Goal: Task Accomplishment & Management: Use online tool/utility

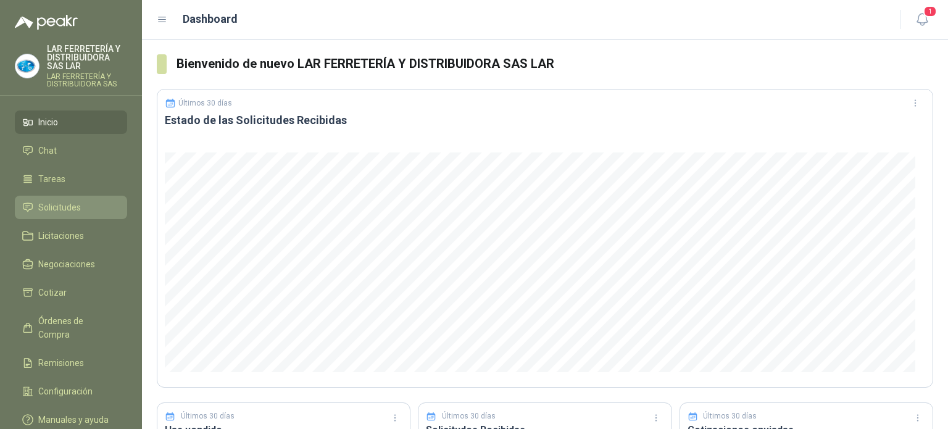
click at [52, 203] on span "Solicitudes" at bounding box center [59, 208] width 43 height 14
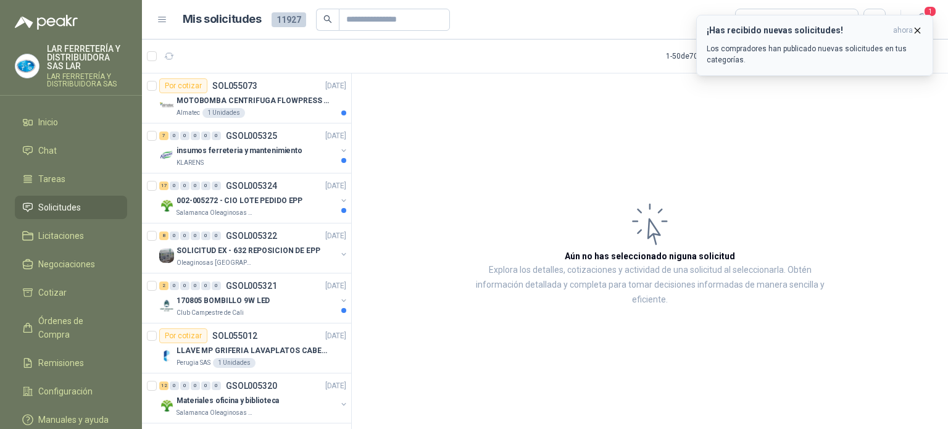
click at [918, 27] on icon "button" at bounding box center [917, 30] width 10 height 10
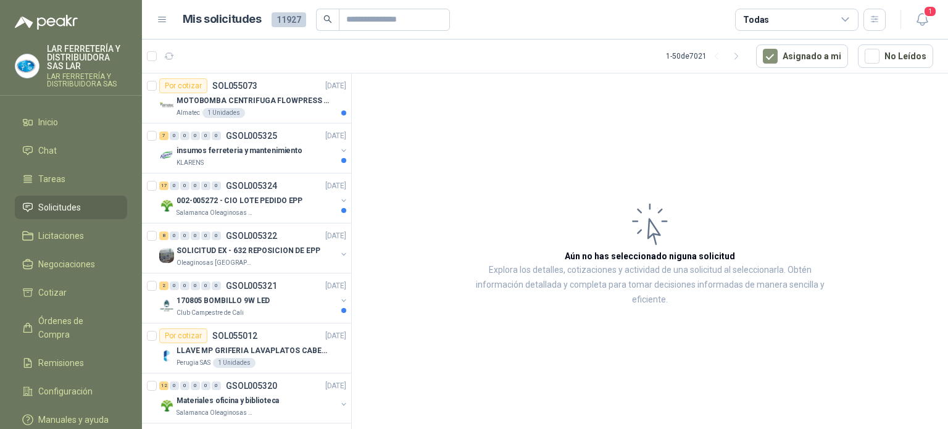
click at [818, 21] on div "Todas" at bounding box center [796, 20] width 123 height 22
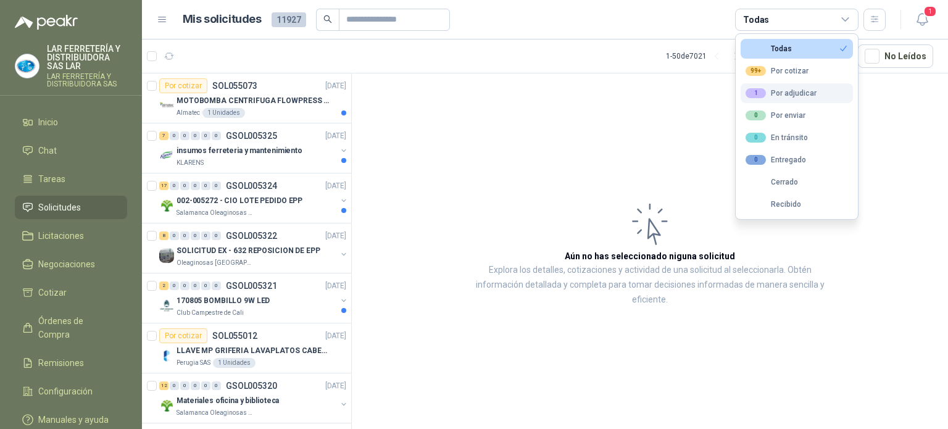
click at [799, 93] on div "1 Por adjudicar" at bounding box center [781, 93] width 71 height 10
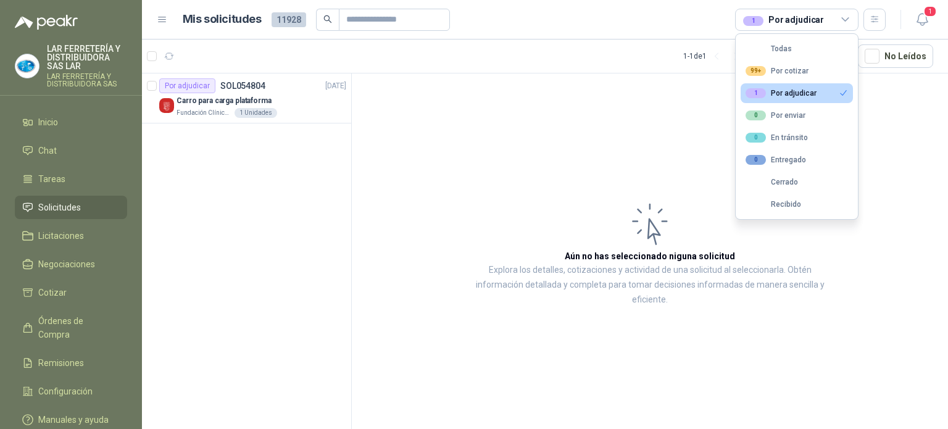
click at [771, 20] on div "1 Por adjudicar" at bounding box center [783, 20] width 81 height 14
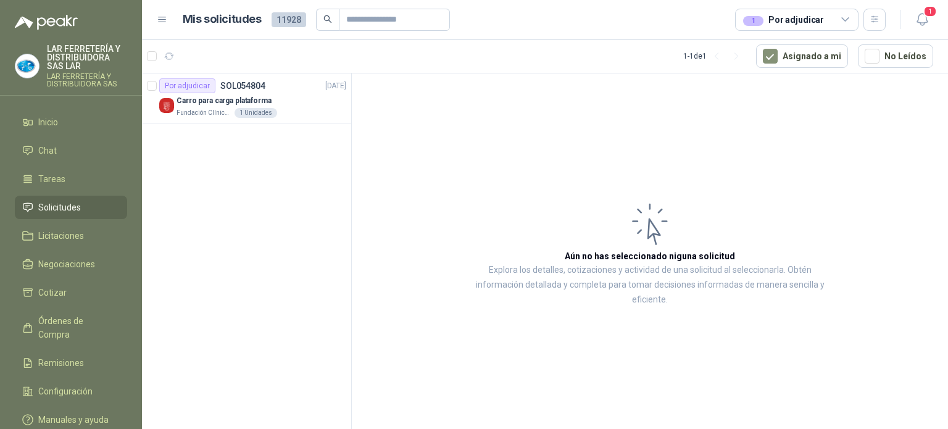
click at [781, 26] on div "1 Por adjudicar" at bounding box center [783, 20] width 81 height 14
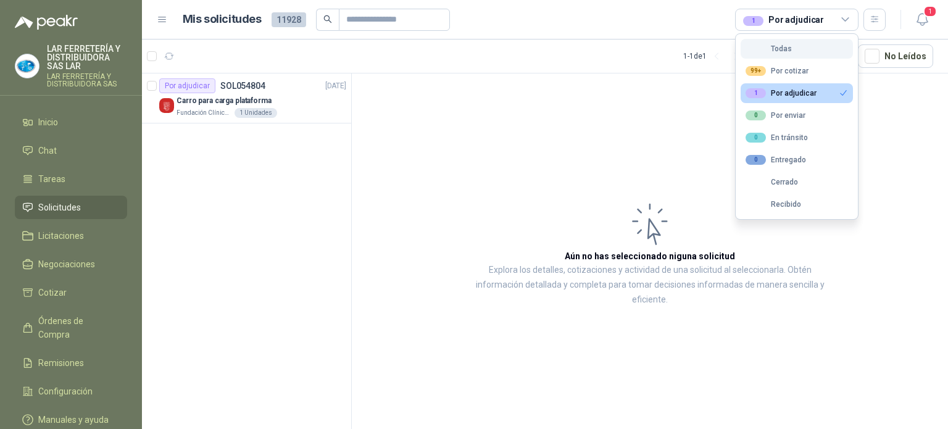
click at [770, 49] on div "Todas" at bounding box center [769, 48] width 46 height 9
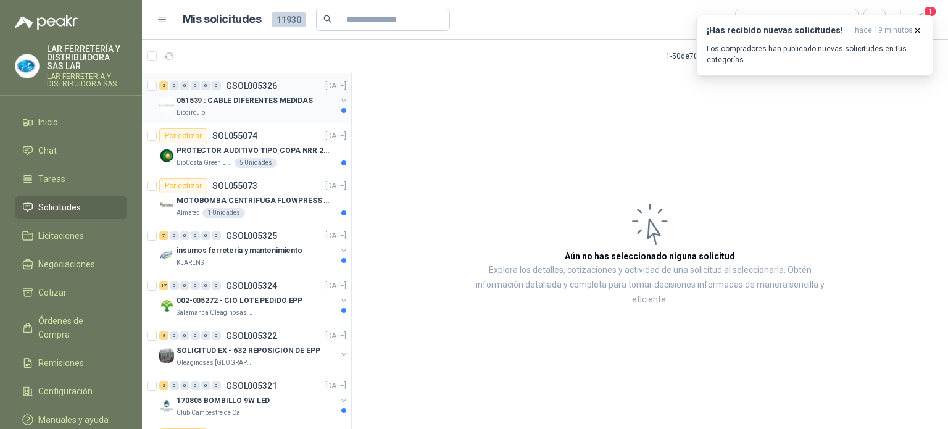
click at [270, 102] on p "051539 : CABLE DIFERENTES MEDIDAS" at bounding box center [245, 101] width 136 height 12
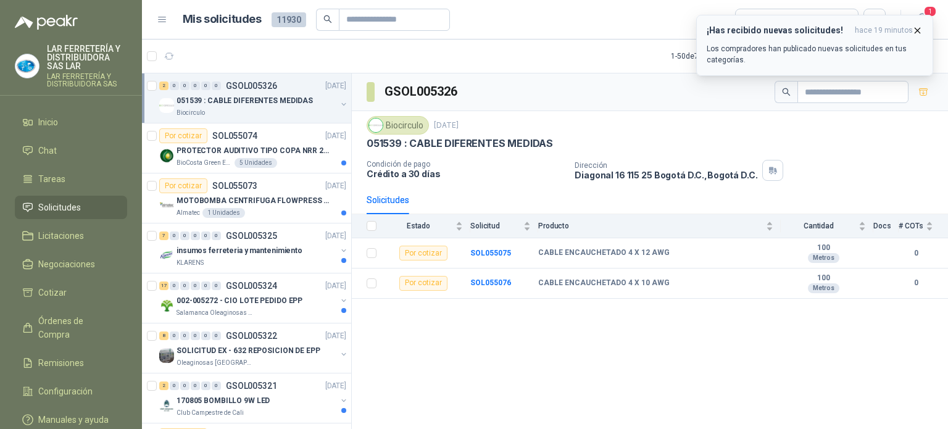
click at [919, 35] on icon "button" at bounding box center [917, 30] width 10 height 10
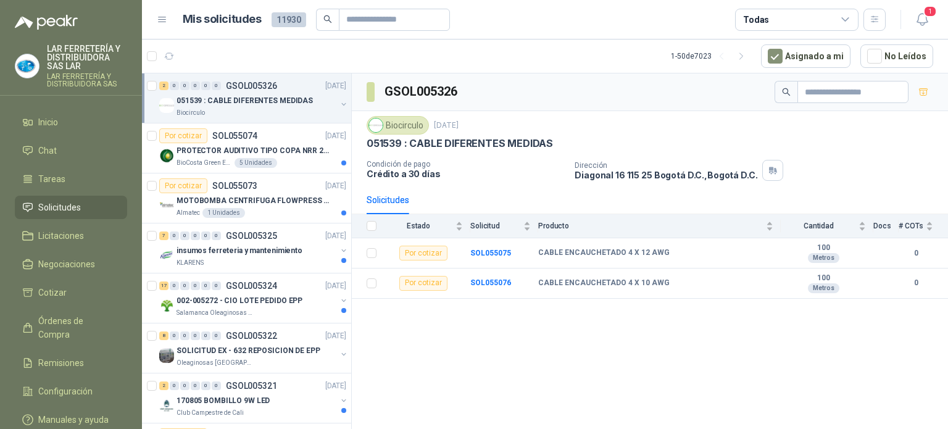
click at [568, 41] on article "1 - 50 de 7023 Asignado a mi No Leídos" at bounding box center [545, 55] width 806 height 33
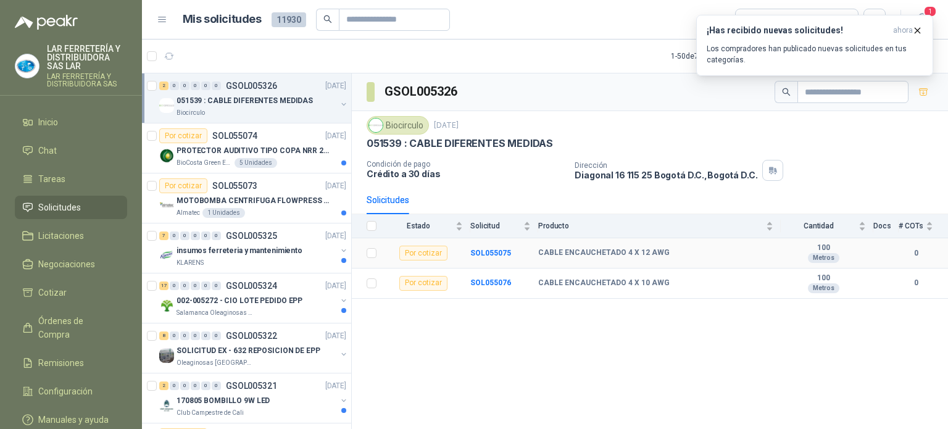
click at [832, 253] on div "Metros" at bounding box center [823, 258] width 31 height 10
click at [829, 254] on div "Metros" at bounding box center [823, 258] width 31 height 10
click at [607, 255] on b "CABLE ENCAUCHETADO 4 X 12 AWG" at bounding box center [603, 253] width 131 height 10
click at [238, 200] on p "MOTOBOMBA CENTRIFUGA FLOWPRESS 1.5HP-220" at bounding box center [254, 201] width 154 height 12
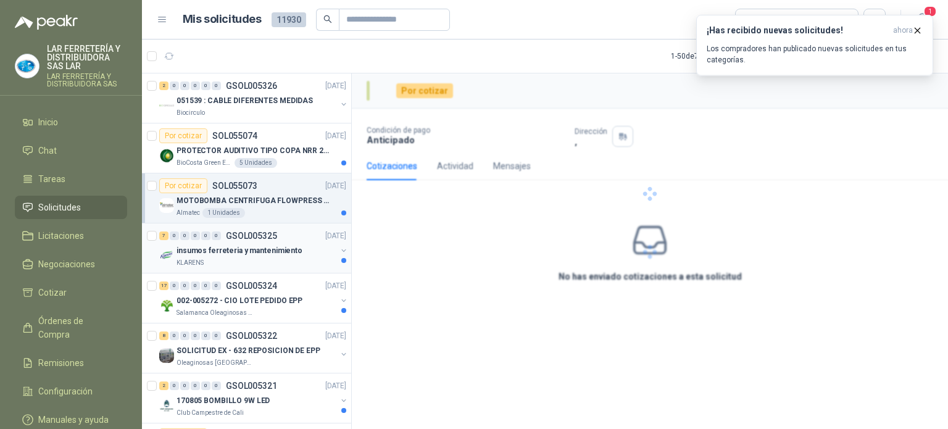
click at [272, 254] on p "insumos ferreteria y mantenimiento" at bounding box center [240, 251] width 126 height 12
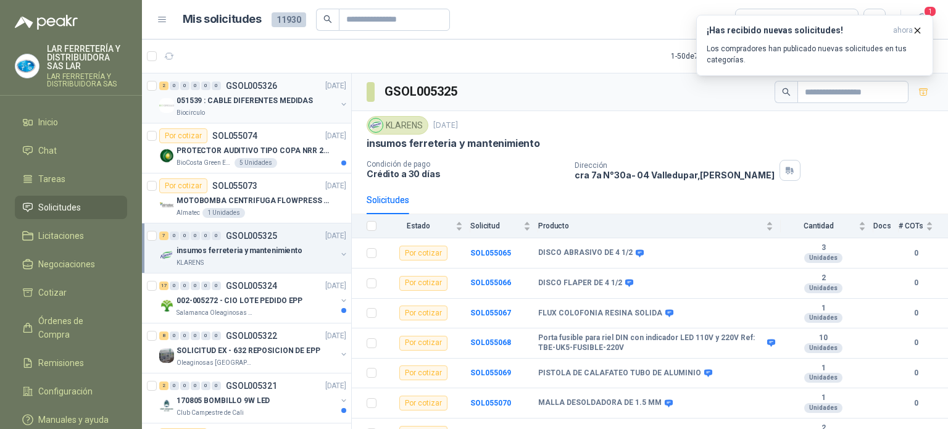
click at [228, 98] on p "051539 : CABLE DIFERENTES MEDIDAS" at bounding box center [245, 101] width 136 height 12
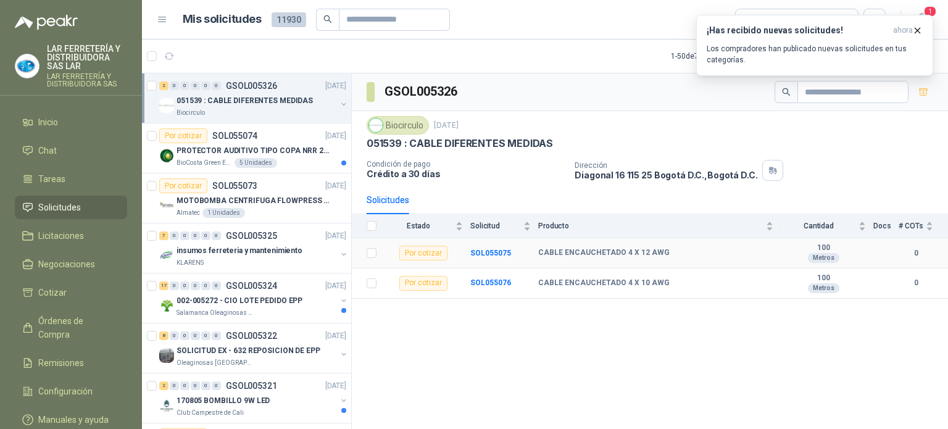
click at [670, 260] on td "CABLE ENCAUCHETADO 4 X 12 AWG" at bounding box center [659, 253] width 243 height 30
click at [828, 254] on div "Metros" at bounding box center [823, 258] width 31 height 10
click at [899, 243] on tr "Por cotizar SOL055075 CABLE ENCAUCHETADO 4 X 12 AWG 100 Metros 0" at bounding box center [650, 253] width 596 height 30
click at [915, 247] on b "0" at bounding box center [916, 253] width 35 height 12
click at [921, 225] on span "# COTs" at bounding box center [911, 226] width 25 height 9
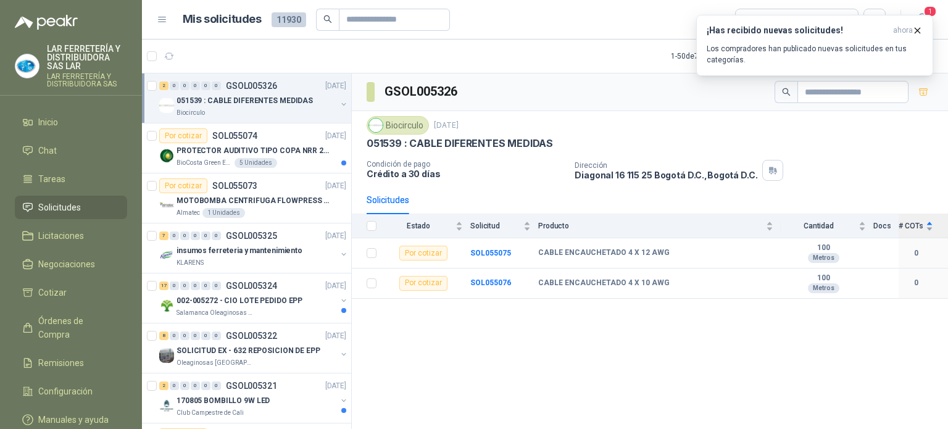
click at [928, 225] on div "# COTs" at bounding box center [916, 226] width 35 height 12
click at [489, 223] on span "Solicitud" at bounding box center [495, 226] width 51 height 9
click at [546, 223] on span "Producto" at bounding box center [650, 226] width 225 height 9
click at [551, 191] on div "Solicitudes" at bounding box center [650, 200] width 567 height 28
click at [916, 28] on icon "button" at bounding box center [917, 30] width 5 height 5
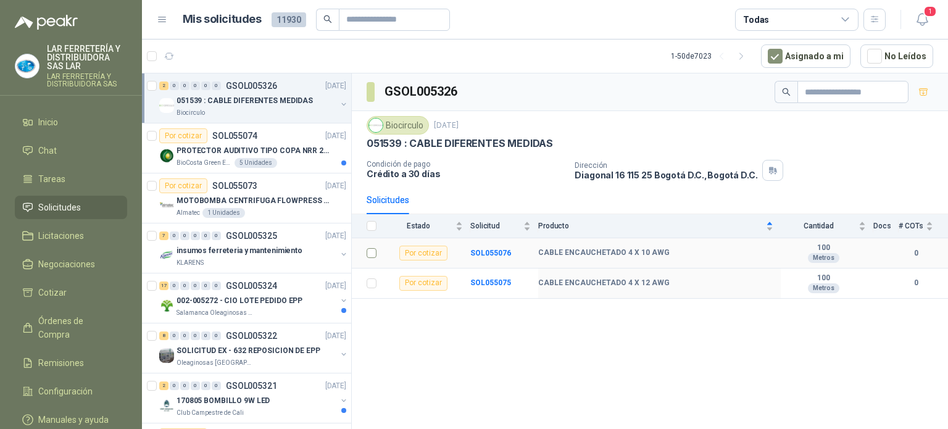
click at [368, 257] on label at bounding box center [372, 253] width 10 height 14
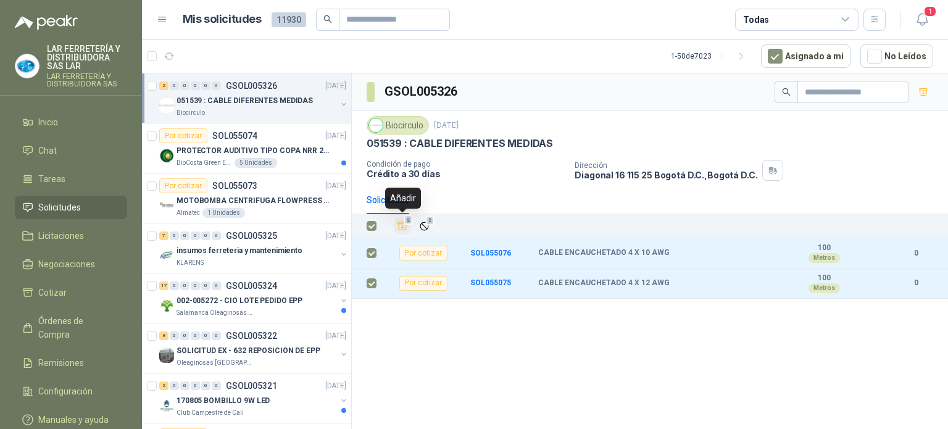
click at [397, 225] on icon "Añadir" at bounding box center [402, 225] width 11 height 11
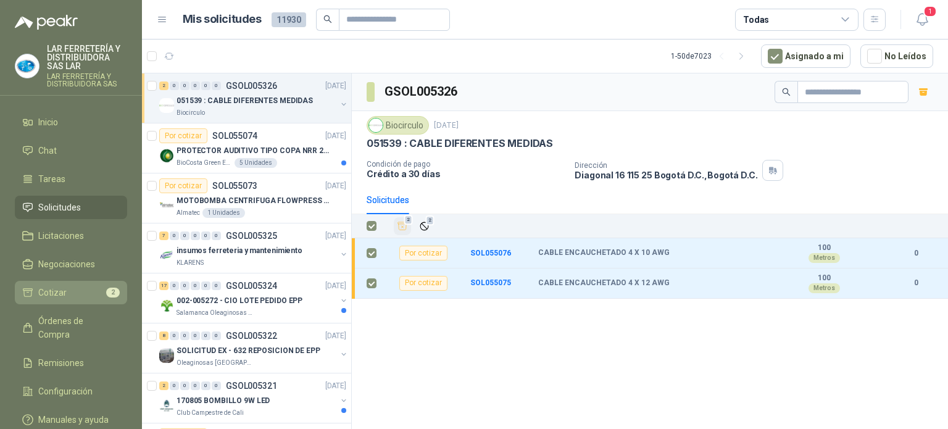
click at [72, 287] on li "Cotizar 2" at bounding box center [71, 293] width 98 height 14
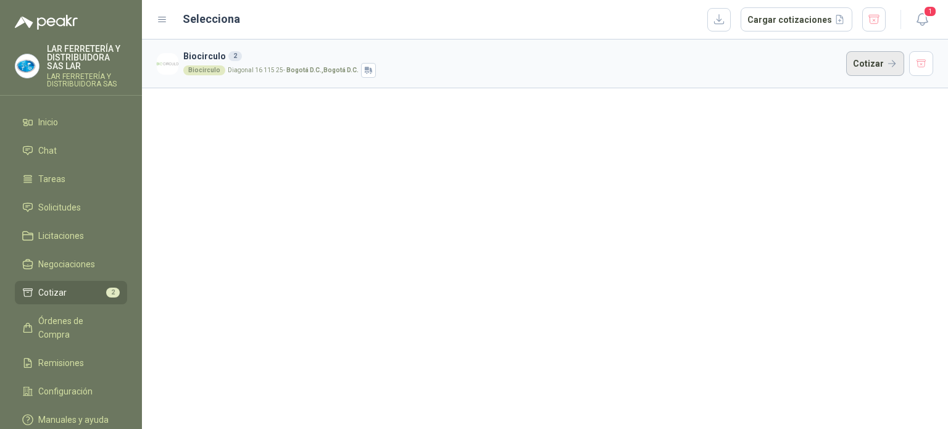
click at [877, 67] on button "Cotizar" at bounding box center [875, 63] width 58 height 25
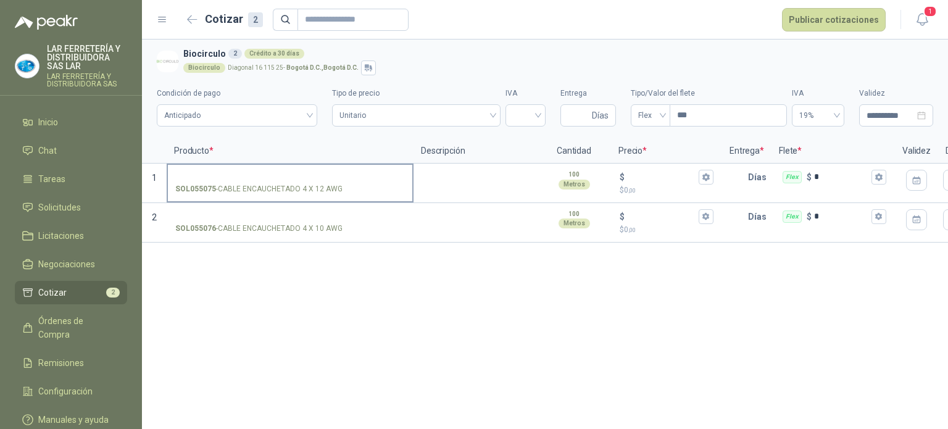
click at [380, 188] on div "SOL055075 - CABLE ENCAUCHETADO 4 X 12 AWG" at bounding box center [290, 189] width 230 height 12
click at [380, 182] on input "SOL055075 - CABLE ENCAUCHETADO 4 X 12 AWG" at bounding box center [290, 177] width 230 height 9
click at [368, 223] on div "SOL055076 - CABLE ENCAUCHETADO 4 X 10 AWG" at bounding box center [290, 229] width 230 height 12
click at [368, 222] on input "SOL055076 - CABLE ENCAUCHETADO 4 X 10 AWG" at bounding box center [290, 216] width 230 height 9
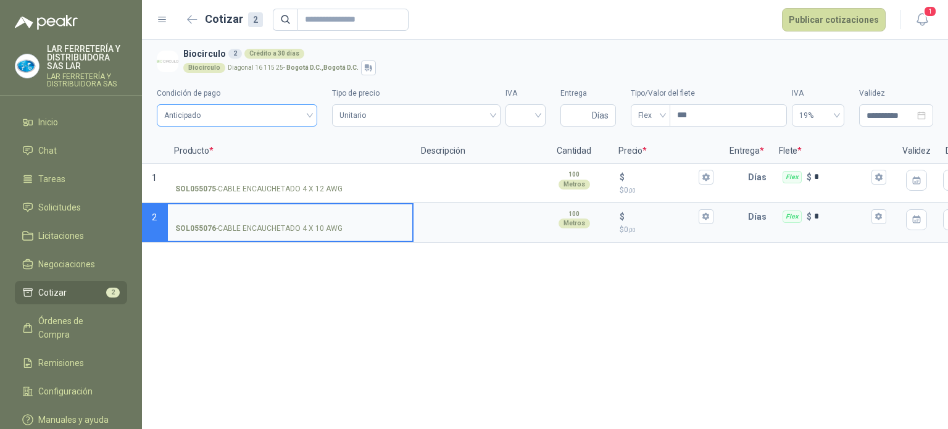
click at [288, 118] on span "Anticipado" at bounding box center [237, 115] width 146 height 19
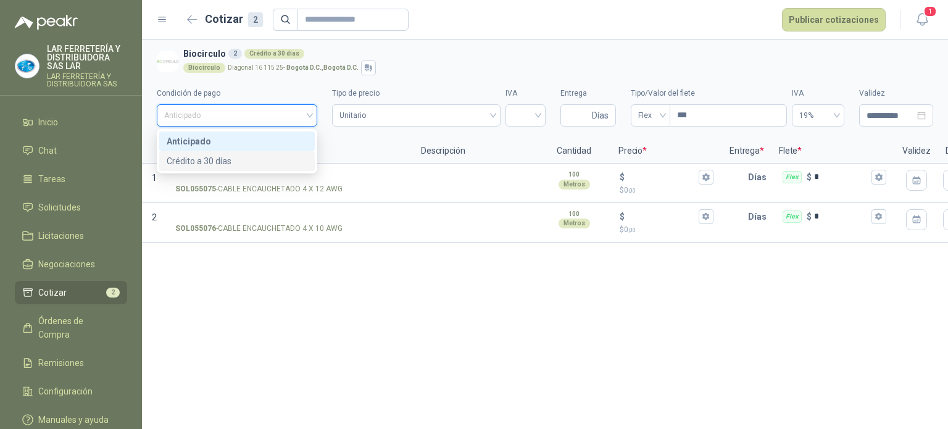
click at [272, 163] on div "Crédito a 30 días" at bounding box center [237, 161] width 141 height 14
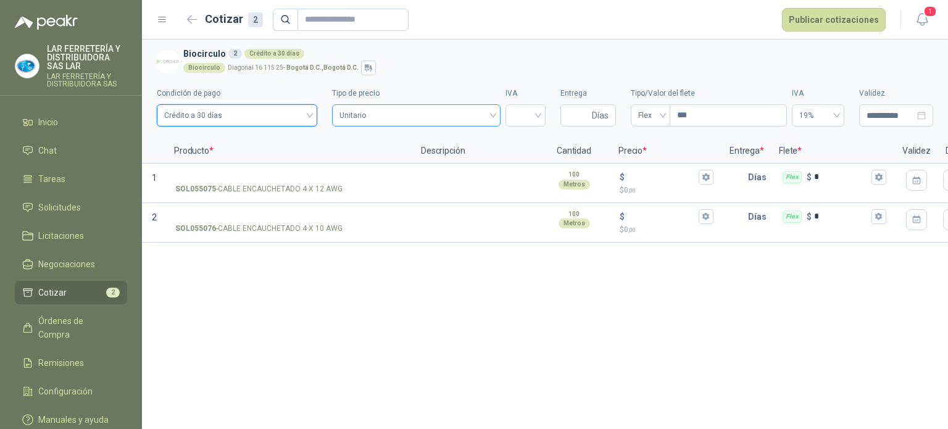
click at [462, 121] on span "Unitario" at bounding box center [416, 115] width 154 height 19
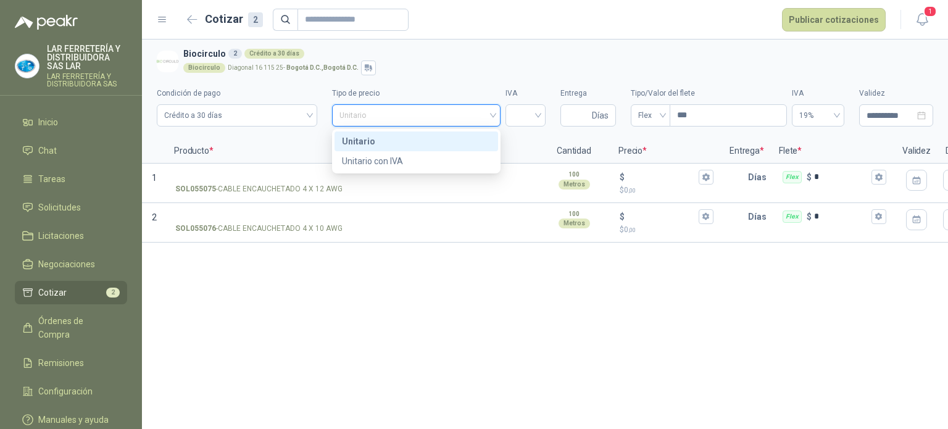
click at [451, 140] on div "Unitario" at bounding box center [416, 142] width 149 height 14
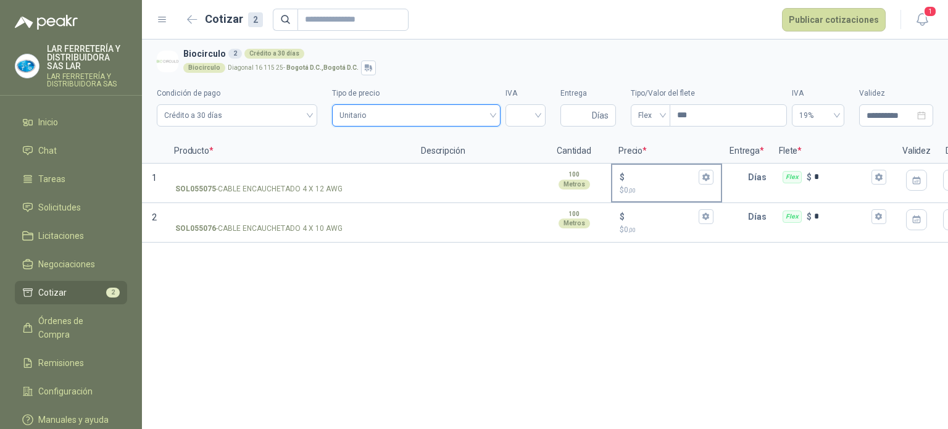
click at [630, 187] on span ",00" at bounding box center [631, 190] width 7 height 7
click at [630, 181] on input "$ $ 0 ,00" at bounding box center [661, 176] width 69 height 9
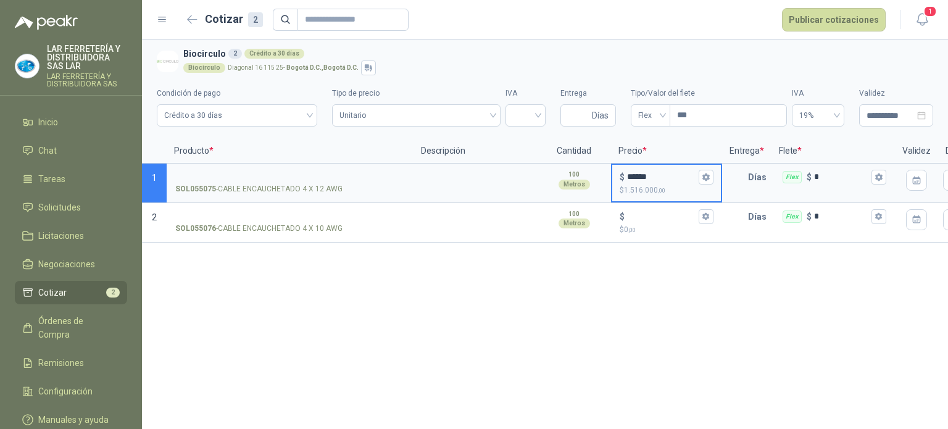
type input "******"
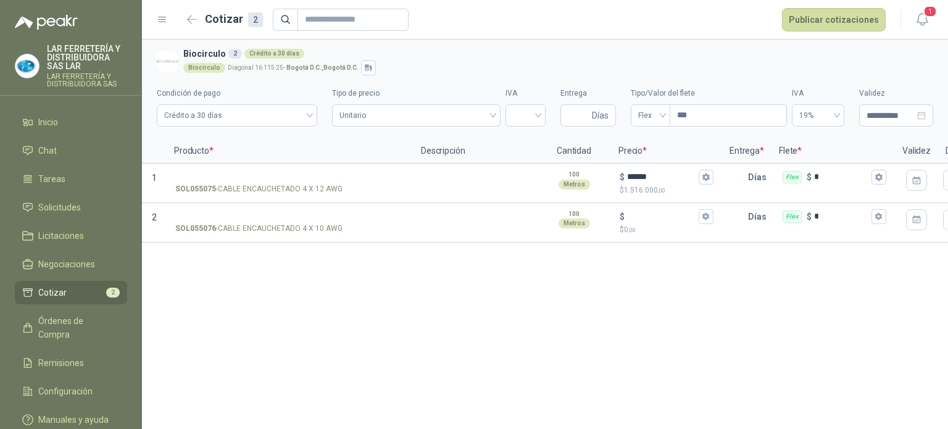
click at [634, 257] on div "**********" at bounding box center [545, 233] width 806 height 389
click at [662, 222] on div "$" at bounding box center [667, 216] width 94 height 15
click at [662, 221] on input "$ $ 0 ,00" at bounding box center [661, 216] width 69 height 9
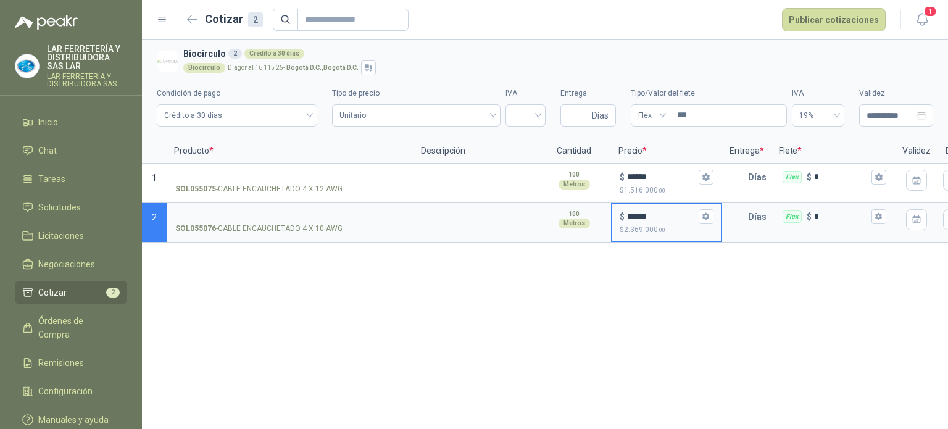
type input "******"
click at [675, 281] on div "**********" at bounding box center [545, 233] width 806 height 389
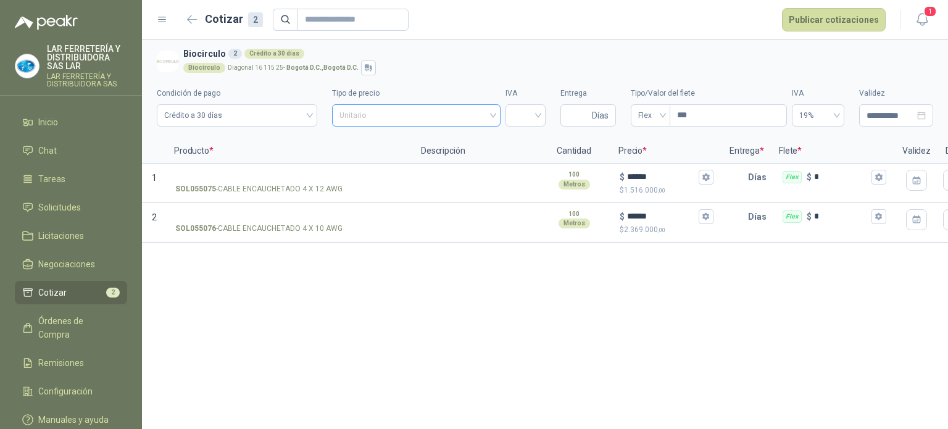
click at [434, 119] on span "Unitario" at bounding box center [416, 115] width 154 height 19
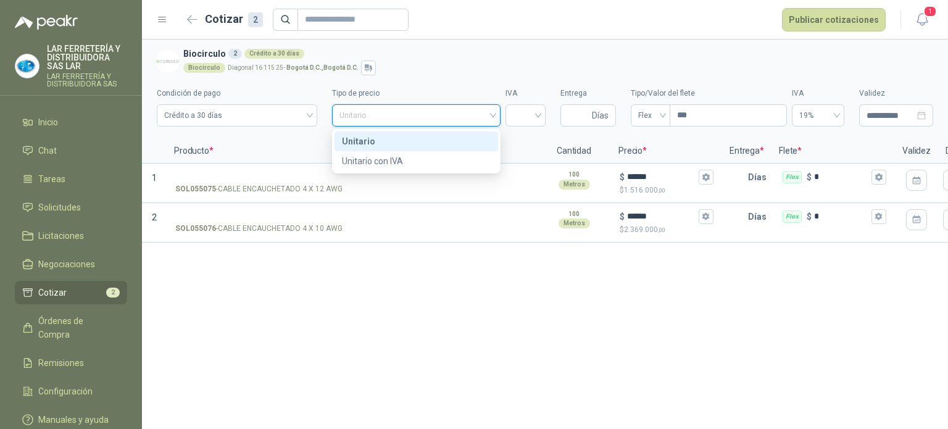
click at [425, 143] on div "Unitario" at bounding box center [416, 142] width 149 height 14
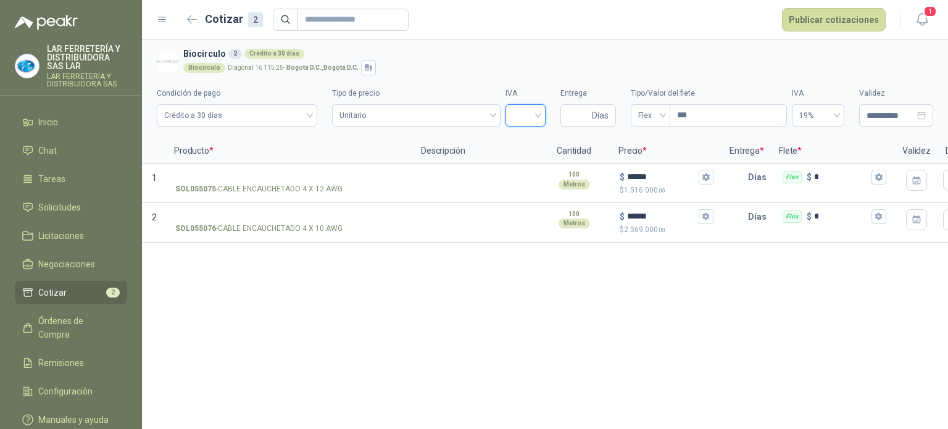
click at [524, 120] on input "search" at bounding box center [525, 114] width 25 height 19
click at [527, 143] on div "19%" at bounding box center [525, 142] width 20 height 14
click at [449, 130] on div "**********" at bounding box center [545, 103] width 776 height 56
click at [449, 122] on span "Unitario" at bounding box center [416, 115] width 154 height 19
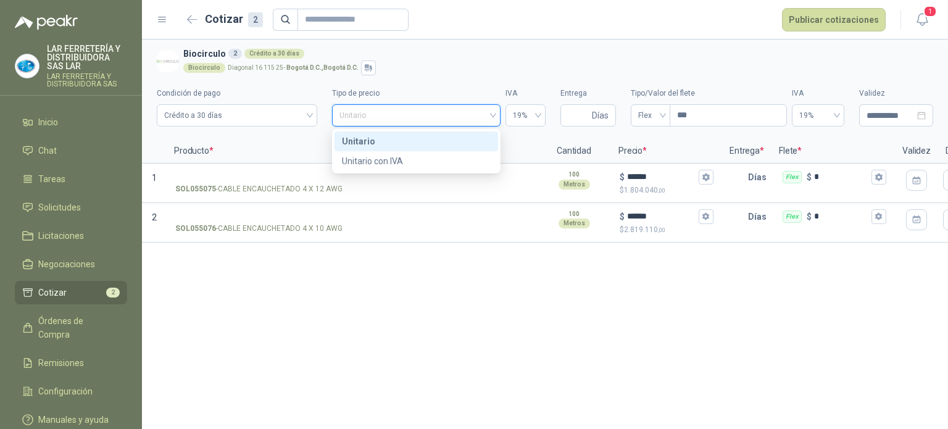
click at [426, 148] on div "Unitario" at bounding box center [416, 142] width 149 height 14
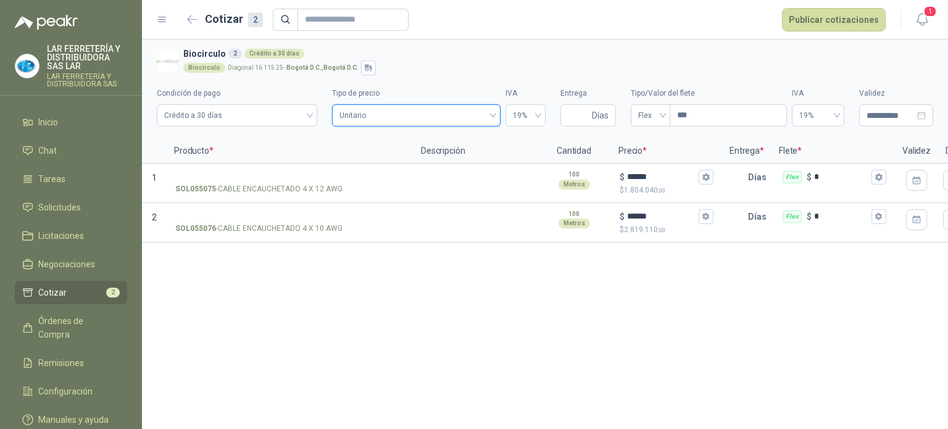
click at [514, 156] on p "Descripción" at bounding box center [474, 151] width 123 height 25
click at [582, 117] on input "Entrega" at bounding box center [579, 115] width 22 height 21
type input "*"
click at [700, 139] on p "Precio *" at bounding box center [666, 151] width 111 height 25
drag, startPoint x: 578, startPoint y: 115, endPoint x: 529, endPoint y: 109, distance: 49.1
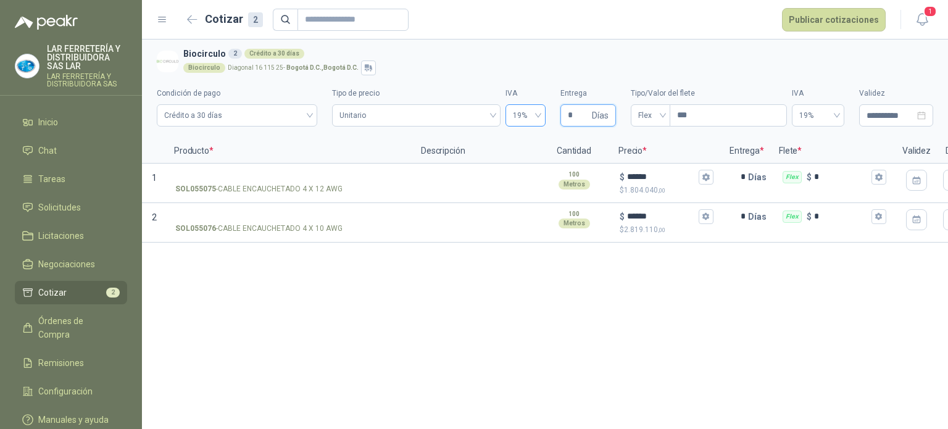
click at [538, 113] on div "**********" at bounding box center [545, 103] width 776 height 56
type input "*"
click at [678, 137] on section "**********" at bounding box center [545, 88] width 806 height 99
click at [898, 117] on input "**********" at bounding box center [890, 116] width 48 height 14
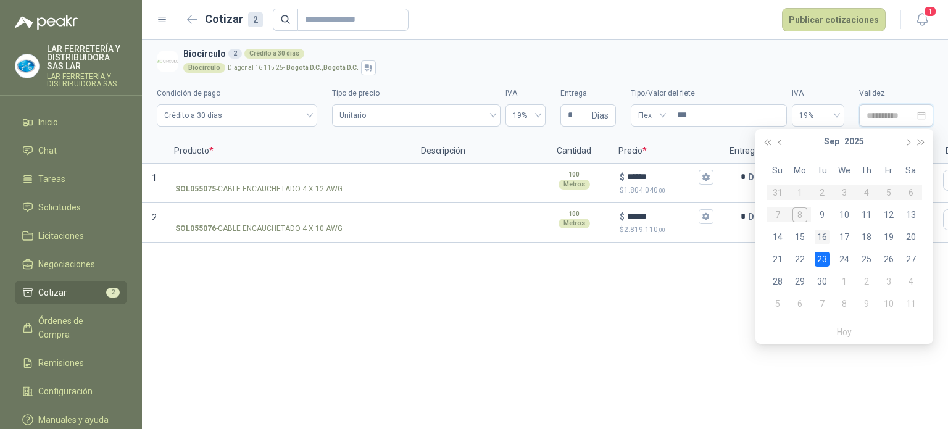
type input "**********"
click at [822, 235] on div "16" at bounding box center [822, 237] width 15 height 15
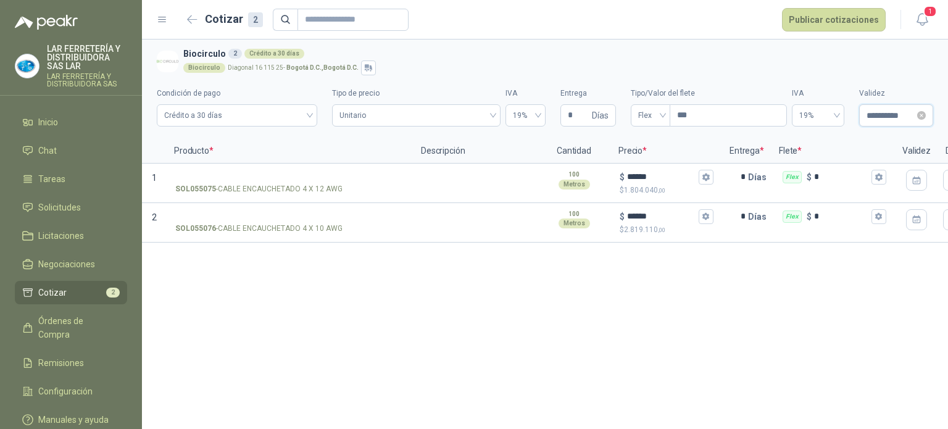
click at [867, 117] on input "**********" at bounding box center [890, 116] width 48 height 14
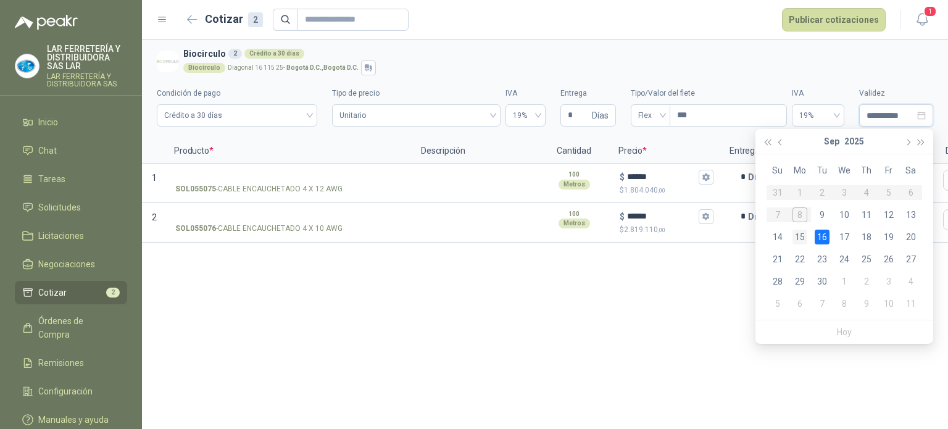
type input "**********"
click at [797, 234] on div "15" at bounding box center [799, 237] width 15 height 15
type input "**********"
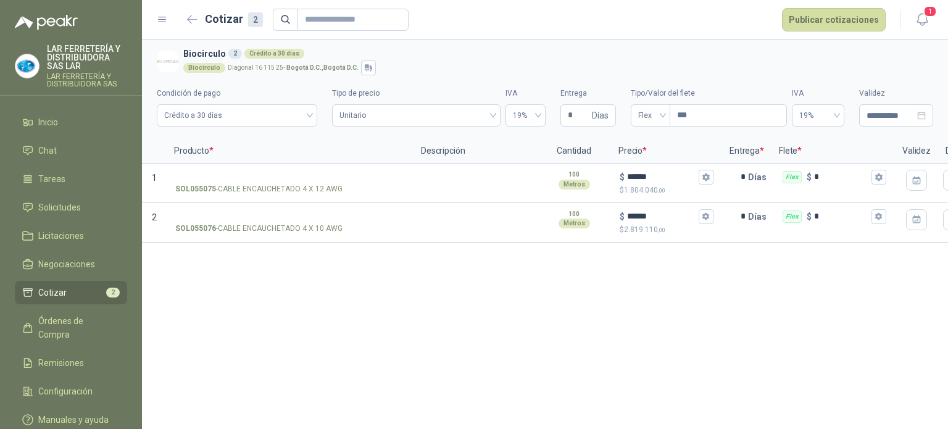
click at [720, 294] on div "**********" at bounding box center [545, 233] width 806 height 389
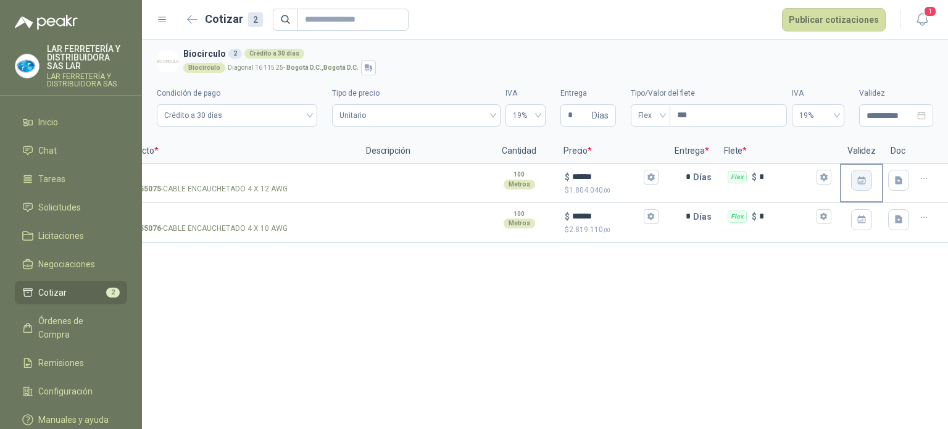
click at [864, 180] on icon "button" at bounding box center [862, 180] width 10 height 10
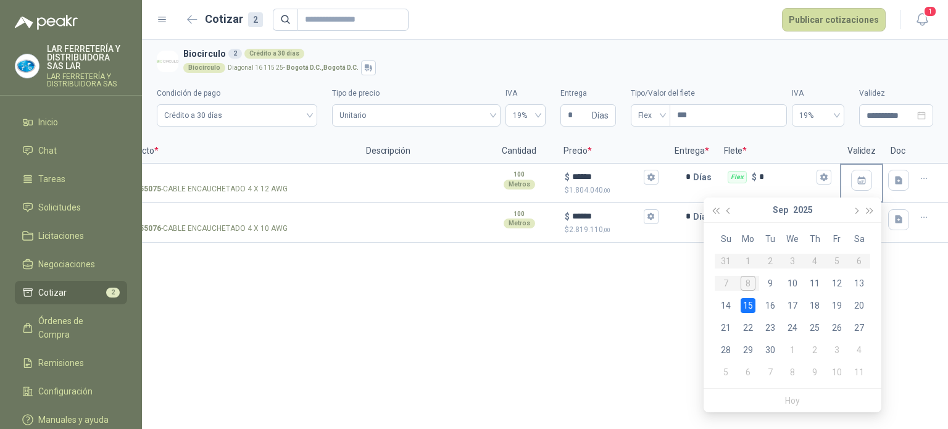
click at [913, 301] on div "**********" at bounding box center [545, 233] width 806 height 389
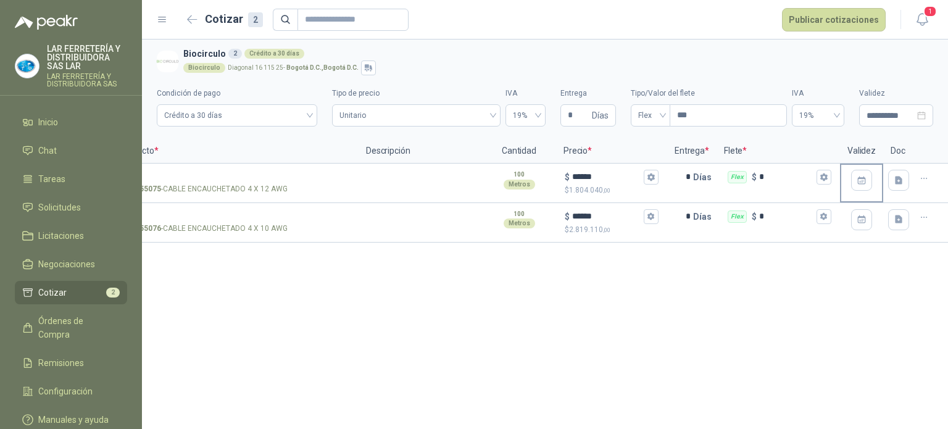
scroll to position [0, 0]
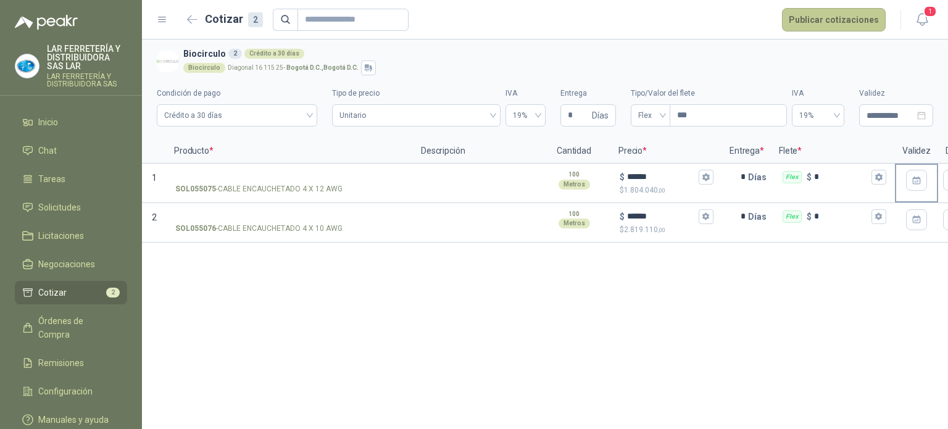
click at [849, 19] on button "Publicar cotizaciones" at bounding box center [834, 19] width 104 height 23
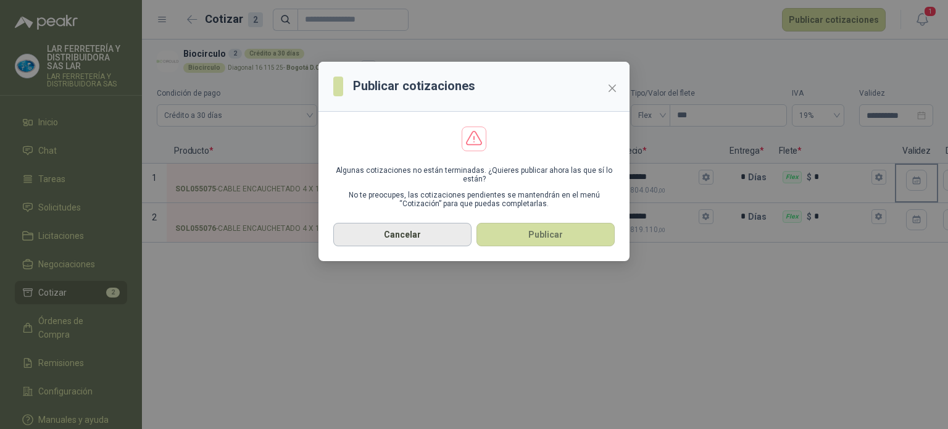
click at [415, 231] on button "Cancelar" at bounding box center [402, 234] width 138 height 23
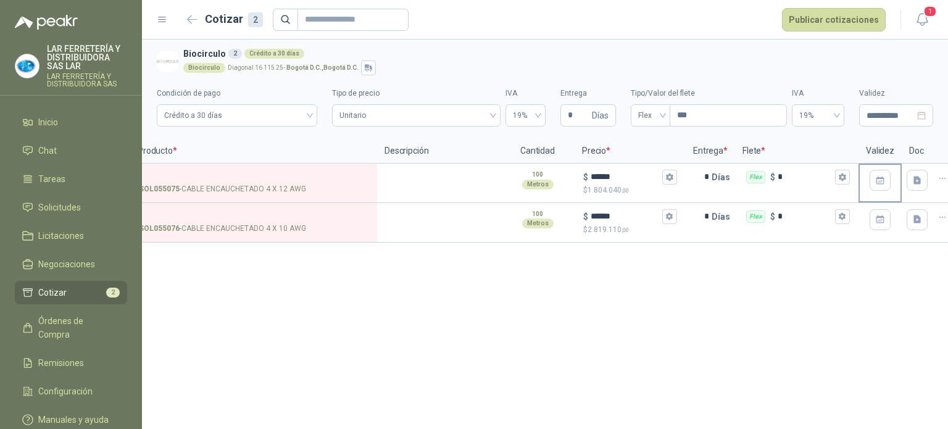
scroll to position [0, 55]
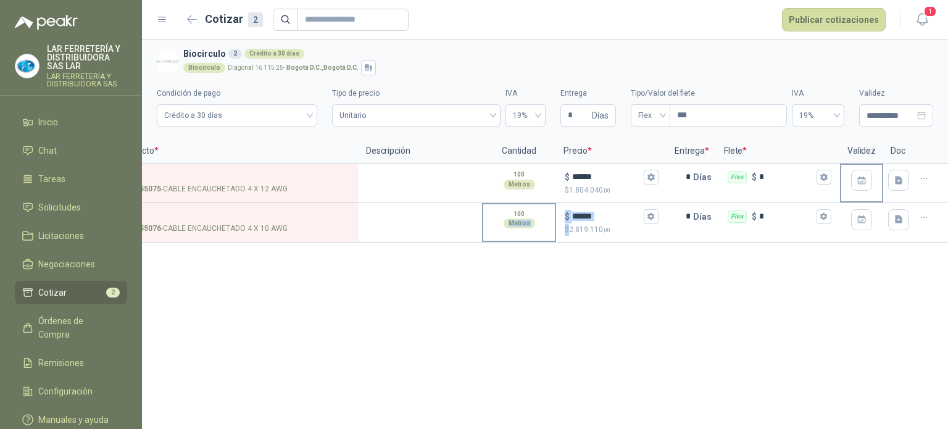
drag, startPoint x: 567, startPoint y: 239, endPoint x: 486, endPoint y: 239, distance: 80.2
click at [486, 239] on section "2 SOL055076 - CABLE ENCAUCHETADO 4 X 10 AWG 100 Metros $ ****** $ 2.819.110 ,00…" at bounding box center [490, 222] width 806 height 39
click at [506, 265] on div "**********" at bounding box center [545, 233] width 806 height 389
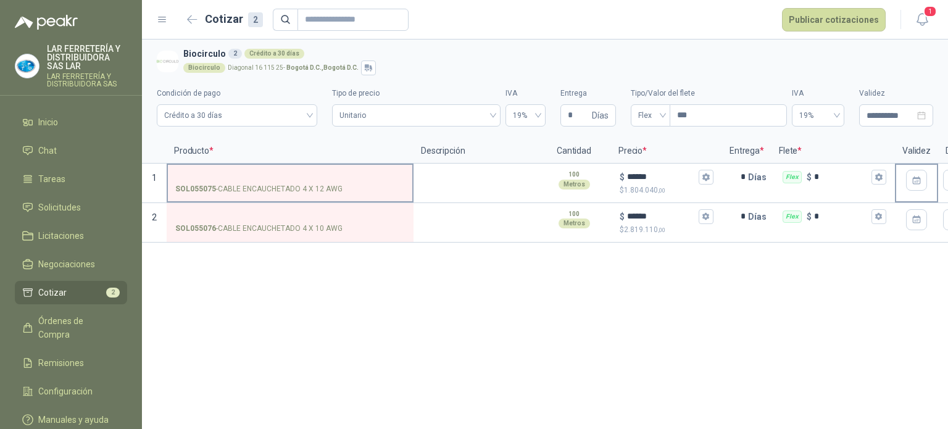
click at [395, 188] on div "SOL055075 - CABLE ENCAUCHETADO 4 X 12 AWG" at bounding box center [290, 189] width 230 height 12
click at [395, 182] on input "SOL055075 - CABLE ENCAUCHETADO 4 X 12 AWG" at bounding box center [290, 177] width 230 height 9
click at [395, 188] on div "SOL055075 - CABLE ENCAUCHETADO 4 X 12 AWG" at bounding box center [290, 189] width 230 height 12
click at [395, 182] on input "SOL055075 - CABLE ENCAUCHETADO 4 X 12 AWG" at bounding box center [290, 177] width 230 height 9
click at [438, 310] on div "**********" at bounding box center [545, 233] width 806 height 389
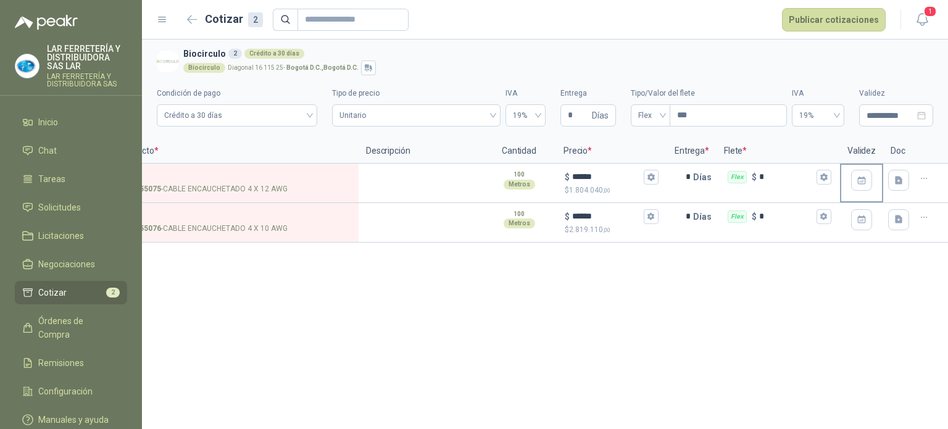
scroll to position [0, 49]
drag, startPoint x: 570, startPoint y: 241, endPoint x: 510, endPoint y: 241, distance: 60.5
click at [510, 241] on section "2 SOL055076 - CABLE ENCAUCHETADO 4 X 10 AWG 100 Metros $ ****** $ 2.819.110 ,00…" at bounding box center [496, 222] width 806 height 39
click at [488, 269] on div "**********" at bounding box center [545, 233] width 806 height 389
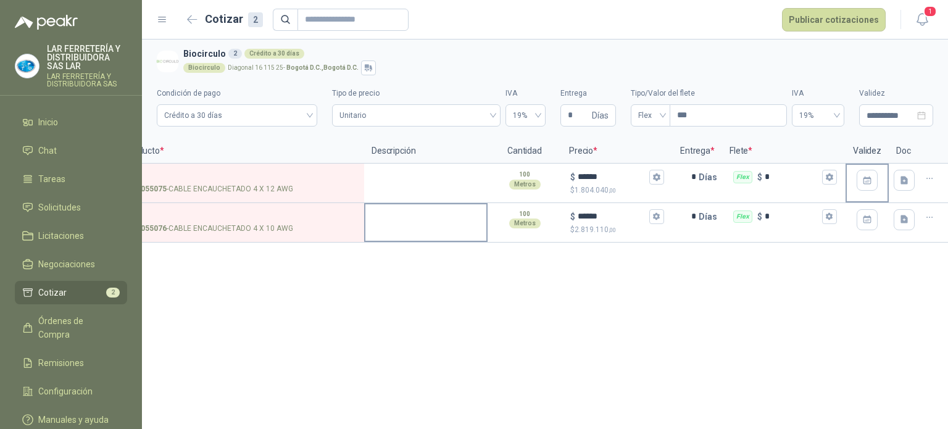
click at [479, 237] on div at bounding box center [425, 222] width 123 height 39
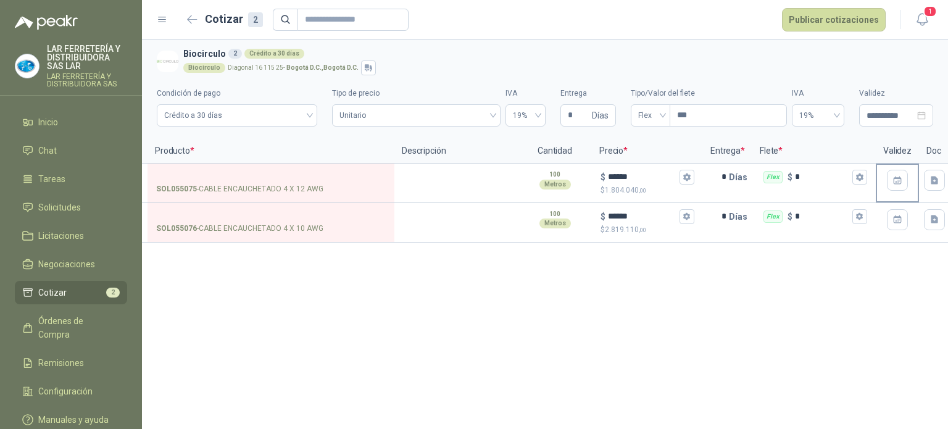
scroll to position [0, 0]
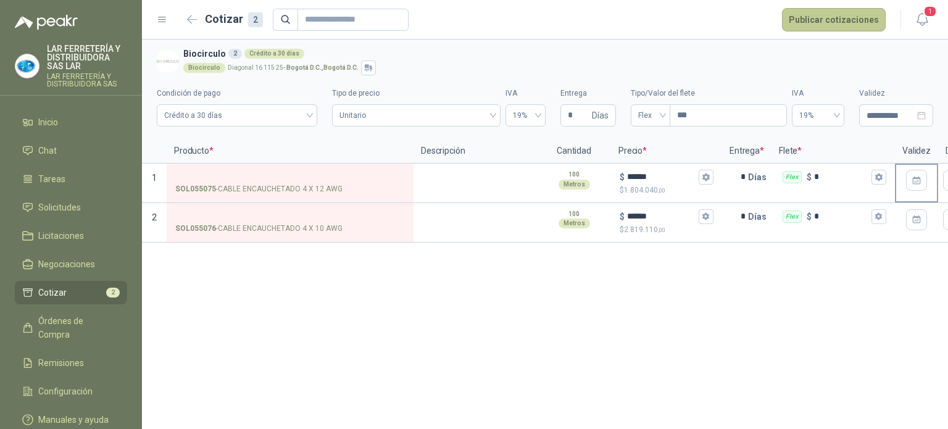
click at [855, 10] on button "Publicar cotizaciones" at bounding box center [834, 19] width 104 height 23
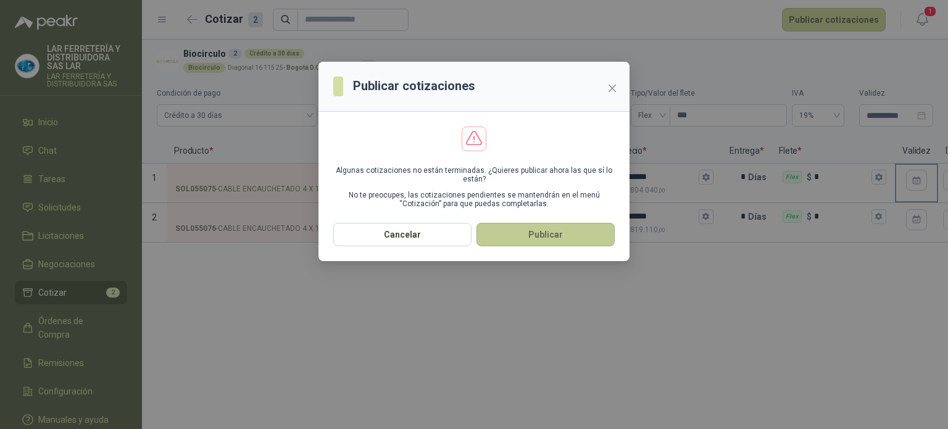
click at [528, 236] on button "Publicar" at bounding box center [545, 234] width 138 height 23
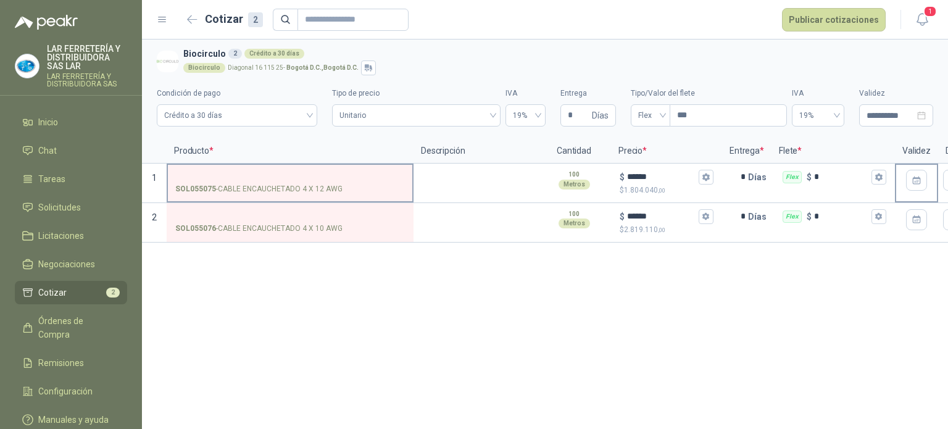
click at [319, 189] on p "SOL055075 - CABLE ENCAUCHETADO 4 X 12 AWG" at bounding box center [258, 189] width 167 height 12
click at [319, 182] on input "SOL055075 - CABLE ENCAUCHETADO 4 X 12 AWG" at bounding box center [290, 177] width 230 height 9
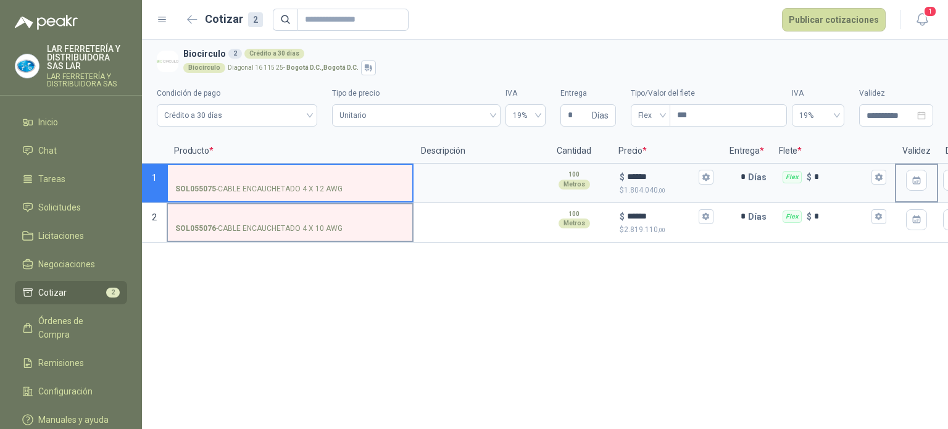
click at [204, 213] on input "SOL055076 - CABLE ENCAUCHETADO 4 X 10 AWG" at bounding box center [290, 216] width 230 height 9
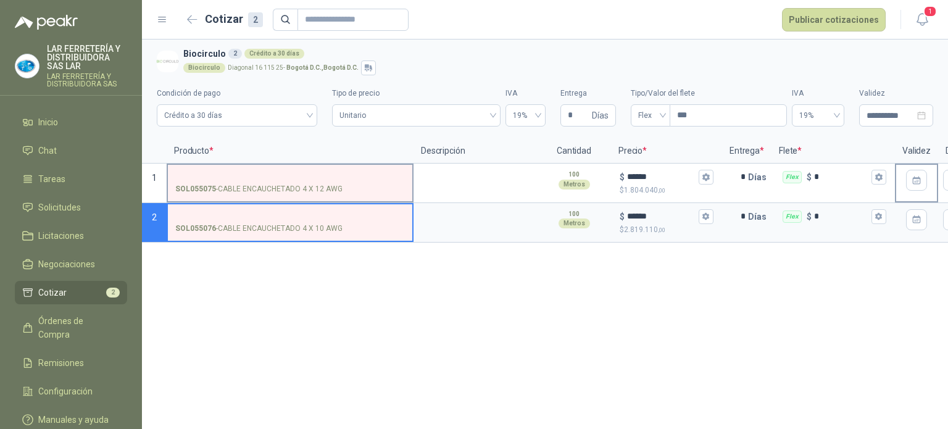
click at [332, 184] on p "SOL055075 - CABLE ENCAUCHETADO 4 X 12 AWG" at bounding box center [258, 189] width 167 height 12
click at [332, 182] on input "SOL055075 - CABLE ENCAUCHETADO 4 X 12 AWG" at bounding box center [290, 177] width 230 height 9
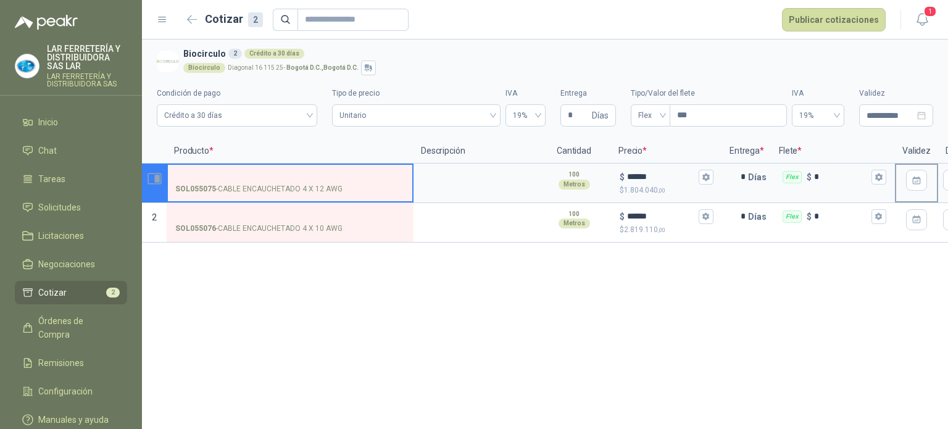
click at [157, 181] on icon "Abrir detalle" at bounding box center [156, 179] width 5 height 8
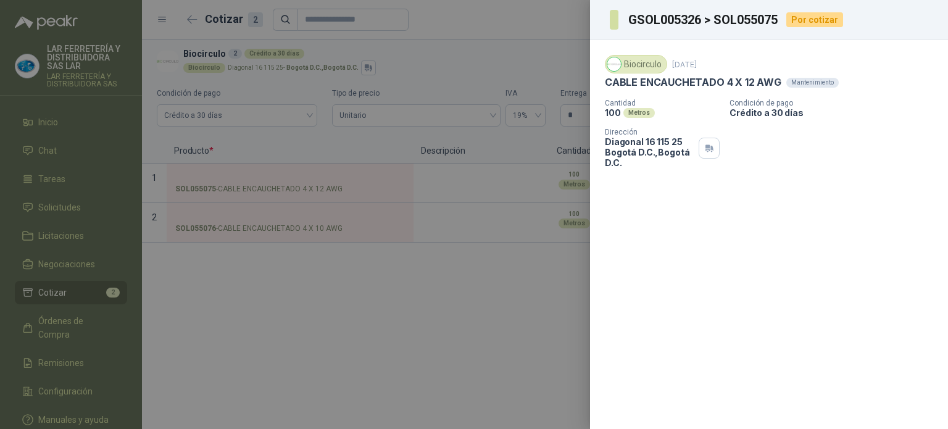
click at [289, 303] on div at bounding box center [474, 214] width 948 height 429
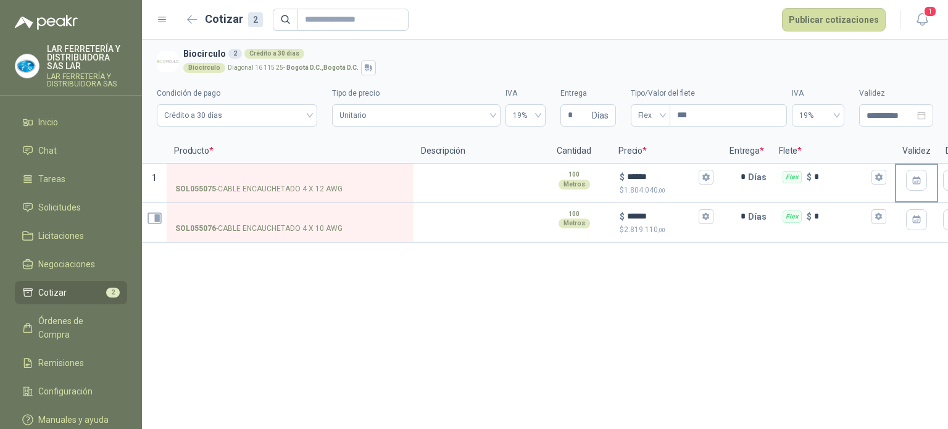
click at [163, 210] on p "2" at bounding box center [154, 222] width 25 height 39
click at [156, 222] on icon "Abrir detalle" at bounding box center [156, 218] width 5 height 8
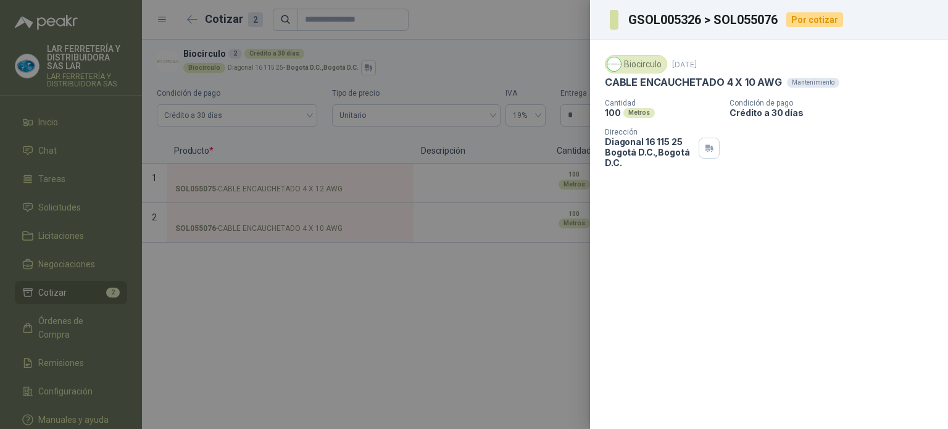
click at [342, 291] on div at bounding box center [474, 214] width 948 height 429
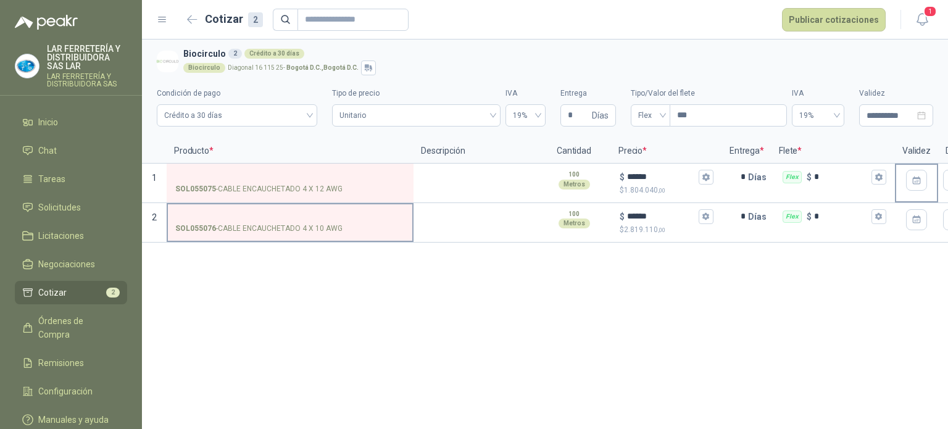
click at [374, 234] on label "SOL055076 - CABLE ENCAUCHETADO 4 X 10 AWG" at bounding box center [290, 221] width 244 height 35
click at [374, 222] on input "SOL055076 - CABLE ENCAUCHETADO 4 X 10 AWG" at bounding box center [290, 216] width 230 height 9
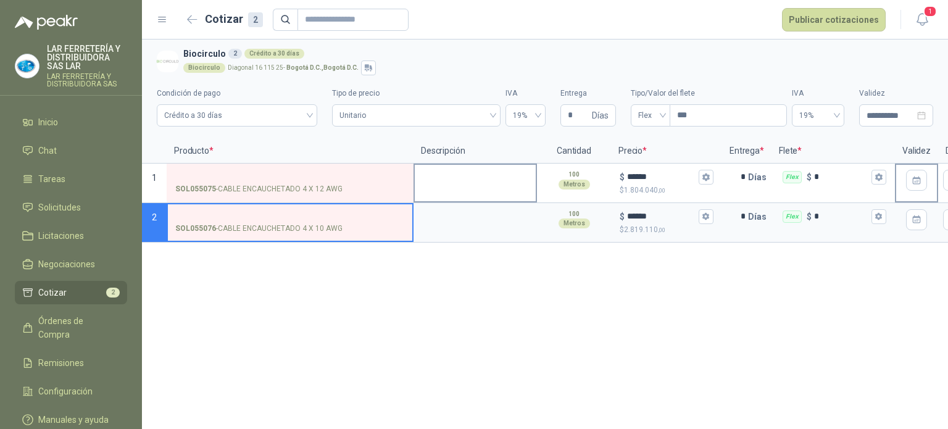
click at [476, 169] on textarea at bounding box center [475, 179] width 121 height 28
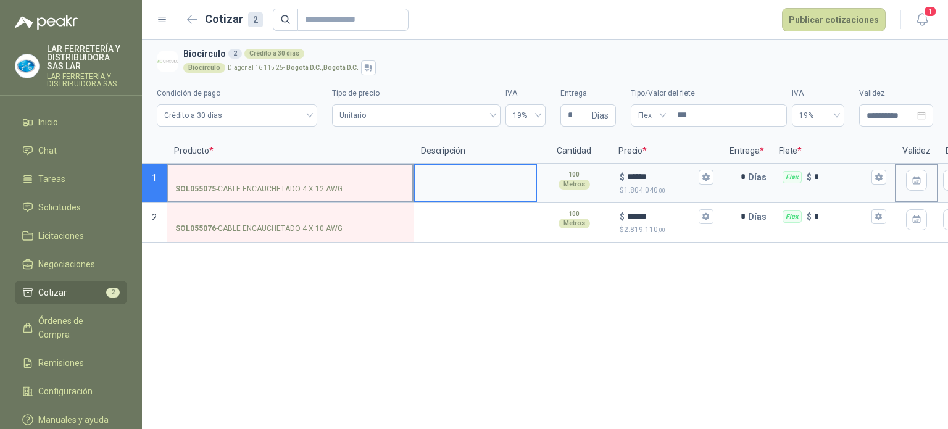
drag, startPoint x: 309, startPoint y: 187, endPoint x: 316, endPoint y: 185, distance: 7.8
click at [311, 186] on p "SOL055075 - CABLE ENCAUCHETADO 4 X 12 AWG" at bounding box center [258, 189] width 167 height 12
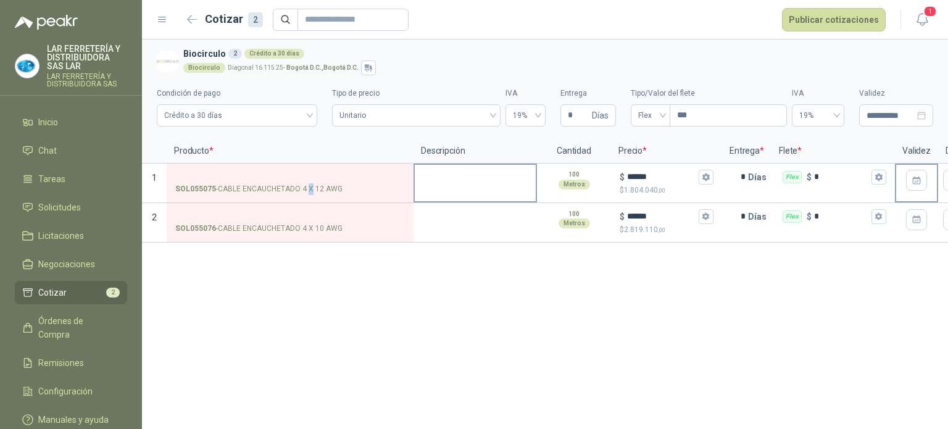
click at [458, 172] on textarea at bounding box center [475, 179] width 121 height 28
click at [449, 285] on div "**********" at bounding box center [545, 233] width 806 height 389
click at [473, 175] on textarea at bounding box center [475, 179] width 121 height 28
click at [459, 188] on textarea at bounding box center [475, 179] width 121 height 28
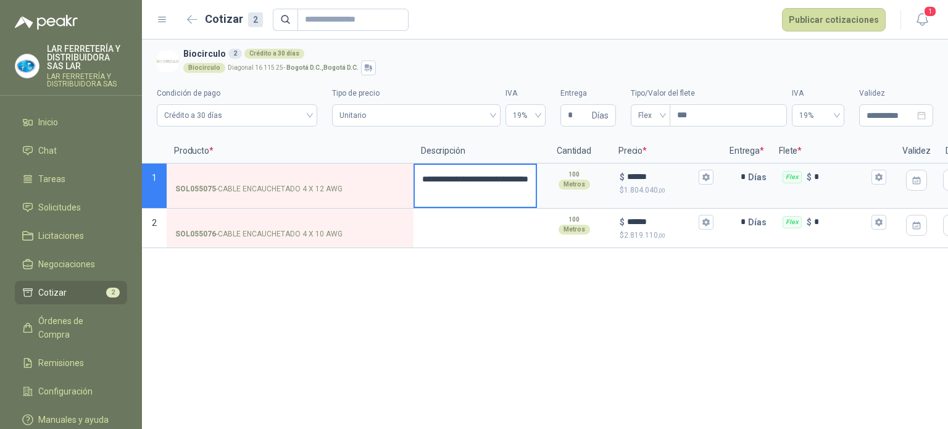
click at [509, 190] on textarea "**********" at bounding box center [475, 186] width 121 height 42
type textarea "**********"
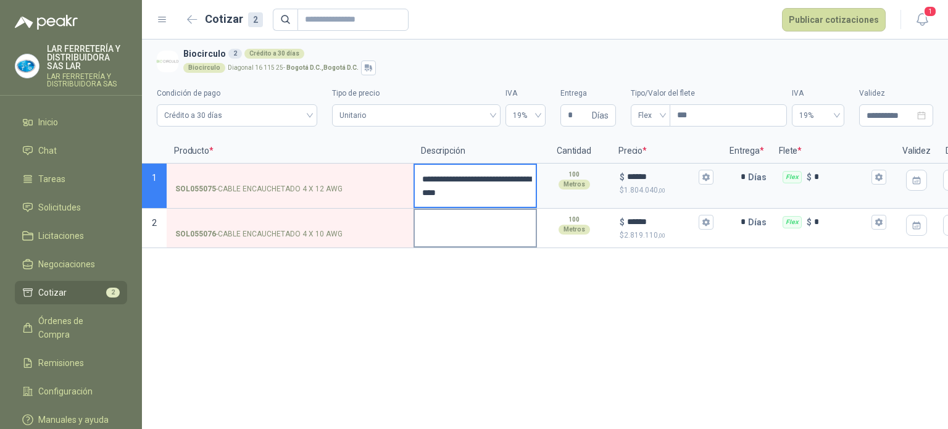
type textarea "**********"
click at [505, 223] on textarea at bounding box center [475, 224] width 121 height 28
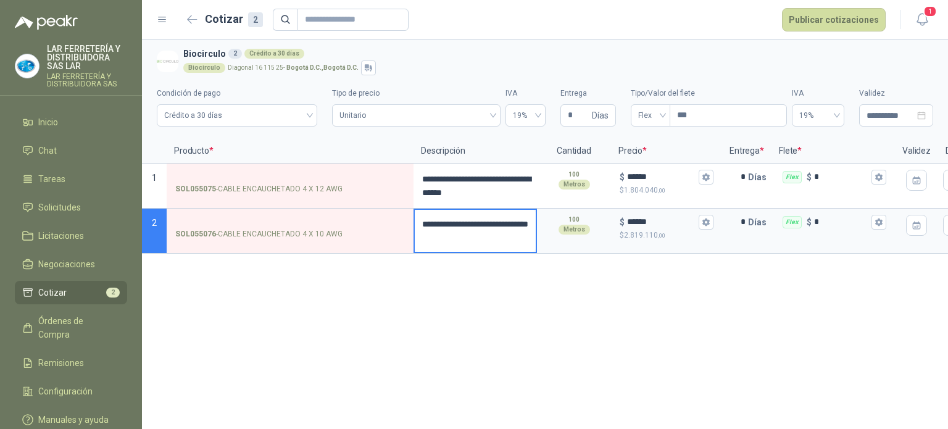
click at [503, 240] on textarea "**********" at bounding box center [475, 231] width 121 height 42
type textarea "**********"
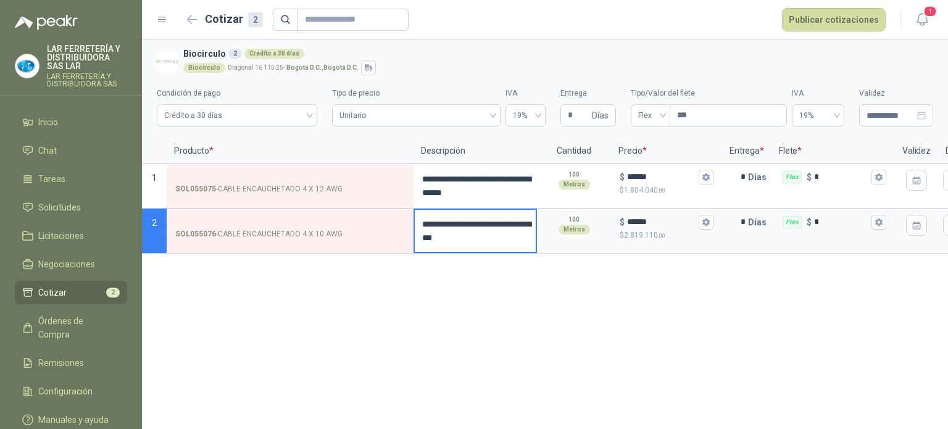
type textarea "**********"
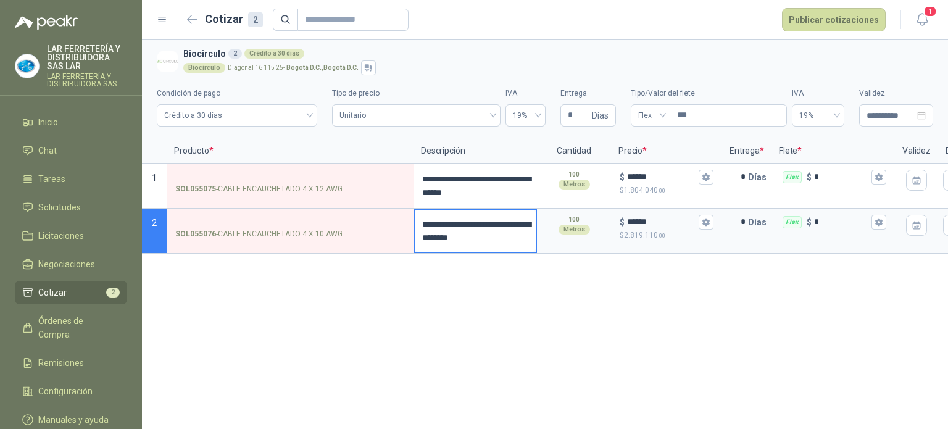
type textarea "**********"
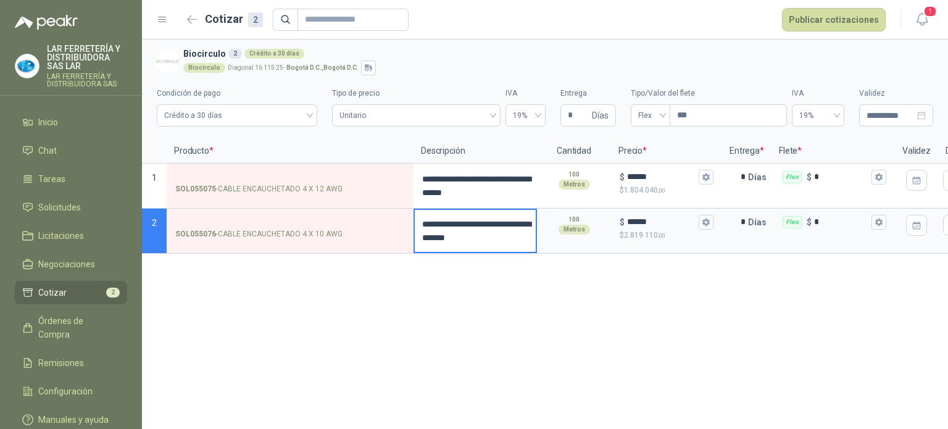
type textarea "**********"
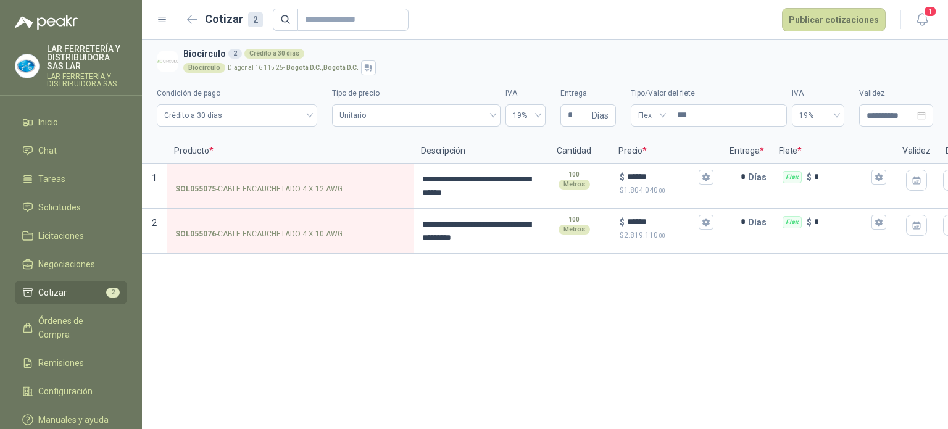
click at [556, 295] on div "**********" at bounding box center [545, 233] width 806 height 389
click at [852, 28] on button "Publicar cotizaciones" at bounding box center [834, 19] width 104 height 23
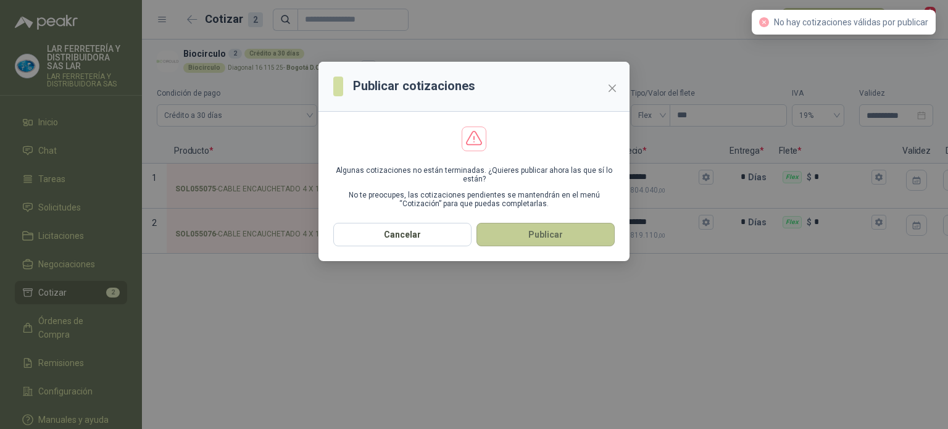
click at [491, 233] on button "Publicar" at bounding box center [545, 234] width 138 height 23
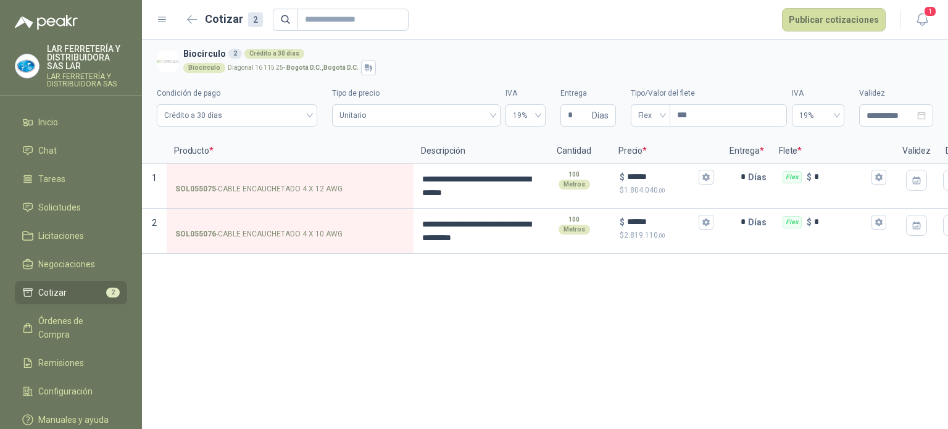
scroll to position [0, 55]
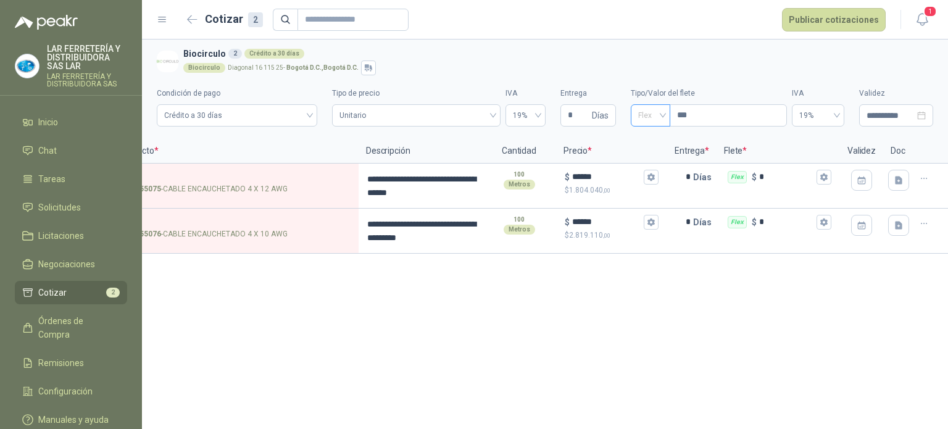
click at [647, 120] on span "Flex" at bounding box center [650, 115] width 25 height 19
click at [649, 169] on div "Incluido" at bounding box center [650, 161] width 34 height 20
click at [852, 22] on button "Publicar cotizaciones" at bounding box center [834, 19] width 104 height 23
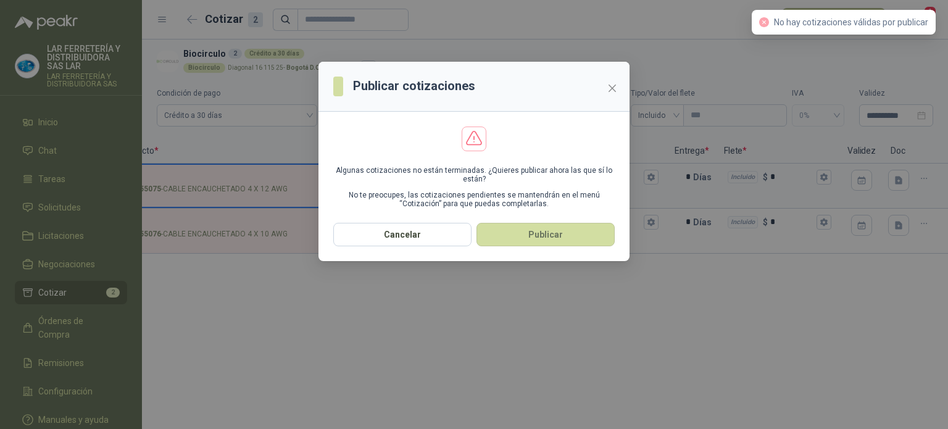
scroll to position [0, 33]
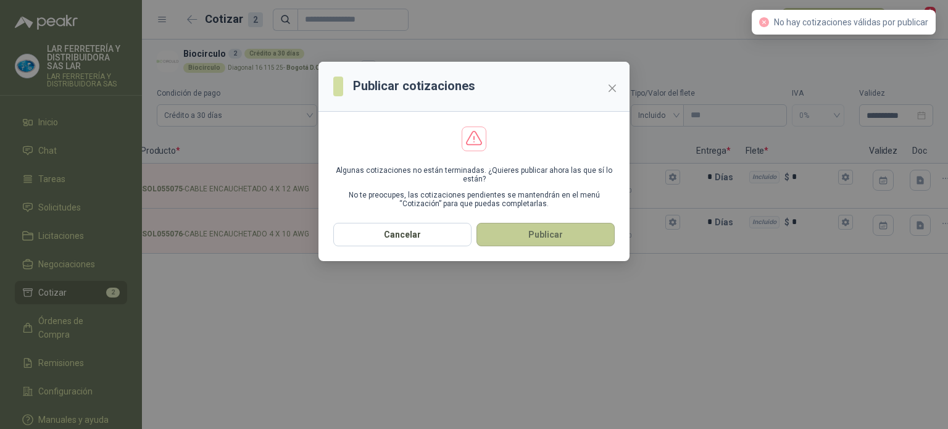
click at [544, 230] on button "Publicar" at bounding box center [545, 234] width 138 height 23
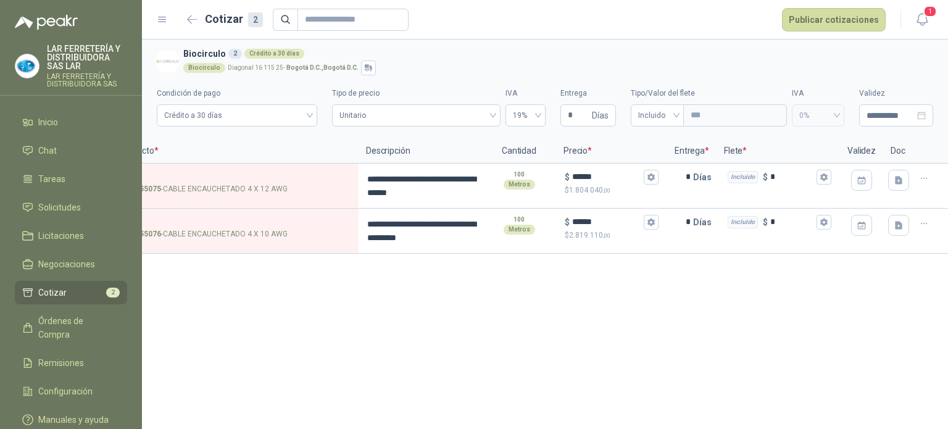
scroll to position [0, 0]
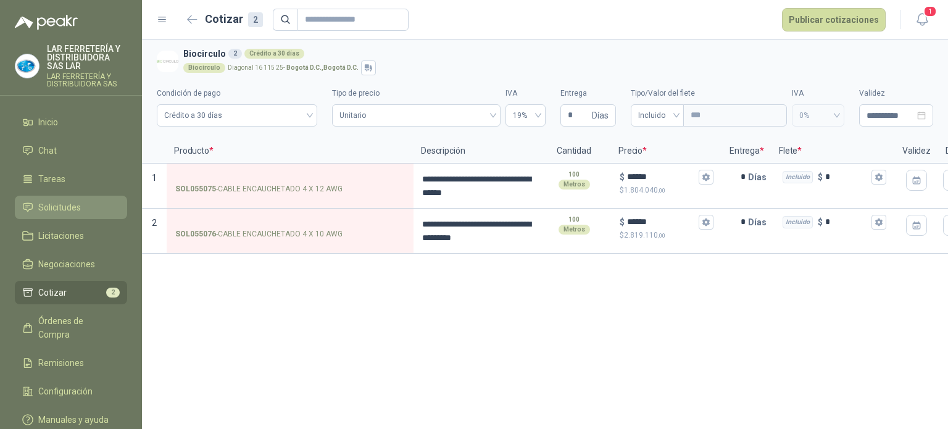
click at [82, 201] on li "Solicitudes" at bounding box center [71, 208] width 98 height 14
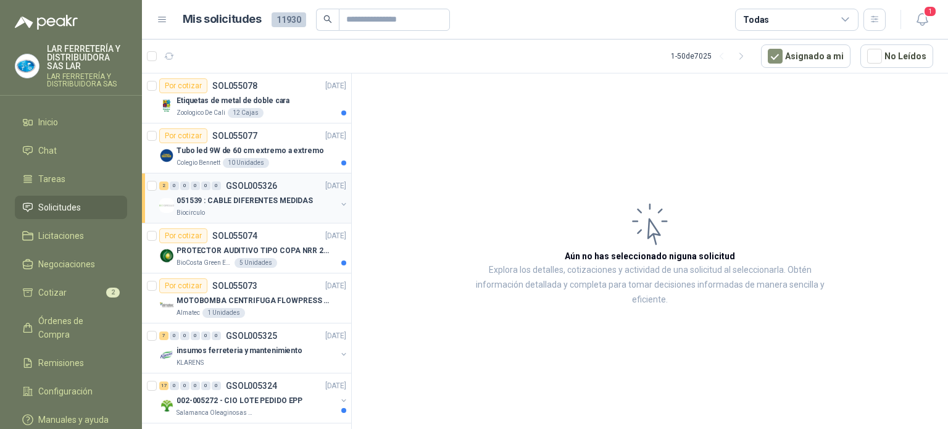
click at [264, 212] on div "Biocirculo" at bounding box center [257, 213] width 160 height 10
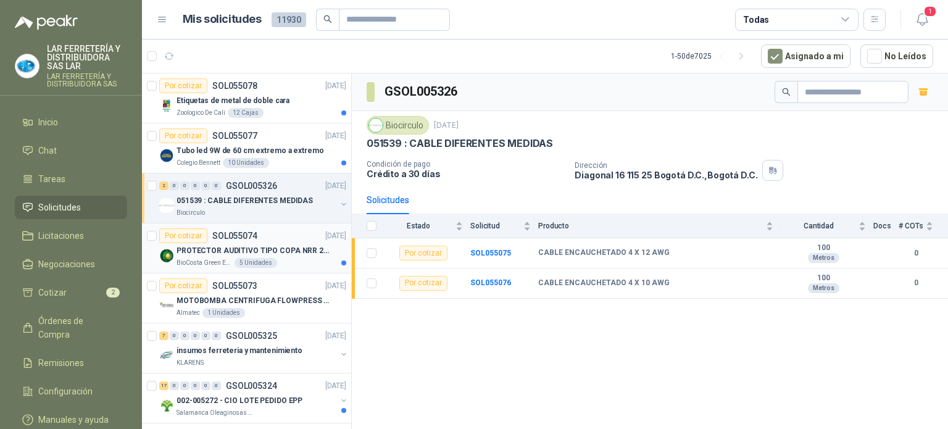
click at [268, 256] on div "PROTECTOR AUDITIVO TIPO COPA NRR 23dB" at bounding box center [262, 250] width 170 height 15
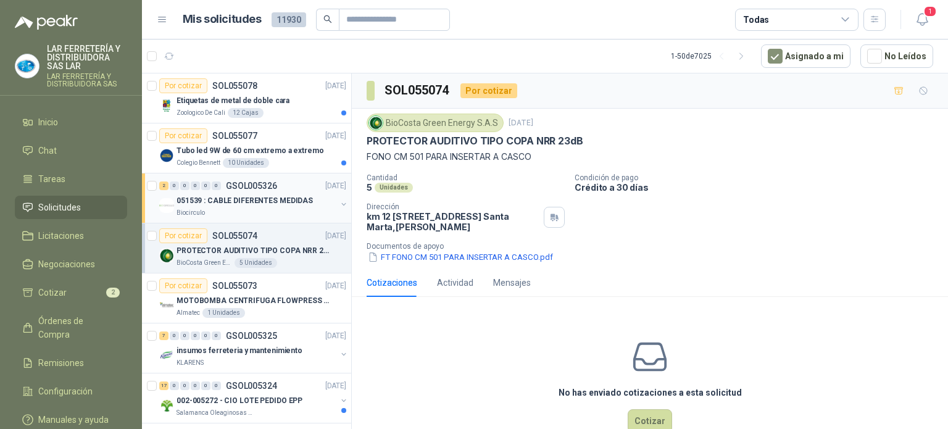
click at [260, 199] on p "051539 : CABLE DIFERENTES MEDIDAS" at bounding box center [245, 201] width 136 height 12
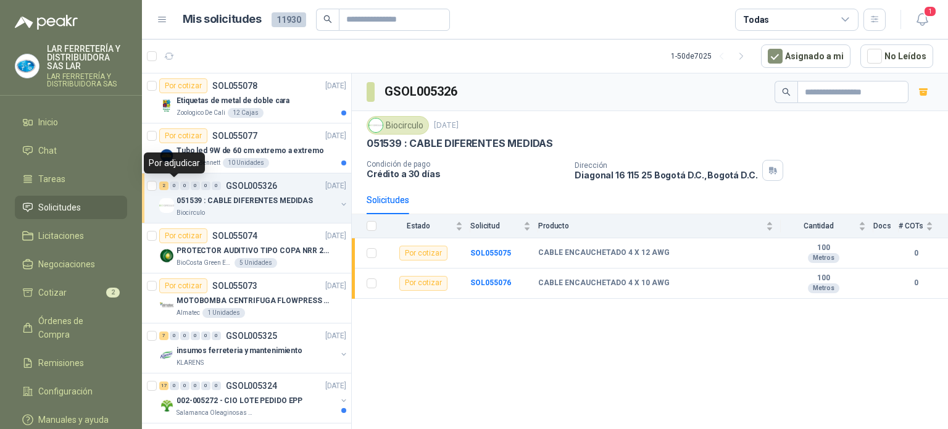
click at [171, 185] on div "0" at bounding box center [174, 185] width 9 height 9
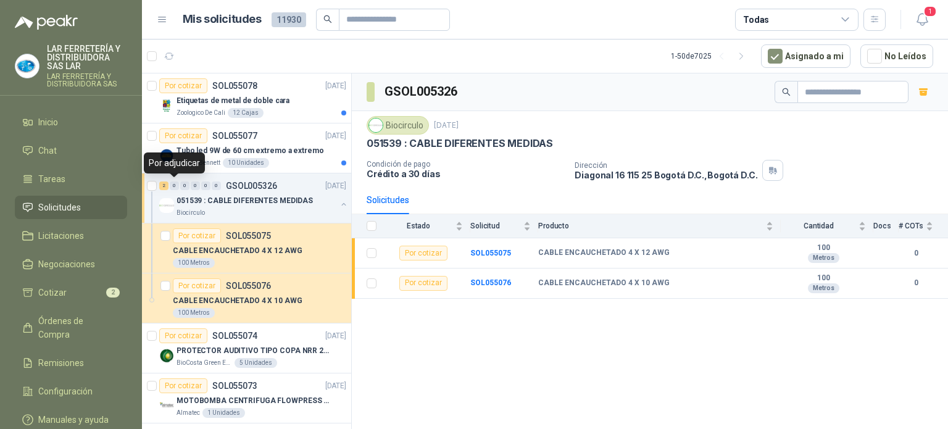
click at [175, 185] on div "0" at bounding box center [174, 185] width 9 height 9
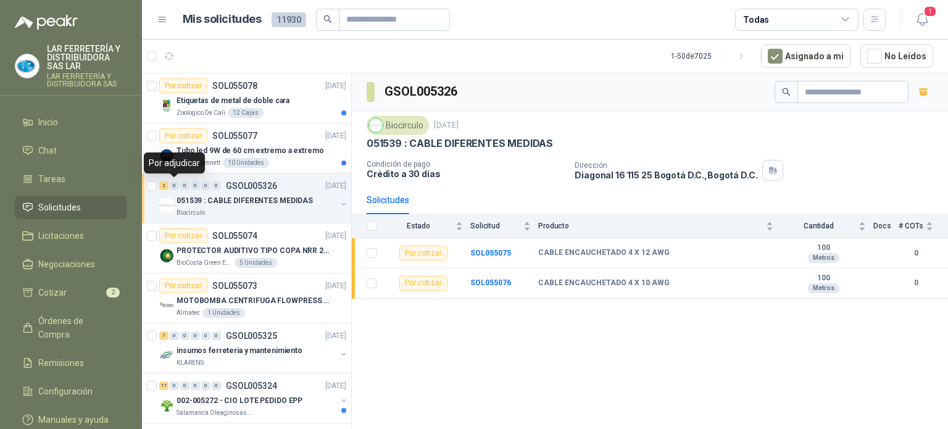
click at [175, 185] on div "0" at bounding box center [174, 185] width 9 height 9
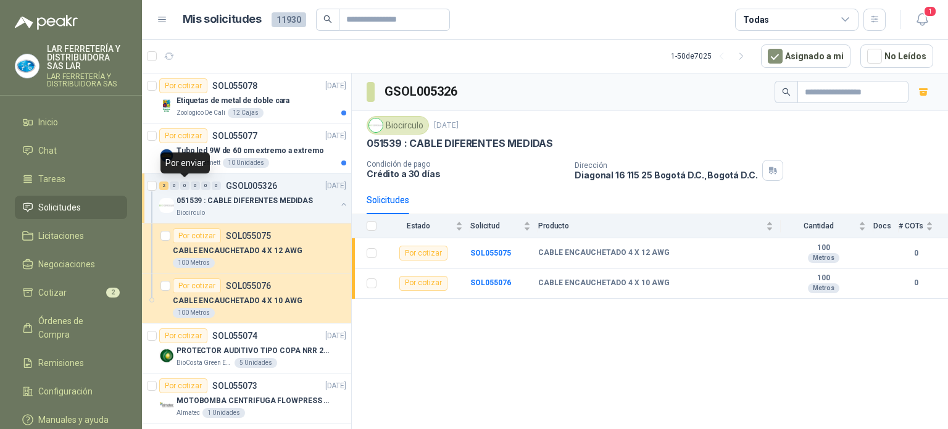
click at [188, 185] on div "0" at bounding box center [184, 185] width 9 height 9
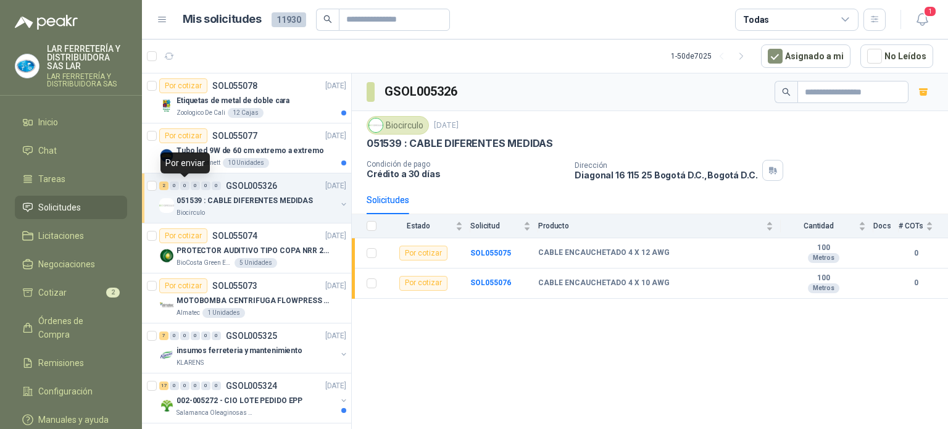
click at [188, 185] on div "0" at bounding box center [184, 185] width 9 height 9
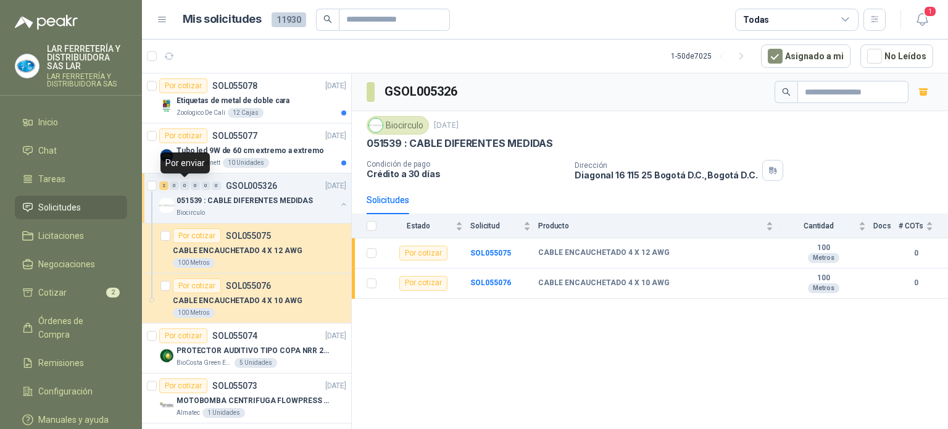
click at [199, 185] on div "0" at bounding box center [195, 185] width 9 height 9
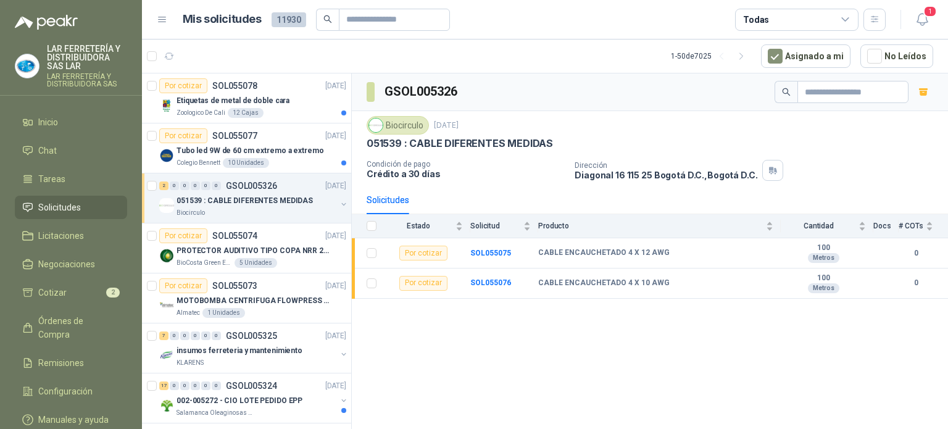
click at [200, 185] on div "2 0 0 0 0 0" at bounding box center [190, 185] width 62 height 9
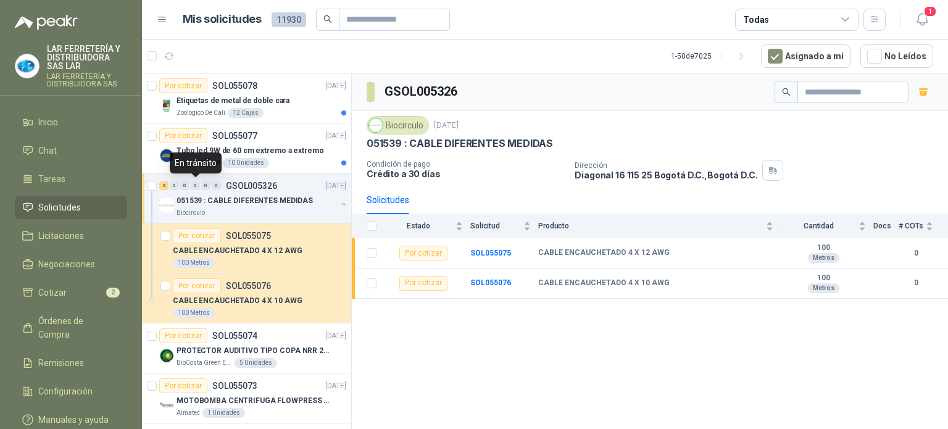
click at [205, 184] on div "0" at bounding box center [205, 185] width 9 height 9
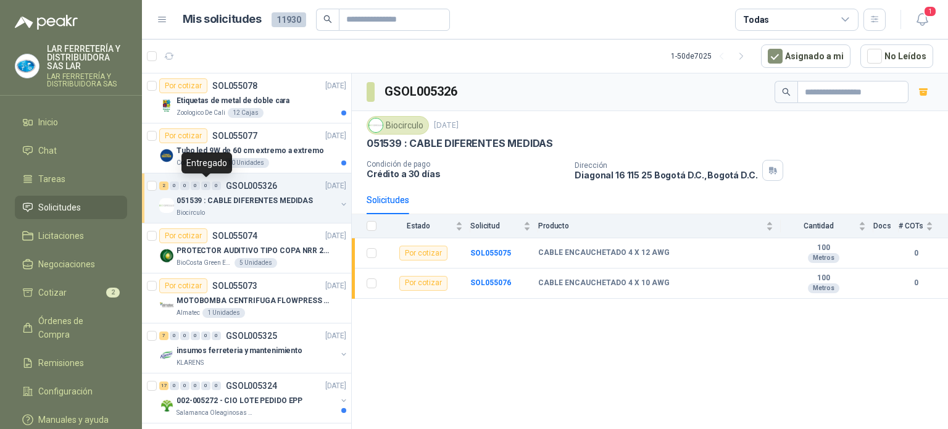
click at [212, 184] on div "0" at bounding box center [216, 185] width 9 height 9
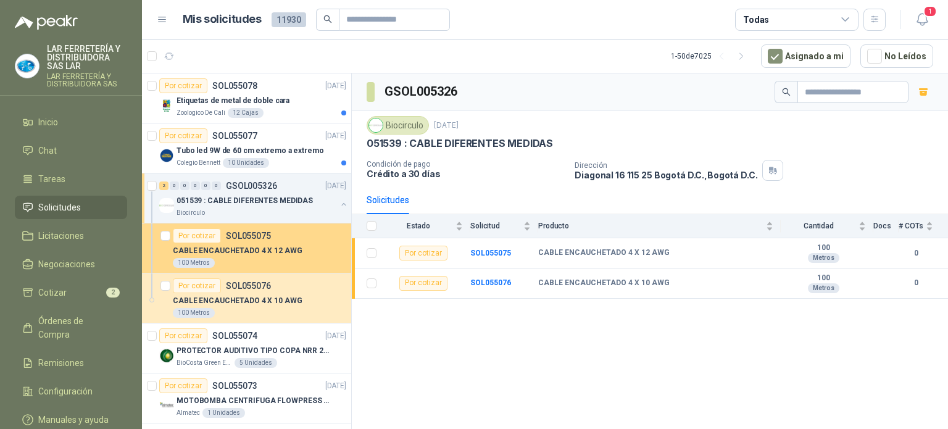
click at [256, 238] on p "SOL055075" at bounding box center [248, 235] width 45 height 9
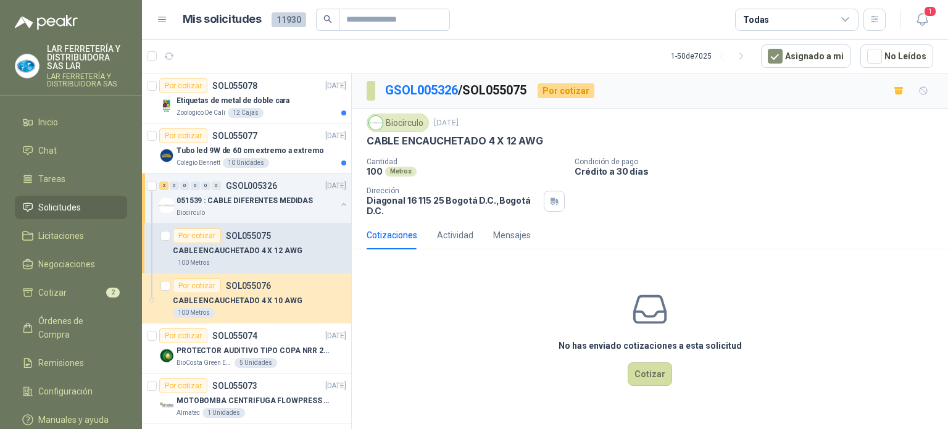
click at [831, 210] on div "Cantidad 100 Metros Condición de pago Crédito a 30 días Dirección Diagonal 16 1…" at bounding box center [650, 186] width 567 height 59
click at [746, 140] on div "CABLE ENCAUCHETADO 4 X 12 AWG" at bounding box center [650, 141] width 567 height 13
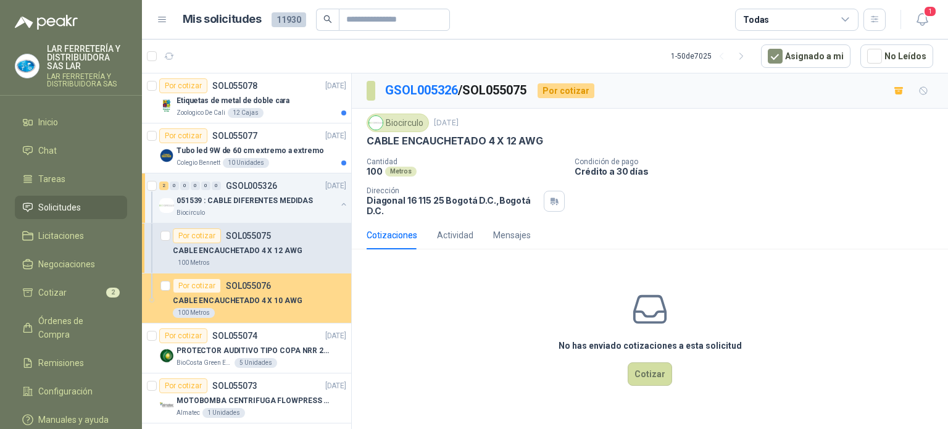
click at [259, 295] on p "CABLE ENCAUCHETADO 4 X 10 AWG" at bounding box center [238, 301] width 130 height 12
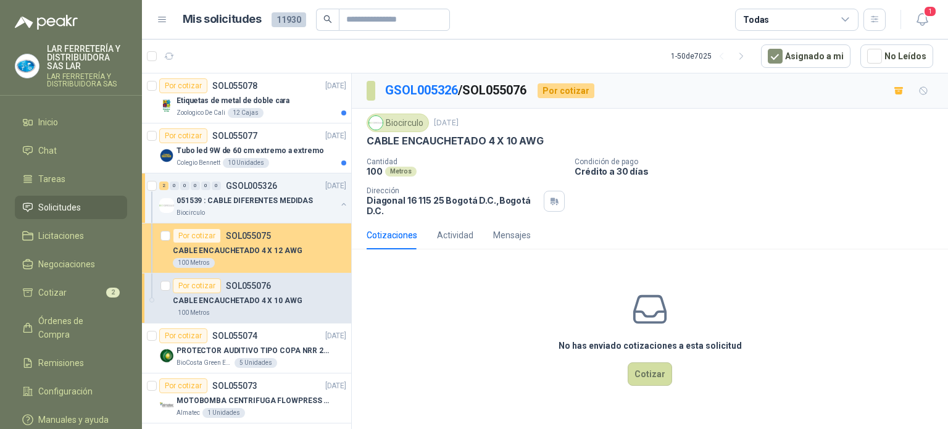
click at [284, 254] on p "CABLE ENCAUCHETADO 4 X 12 AWG" at bounding box center [238, 251] width 130 height 12
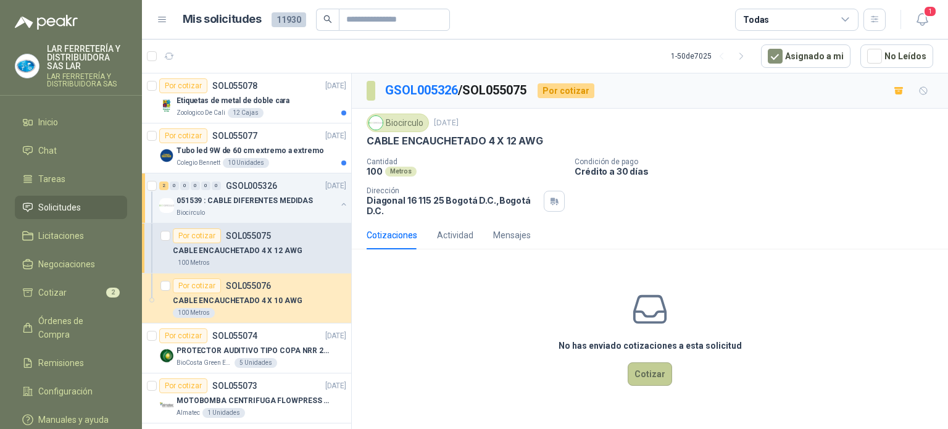
click at [642, 367] on button "Cotizar" at bounding box center [650, 373] width 44 height 23
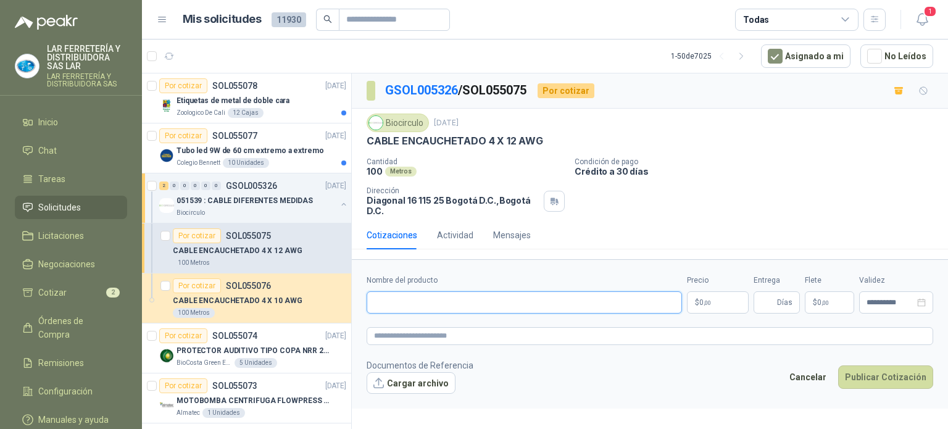
click at [557, 302] on input "Nombre del producto" at bounding box center [524, 302] width 315 height 22
paste input "**********"
type input "**********"
click at [710, 298] on body "LAR FERRETERÍA Y DISTRIBUIDORA SAS LAR LAR FERRETERÍA Y DISTRIBUIDORA SAS Inici…" at bounding box center [474, 214] width 948 height 429
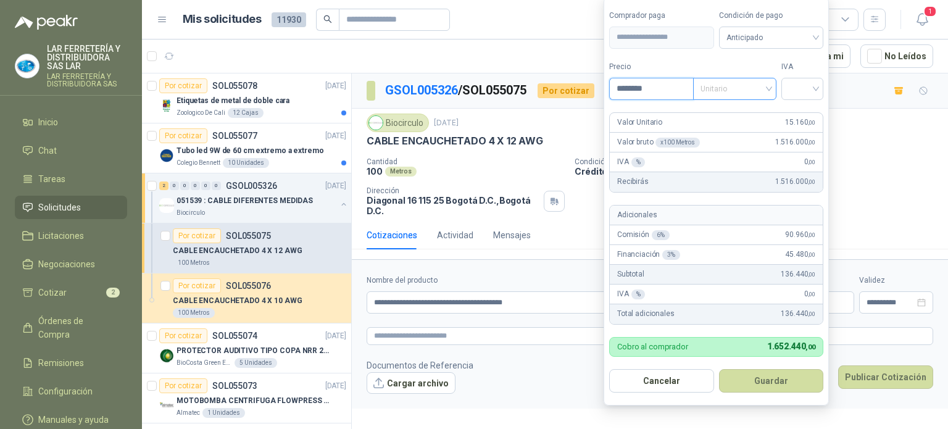
click at [746, 86] on span "Unitario" at bounding box center [734, 89] width 69 height 19
type input "********"
click at [754, 109] on div "Unitario" at bounding box center [737, 116] width 64 height 14
click at [797, 87] on input "search" at bounding box center [802, 87] width 27 height 19
click at [800, 118] on div "19%" at bounding box center [805, 116] width 23 height 14
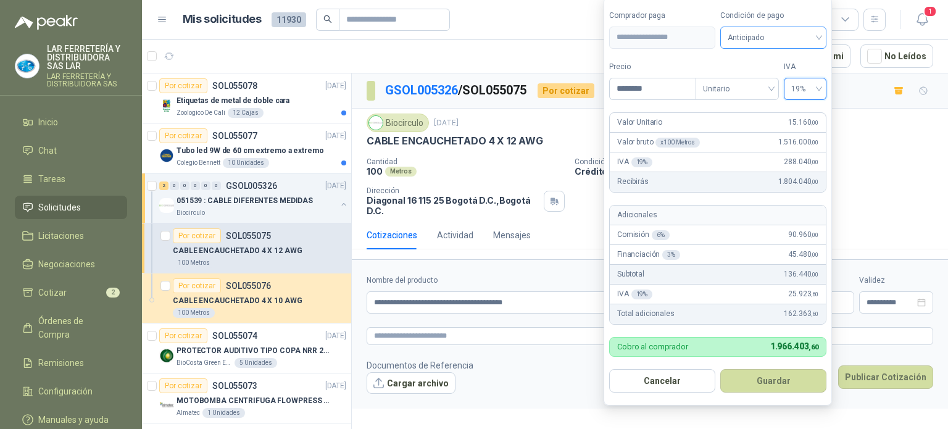
click at [746, 41] on span "Anticipado" at bounding box center [773, 37] width 91 height 19
click at [769, 83] on div "Crédito a 30 días" at bounding box center [773, 84] width 86 height 14
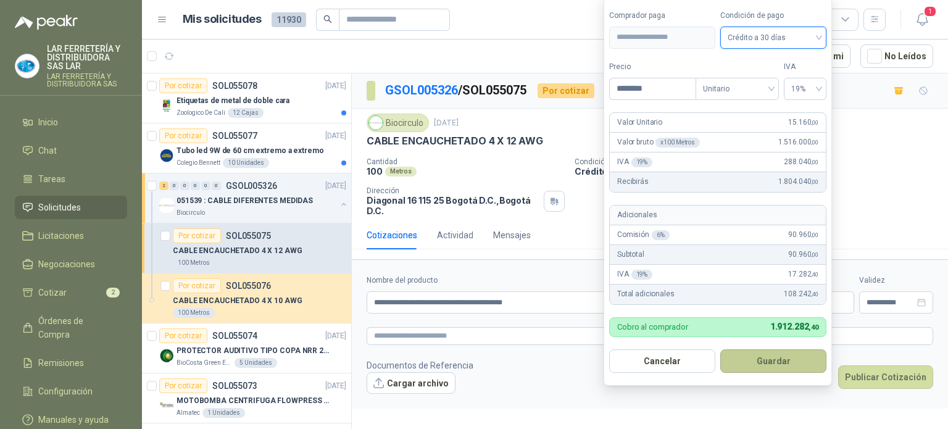
click at [754, 360] on button "Guardar" at bounding box center [773, 360] width 106 height 23
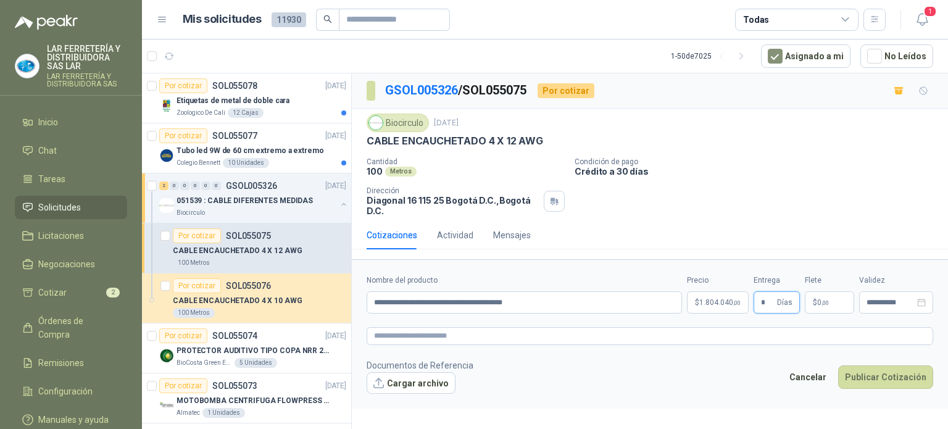
type input "*"
click at [831, 302] on p "$ 0 ,00" at bounding box center [829, 302] width 49 height 22
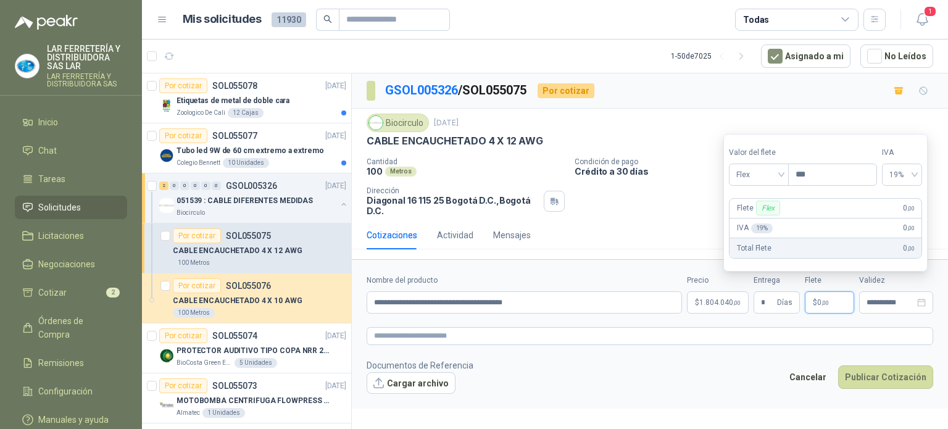
click at [713, 180] on div "Cantidad 100 Metros Condición de pago Crédito a 30 días Dirección Diagonal 16 1…" at bounding box center [650, 186] width 567 height 59
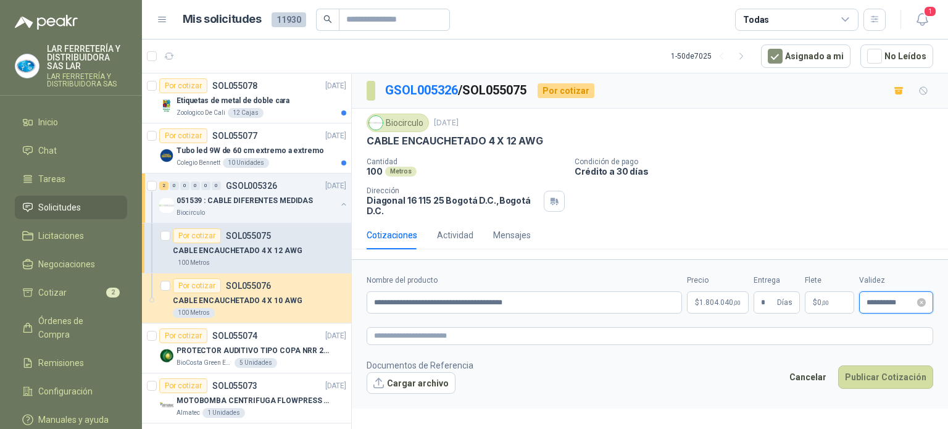
click at [900, 305] on input "**********" at bounding box center [890, 303] width 48 height 8
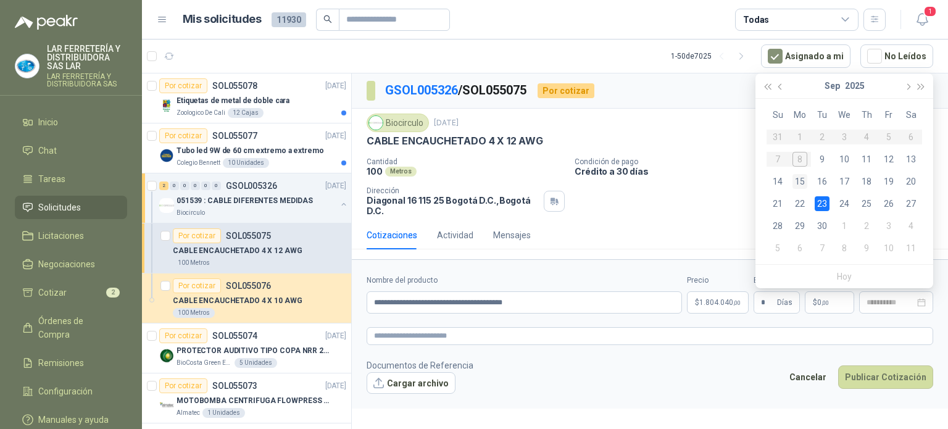
click at [800, 185] on div "15" at bounding box center [799, 181] width 15 height 15
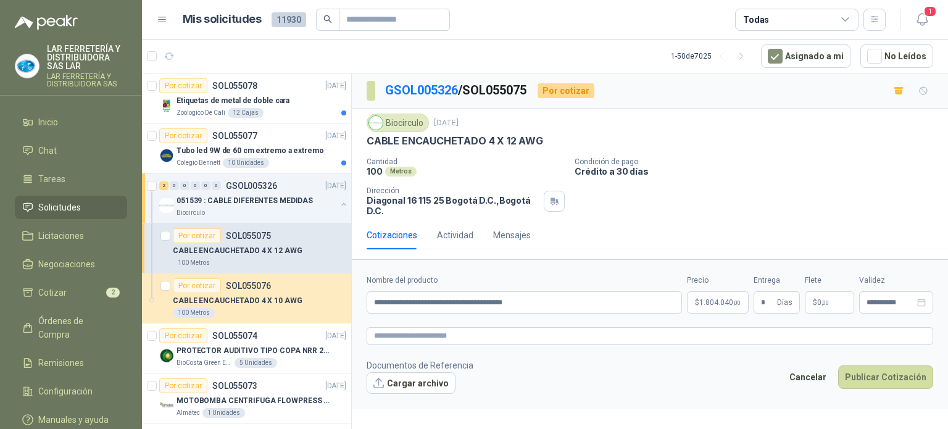
type input "**********"
click at [718, 192] on div "Cantidad 100 Metros Condición de pago Crédito a 30 días Dirección Diagonal 16 1…" at bounding box center [650, 186] width 567 height 59
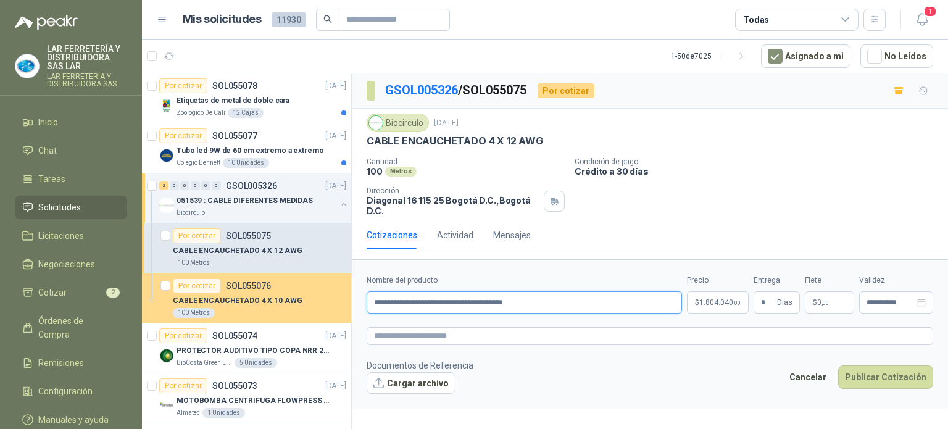
drag, startPoint x: 571, startPoint y: 298, endPoint x: 325, endPoint y: 305, distance: 246.3
click at [325, 305] on div "Por cotizar SOL055078 [DATE] Etiquetas de metal [PERSON_NAME] cara Zoologico De…" at bounding box center [545, 253] width 806 height 360
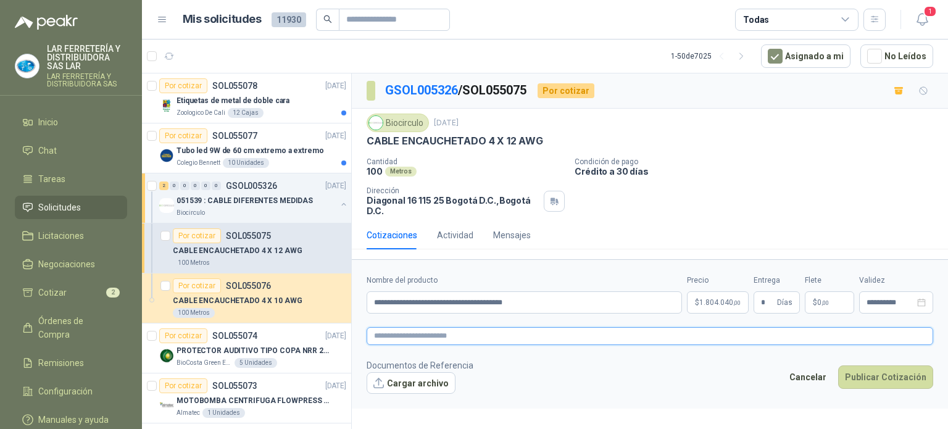
click at [506, 338] on textarea at bounding box center [650, 336] width 567 height 18
paste textarea "**********"
type textarea "**********"
click at [565, 374] on footer "Documentos de Referencia Cargar archivo Cancelar Publicar Cotización" at bounding box center [650, 377] width 567 height 36
click at [718, 295] on p "$ 1.804.040 ,00" at bounding box center [718, 302] width 62 height 22
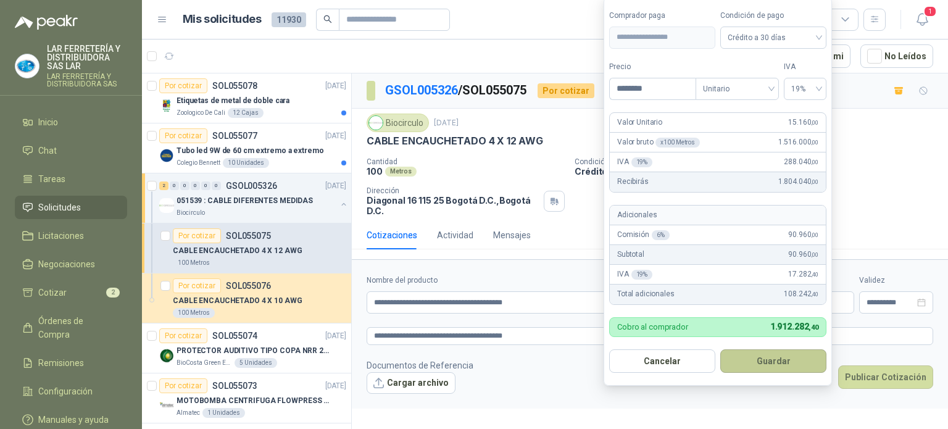
click at [752, 362] on button "Guardar" at bounding box center [773, 360] width 106 height 23
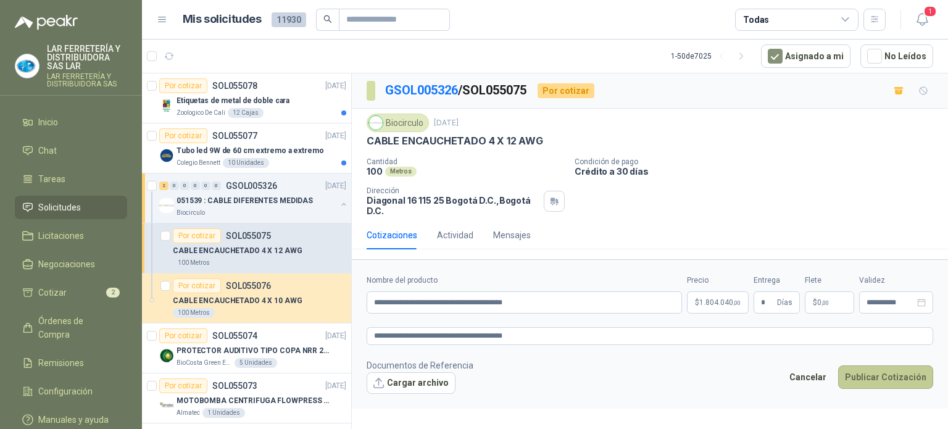
click at [874, 380] on button "Publicar Cotización" at bounding box center [885, 376] width 95 height 23
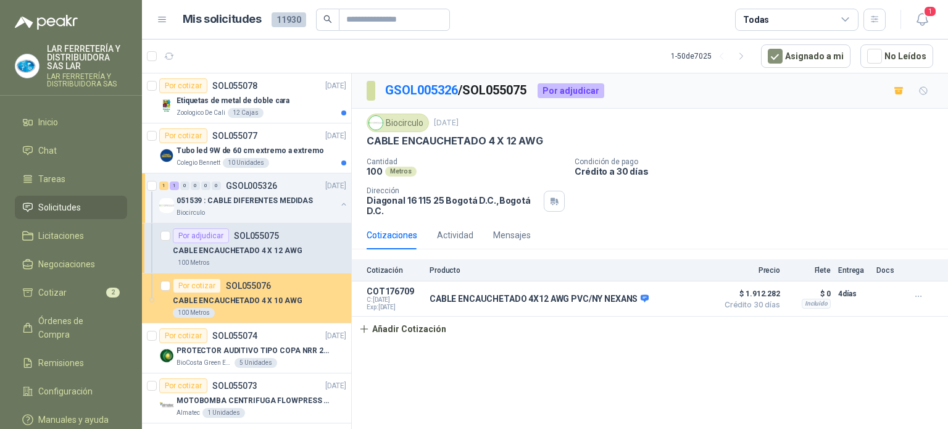
click at [283, 290] on div "Por cotizar SOL055076" at bounding box center [259, 285] width 173 height 15
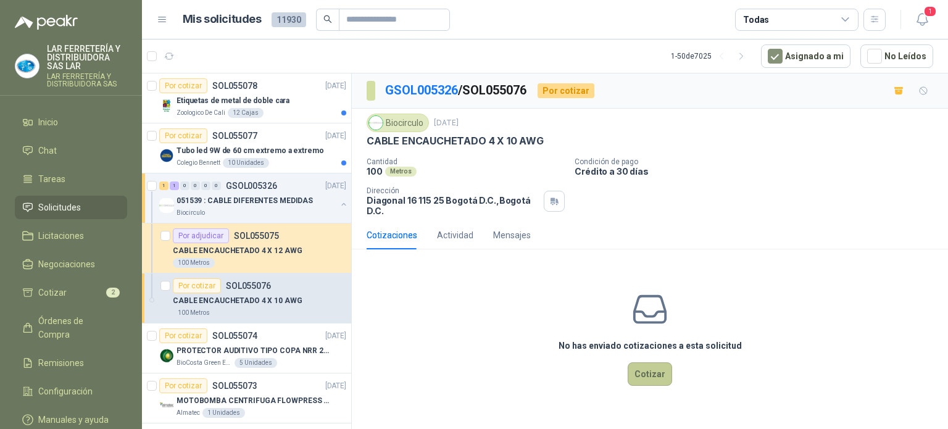
click at [667, 376] on button "Cotizar" at bounding box center [650, 373] width 44 height 23
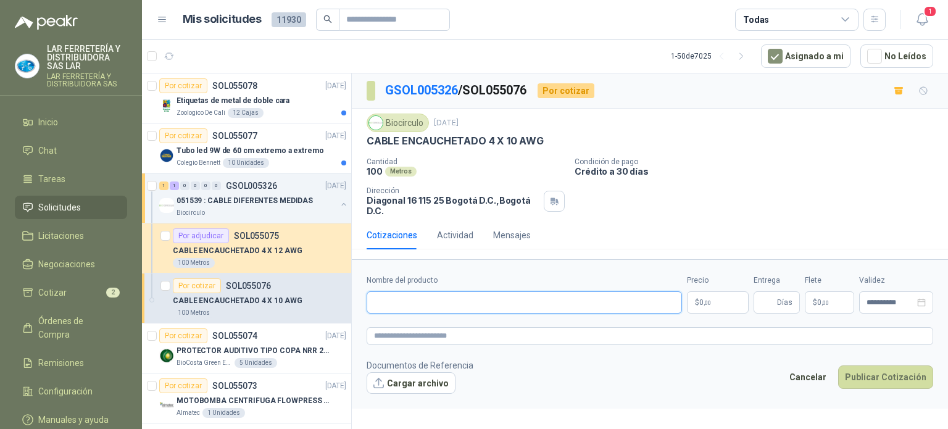
click at [458, 301] on input "Nombre del producto" at bounding box center [524, 302] width 315 height 22
paste input "**********"
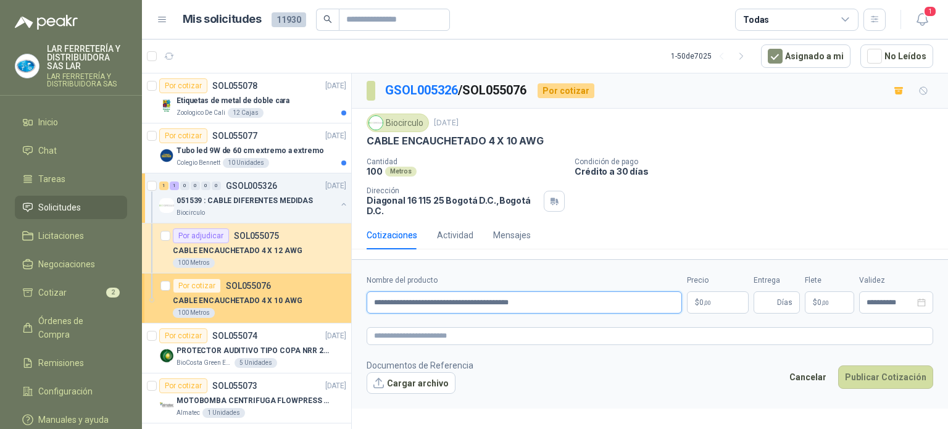
drag, startPoint x: 570, startPoint y: 303, endPoint x: 320, endPoint y: 305, distance: 250.0
click at [320, 305] on div "Por cotizar SOL055078 [DATE] Etiquetas de metal [PERSON_NAME] cara Zoologico De…" at bounding box center [545, 253] width 806 height 360
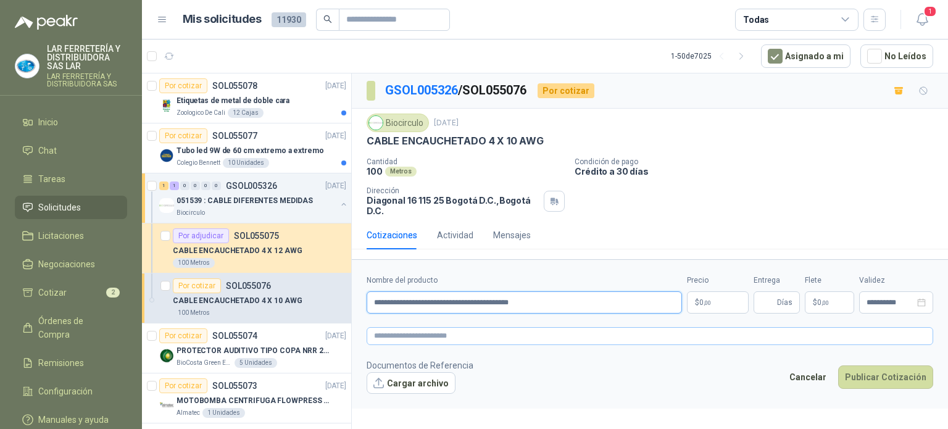
type input "**********"
click at [412, 336] on textarea at bounding box center [650, 336] width 567 height 18
paste textarea "**********"
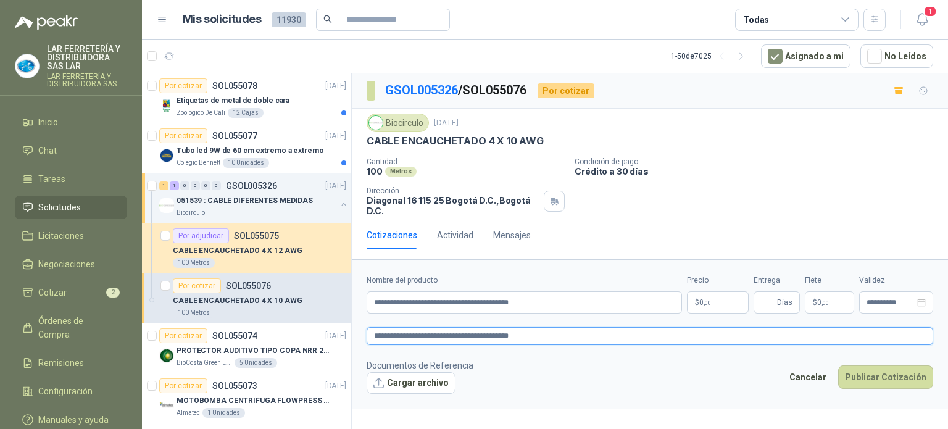
type textarea "**********"
click at [707, 297] on body "LAR FERRETERÍA Y DISTRIBUIDORA SAS LAR LAR FERRETERÍA Y DISTRIBUIDORA SAS Inici…" at bounding box center [474, 214] width 948 height 429
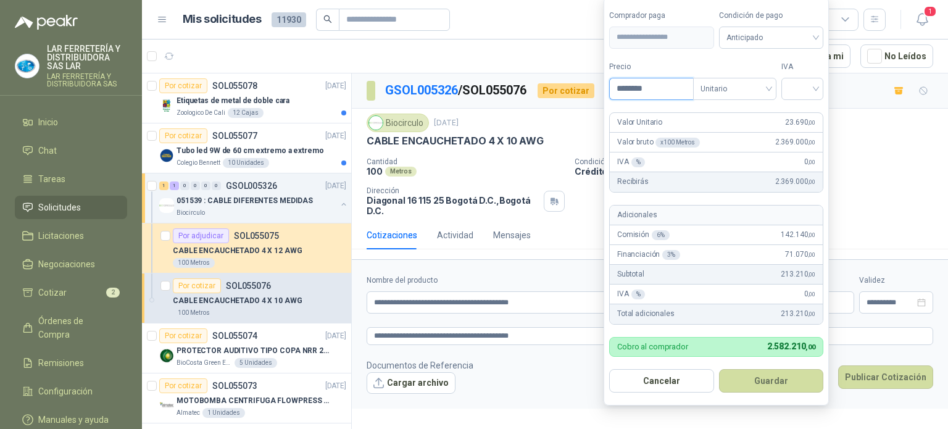
type input "********"
click at [670, 55] on form "**********" at bounding box center [716, 201] width 225 height 409
click at [726, 88] on span "Unitario" at bounding box center [734, 89] width 69 height 19
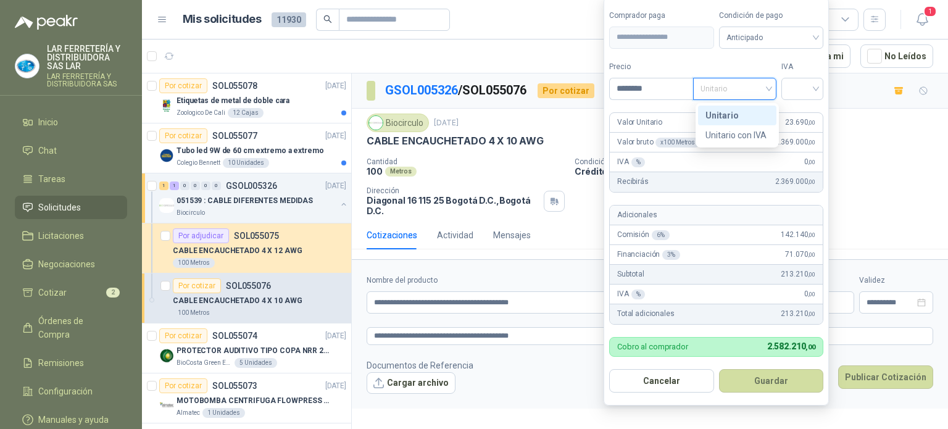
click at [751, 115] on div "Unitario" at bounding box center [737, 116] width 64 height 14
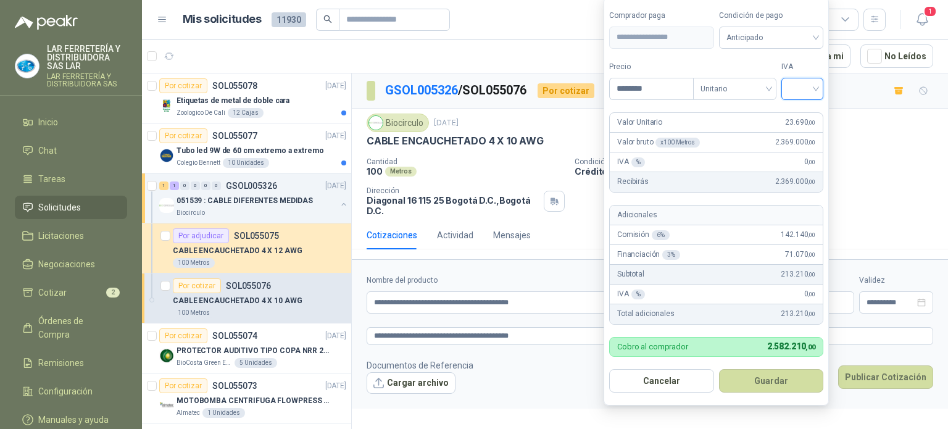
click at [807, 85] on input "search" at bounding box center [802, 87] width 27 height 19
click at [801, 115] on div "19%" at bounding box center [805, 116] width 23 height 14
click at [744, 44] on span "Anticipado" at bounding box center [773, 37] width 91 height 19
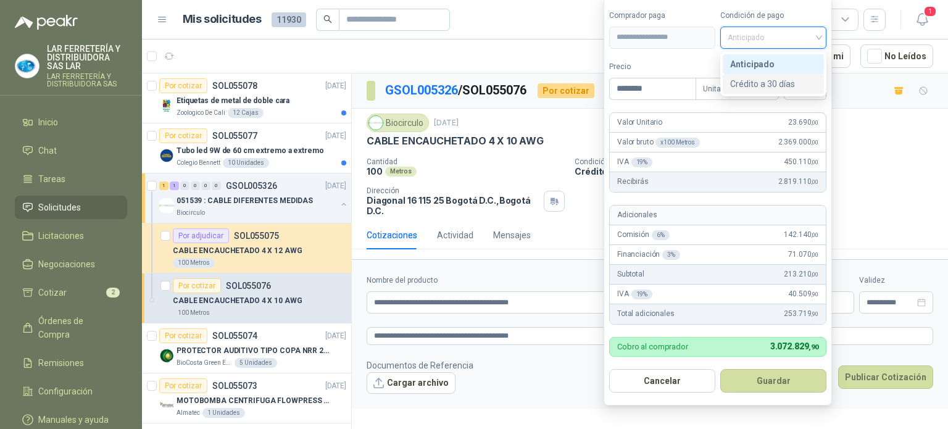
click at [744, 84] on div "Crédito a 30 días" at bounding box center [773, 84] width 86 height 14
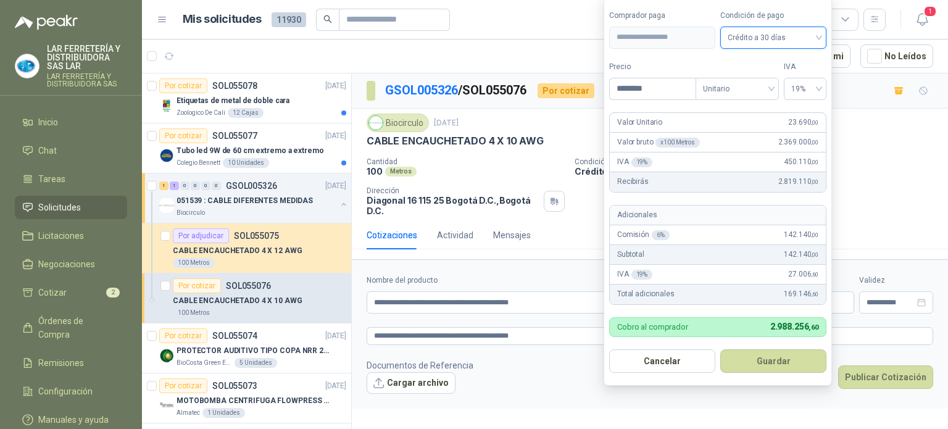
click at [726, 59] on form "**********" at bounding box center [718, 191] width 228 height 389
click at [750, 365] on button "Guardar" at bounding box center [773, 360] width 106 height 23
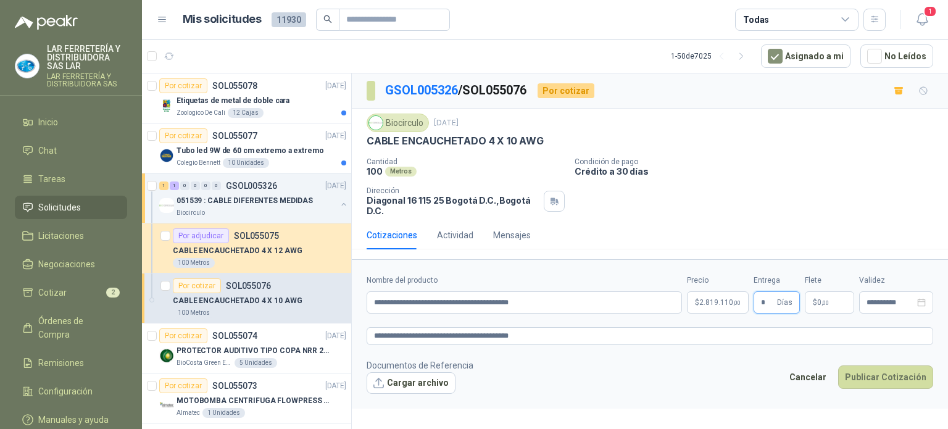
type input "*"
click at [815, 204] on div "Cantidad 100 Metros Condición de pago Crédito a 30 días Dirección Diagonal 16 1…" at bounding box center [650, 186] width 567 height 59
click at [877, 380] on button "Publicar Cotización" at bounding box center [885, 376] width 95 height 23
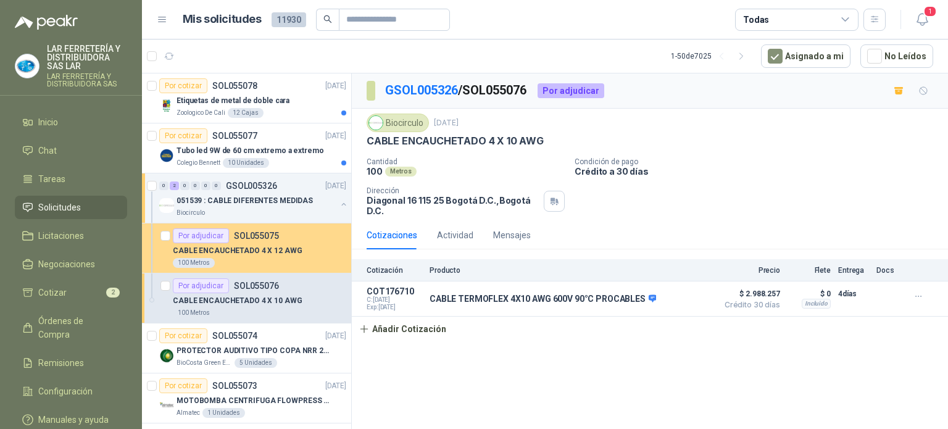
click at [288, 240] on div "Por adjudicar SOL055075" at bounding box center [259, 235] width 173 height 15
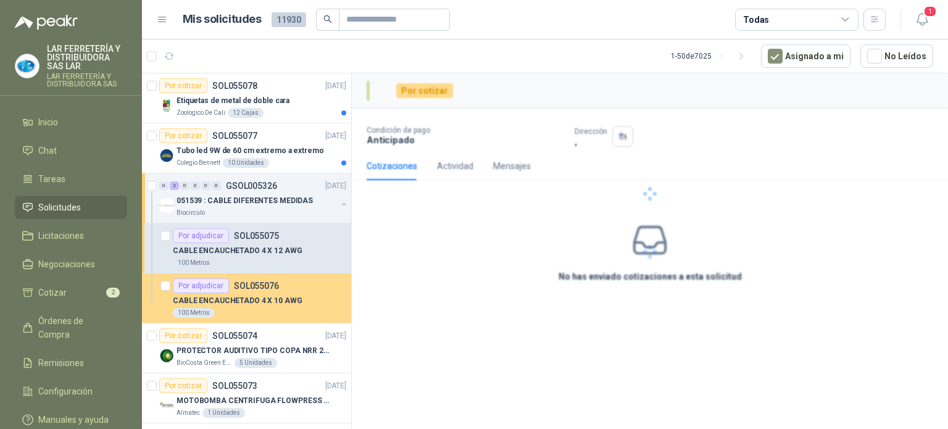
click at [283, 291] on div "Por adjudicar SOL055076" at bounding box center [259, 285] width 173 height 15
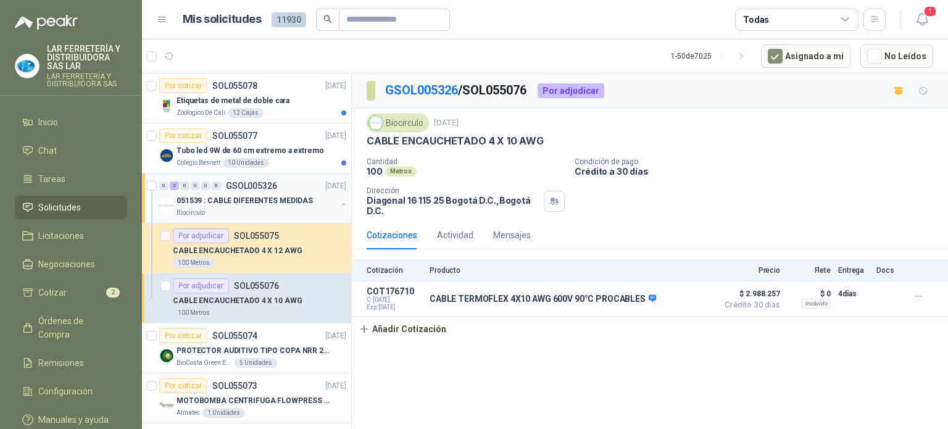
click at [256, 200] on p "051539 : CABLE DIFERENTES MEDIDAS" at bounding box center [245, 201] width 136 height 12
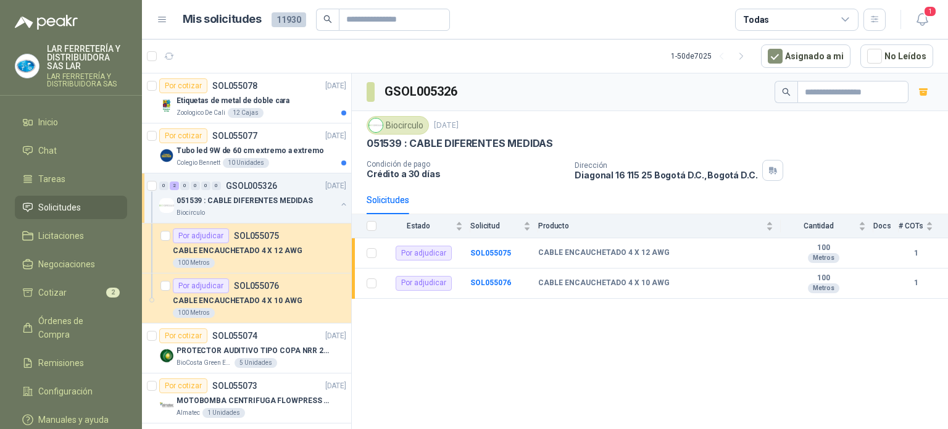
click at [339, 204] on button "button" at bounding box center [344, 204] width 10 height 10
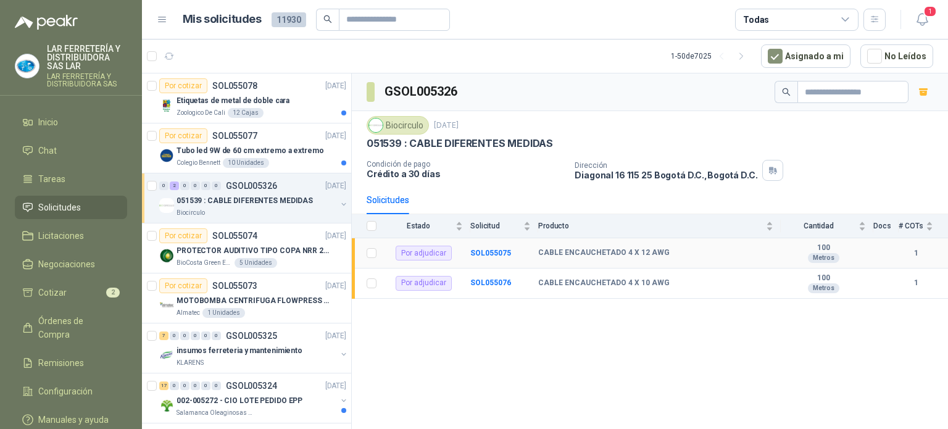
click at [422, 254] on div "Por adjudicar" at bounding box center [424, 253] width 56 height 15
click at [402, 285] on div "Por adjudicar" at bounding box center [424, 283] width 56 height 15
drag, startPoint x: 613, startPoint y: 256, endPoint x: 740, endPoint y: 259, distance: 126.6
click at [614, 256] on b "CABLE ENCAUCHETADO 4 X 12 AWG" at bounding box center [603, 253] width 131 height 10
drag, startPoint x: 874, startPoint y: 252, endPoint x: 817, endPoint y: 296, distance: 71.3
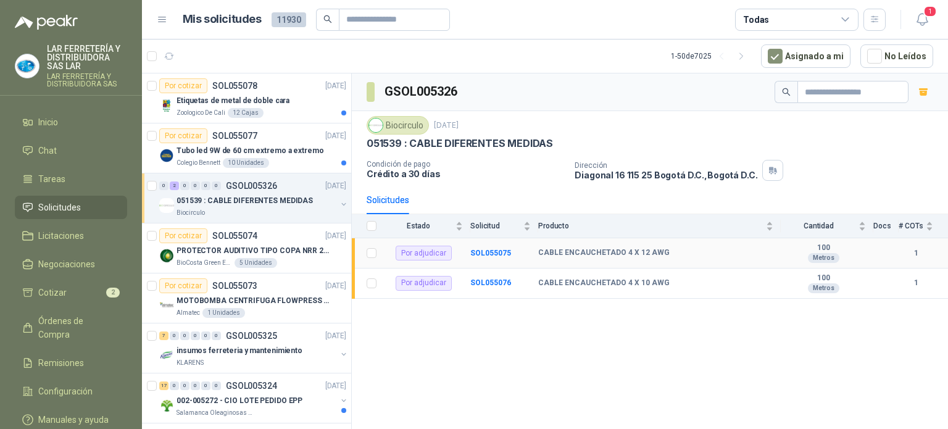
click at [875, 252] on tr "Por adjudicar SOL055075 CABLE ENCAUCHETADO 4 X 12 AWG 100 Metros 1" at bounding box center [650, 253] width 596 height 30
click at [339, 207] on div at bounding box center [344, 205] width 10 height 12
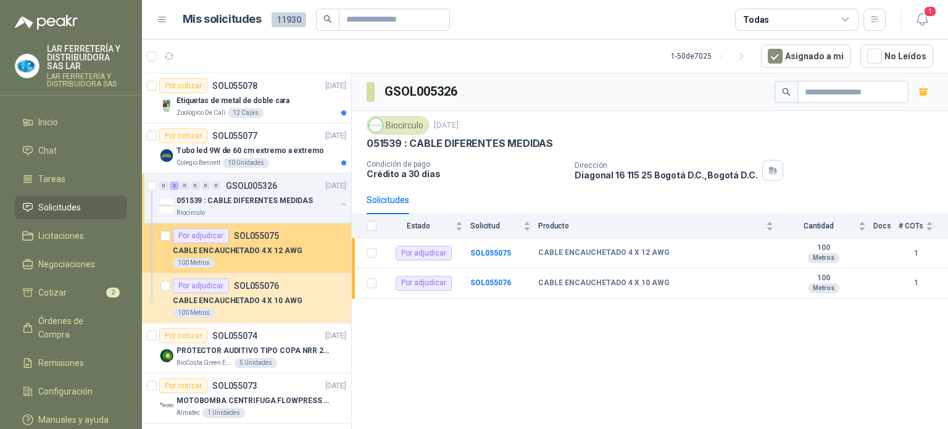
click at [238, 259] on div "100 Metros" at bounding box center [259, 263] width 173 height 10
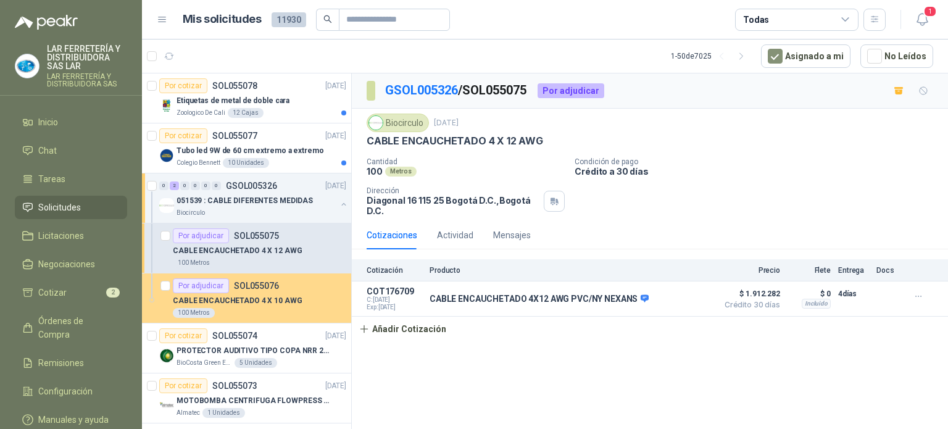
click at [264, 301] on p "CABLE ENCAUCHETADO 4 X 10 AWG" at bounding box center [238, 301] width 130 height 12
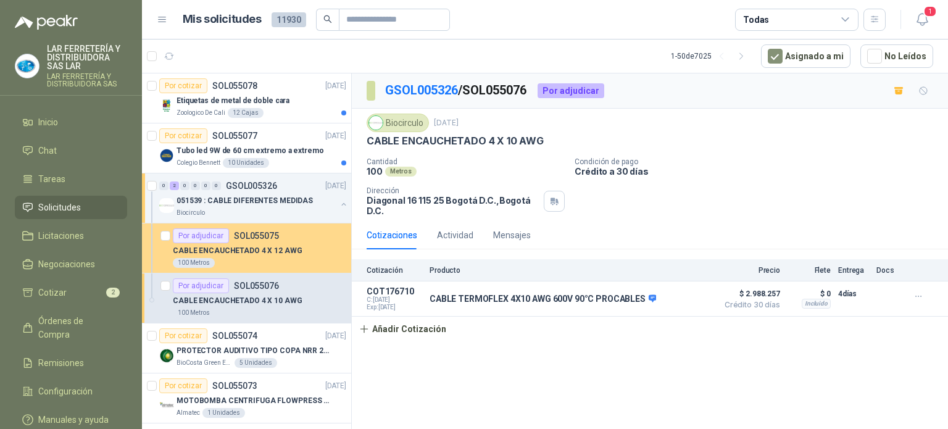
click at [272, 247] on p "CABLE ENCAUCHETADO 4 X 12 AWG" at bounding box center [238, 251] width 130 height 12
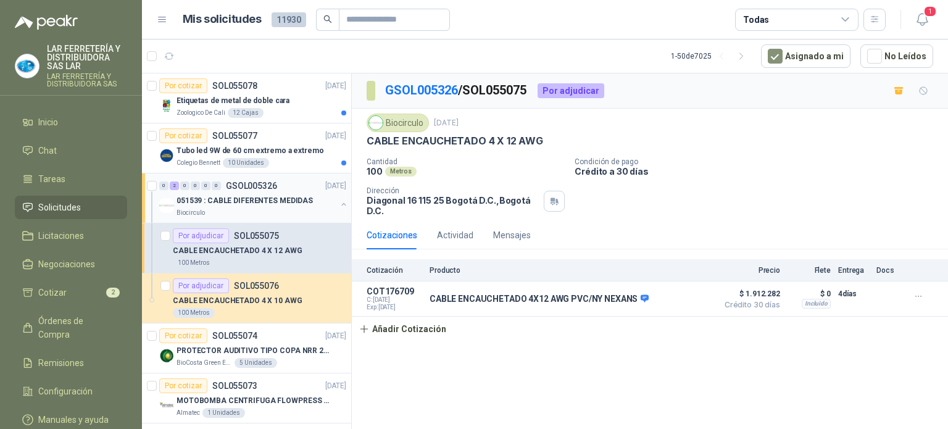
click at [253, 196] on p "051539 : CABLE DIFERENTES MEDIDAS" at bounding box center [245, 201] width 136 height 12
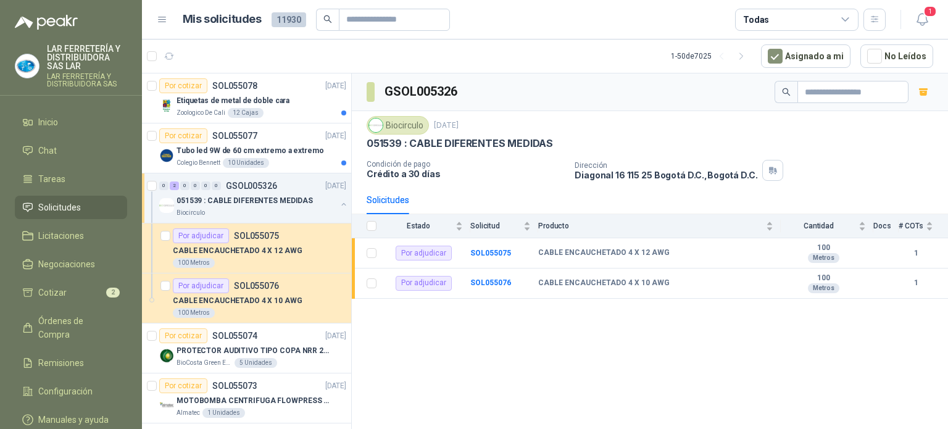
click at [615, 116] on div "Biocirculo [DATE]" at bounding box center [650, 125] width 567 height 19
click at [74, 296] on li "Cotizar 2" at bounding box center [71, 293] width 98 height 14
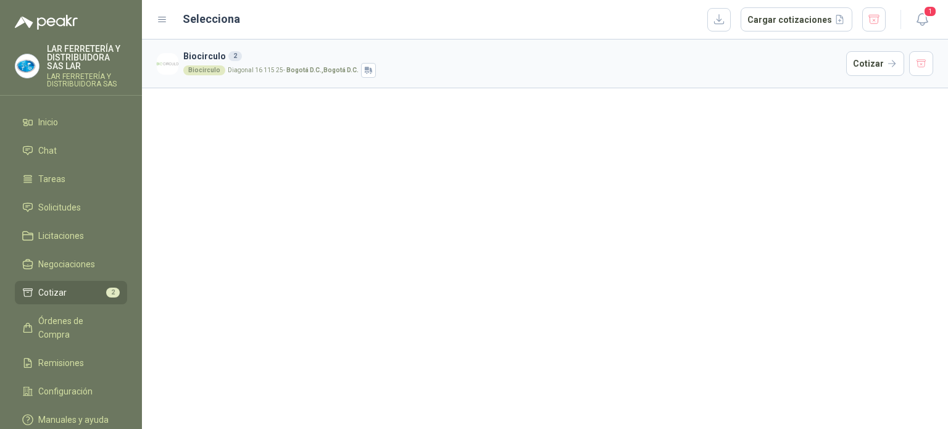
click at [563, 61] on h3 "Biocirculo 2" at bounding box center [512, 56] width 658 height 14
click at [208, 64] on div "Biocirculo Diagonal 16 115 25 - Bogotá D.C. , [GEOGRAPHIC_DATA] D.C." at bounding box center [512, 70] width 658 height 15
drag, startPoint x: 230, startPoint y: 59, endPoint x: 662, endPoint y: 55, distance: 432.0
click at [231, 59] on div "2" at bounding box center [235, 56] width 14 height 10
click at [883, 64] on button "Cotizar" at bounding box center [875, 63] width 58 height 25
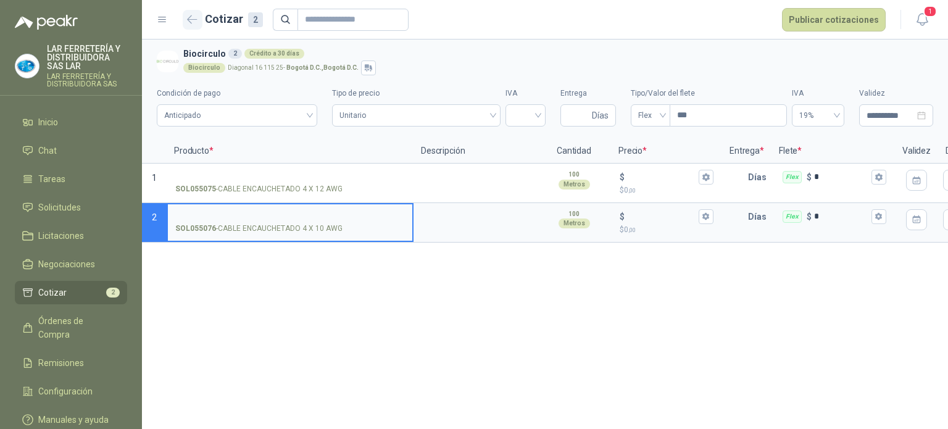
click at [196, 15] on icon "button" at bounding box center [192, 19] width 10 height 9
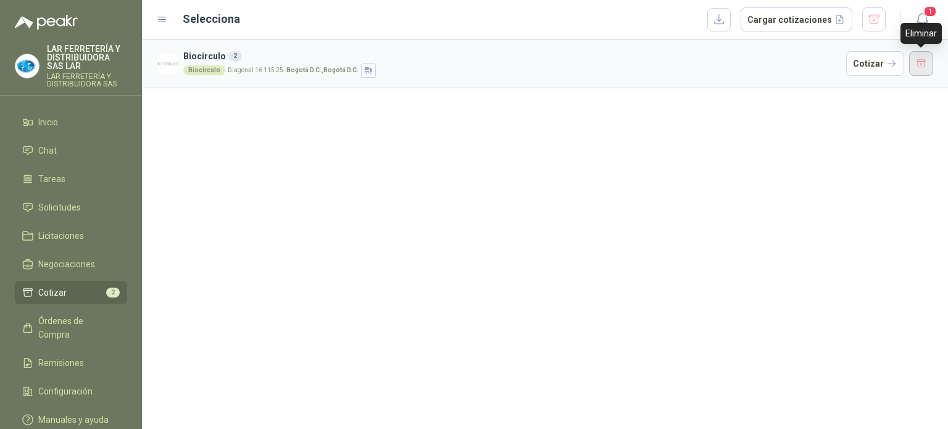
click at [916, 59] on button "button" at bounding box center [921, 63] width 25 height 25
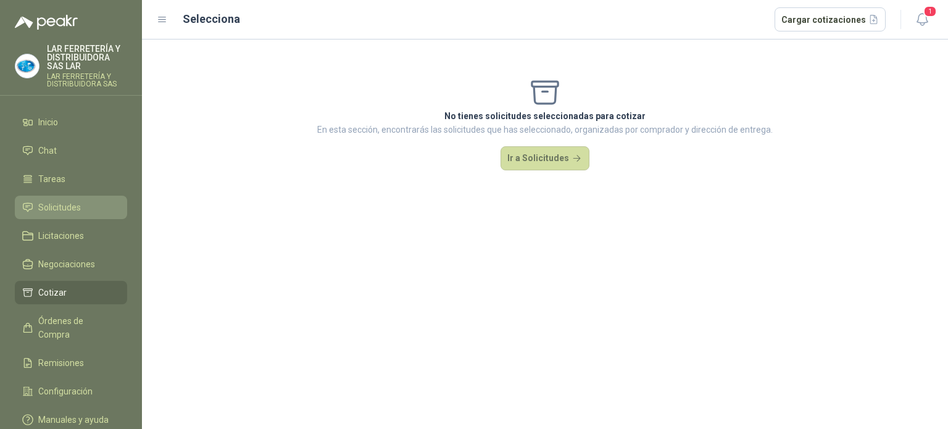
click at [62, 203] on span "Solicitudes" at bounding box center [59, 208] width 43 height 14
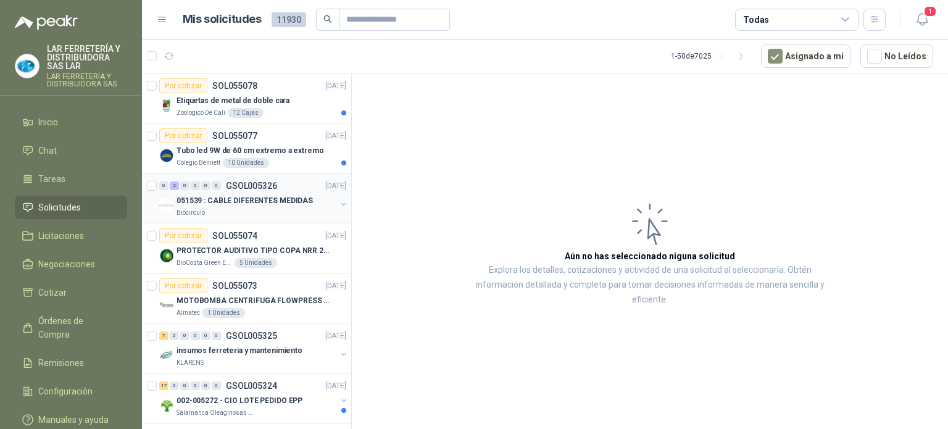
click at [265, 208] on div "Biocirculo" at bounding box center [257, 213] width 160 height 10
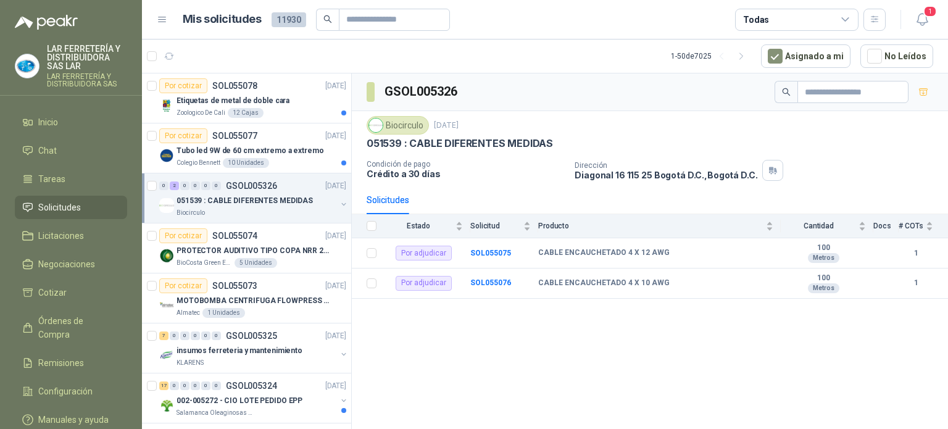
click at [837, 28] on div "Todas" at bounding box center [796, 20] width 123 height 22
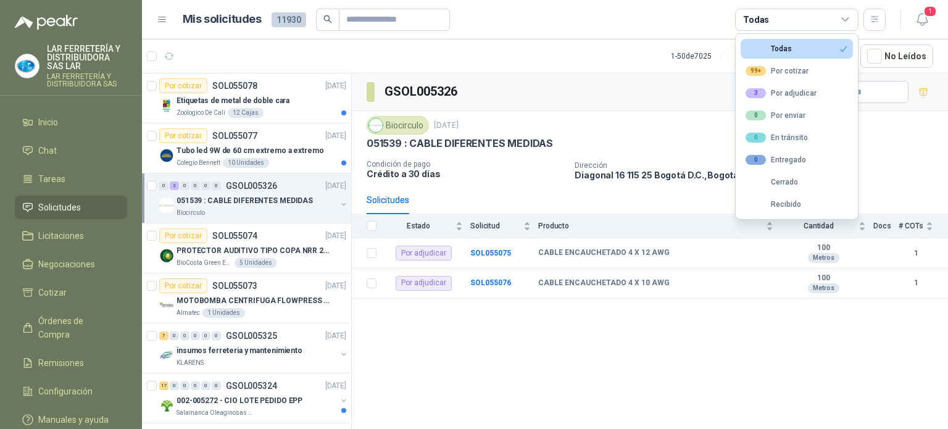
click at [836, 17] on div "Todas" at bounding box center [796, 20] width 123 height 22
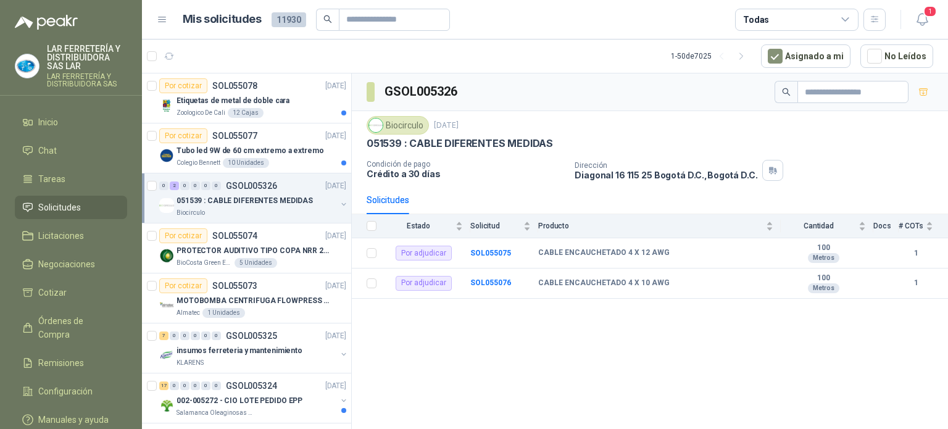
click at [835, 17] on div "Todas" at bounding box center [796, 20] width 123 height 22
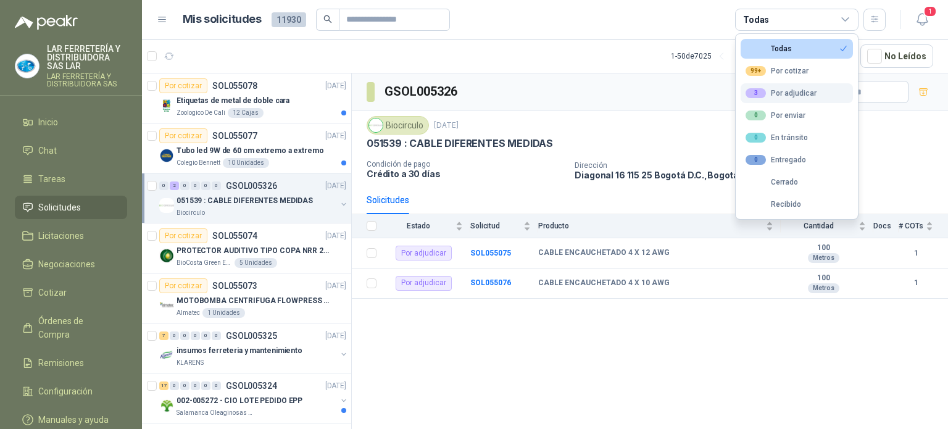
click at [800, 88] on div "3 Por adjudicar" at bounding box center [781, 93] width 71 height 10
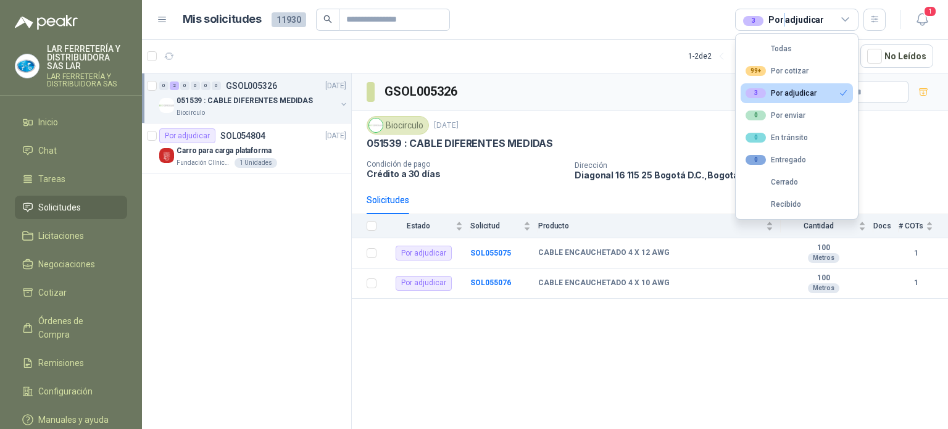
click at [783, 22] on div "3 Por adjudicar" at bounding box center [783, 20] width 81 height 14
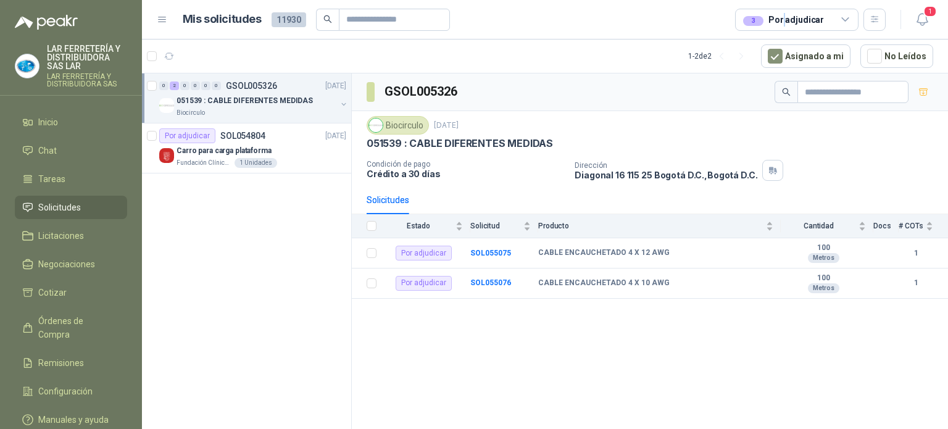
click at [783, 22] on div "3 Por adjudicar" at bounding box center [783, 20] width 81 height 14
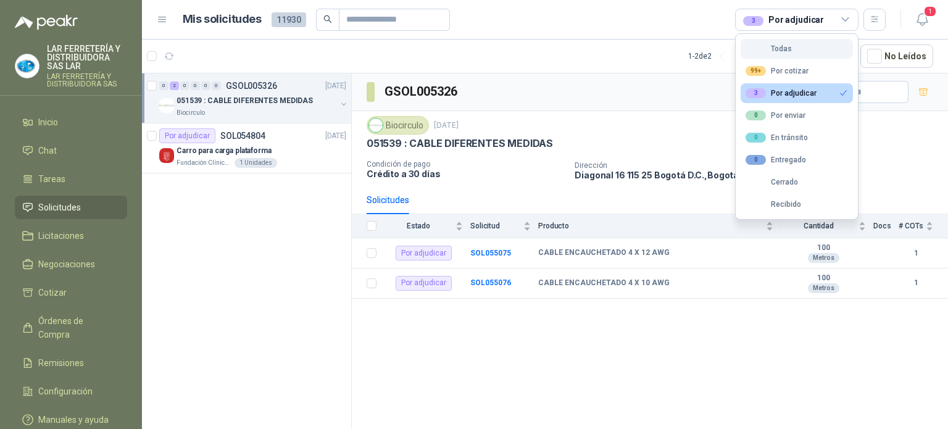
click at [768, 48] on div "Todas" at bounding box center [769, 48] width 46 height 9
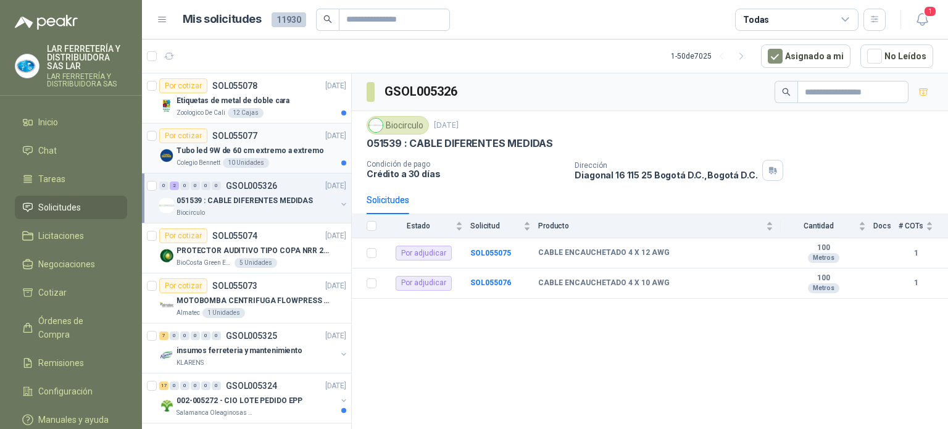
click at [240, 163] on div "10 Unidades" at bounding box center [246, 163] width 46 height 10
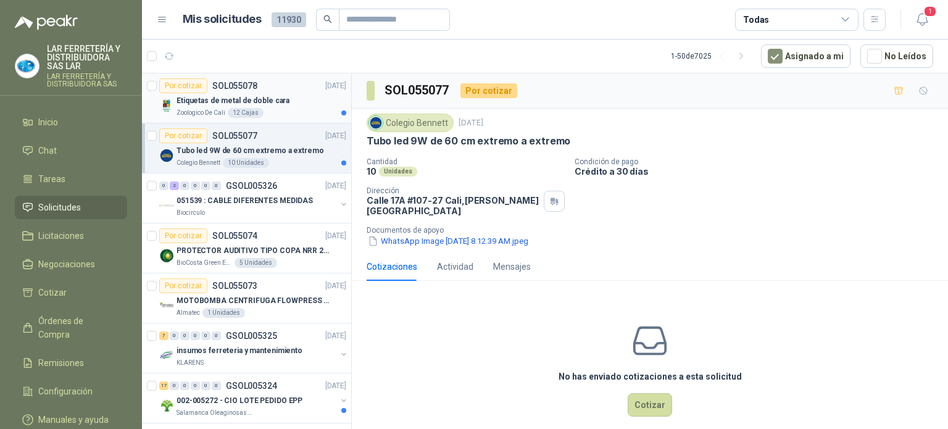
click at [230, 98] on p "Etiquetas de metal de doble cara" at bounding box center [233, 101] width 113 height 12
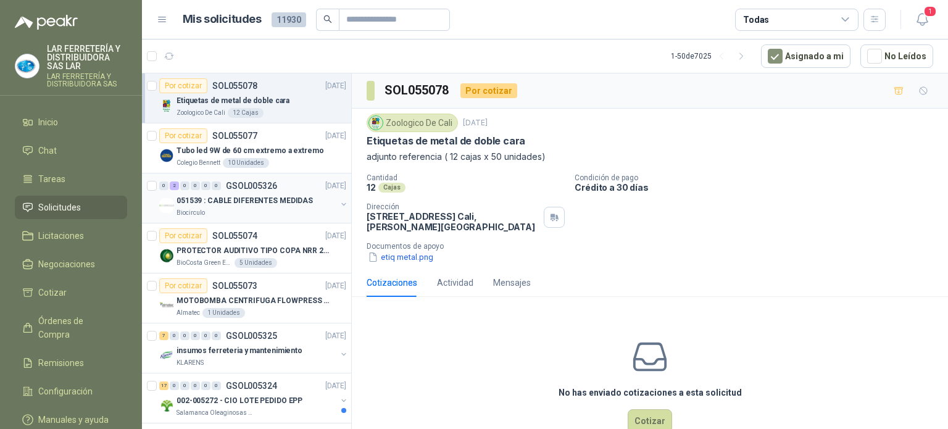
click at [308, 201] on div "051539 : CABLE DIFERENTES MEDIDAS" at bounding box center [257, 200] width 160 height 15
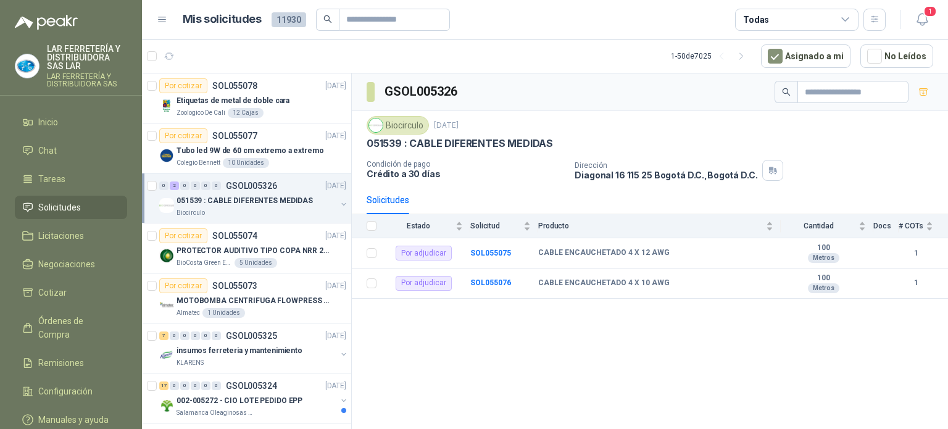
click at [339, 208] on div "0 2 0 0 0 0 GSOL005326 [DATE] 051539 : CABLE DIFERENTES MEDIDAS Biocirculo" at bounding box center [246, 198] width 209 height 50
click at [339, 207] on button "button" at bounding box center [344, 204] width 10 height 10
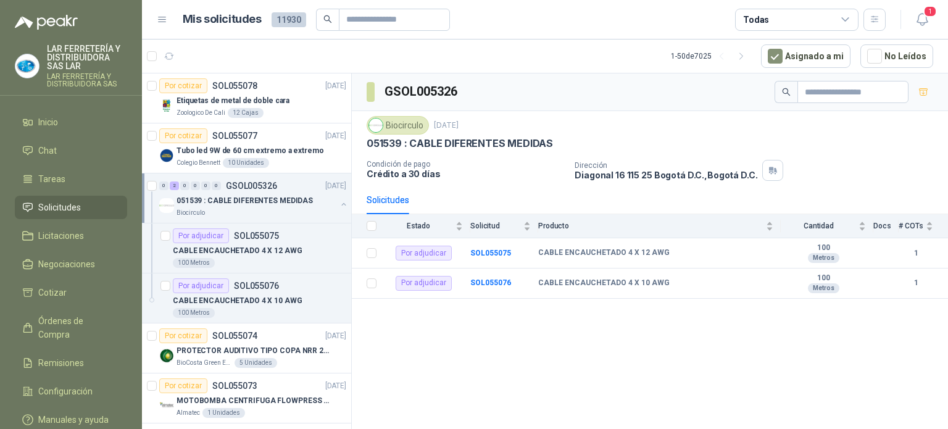
click at [339, 207] on button "button" at bounding box center [344, 204] width 10 height 10
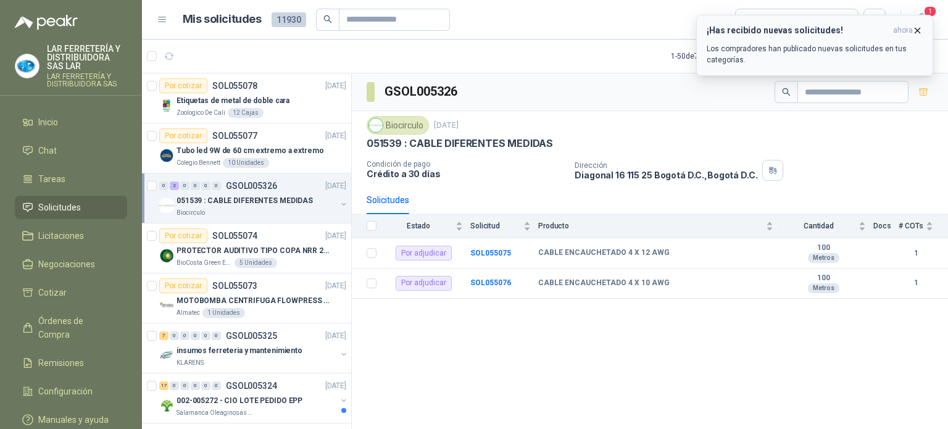
click at [921, 28] on icon "button" at bounding box center [917, 30] width 10 height 10
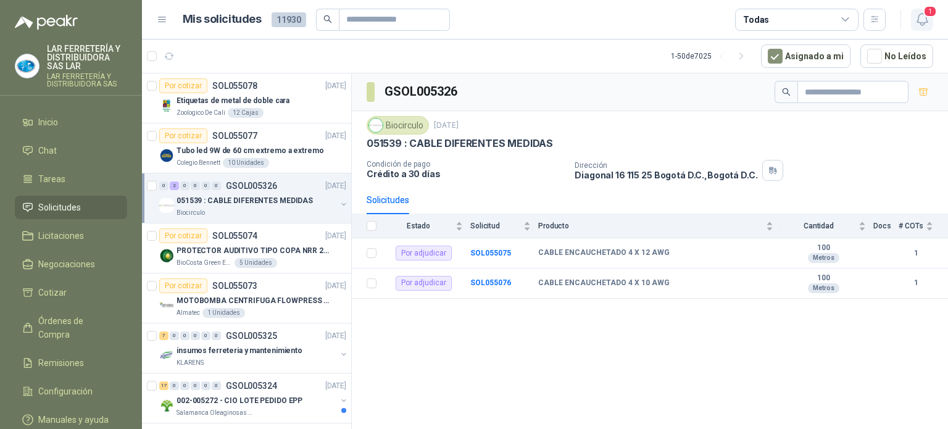
click at [920, 28] on button "1" at bounding box center [922, 20] width 22 height 22
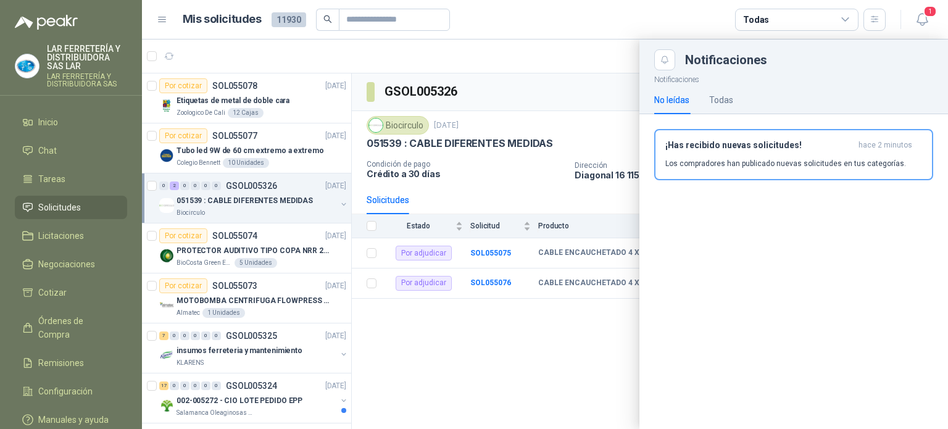
click at [647, 15] on article "Mis solicitudes 11930 Todas" at bounding box center [535, 20] width 704 height 22
click at [509, 178] on div at bounding box center [545, 233] width 806 height 389
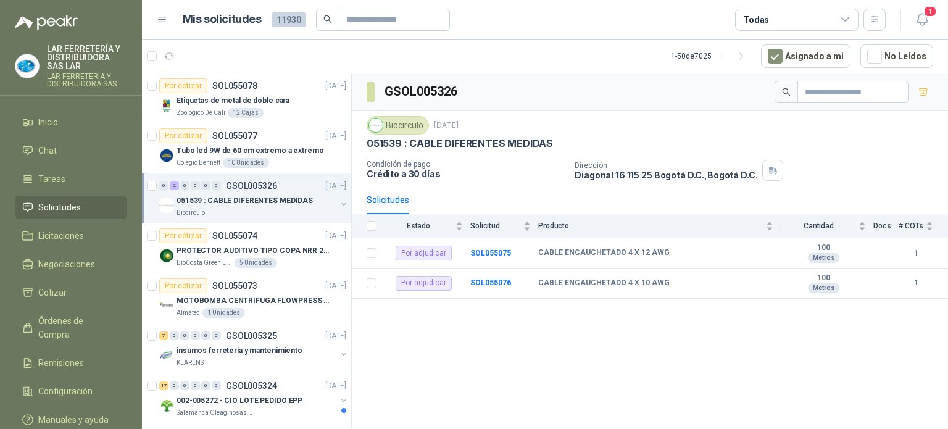
click at [480, 36] on header "Mis solicitudes 11930 Todas 1" at bounding box center [545, 19] width 806 height 39
click at [478, 51] on article "1 - 50 de 7025 Asignado a mi No Leídos" at bounding box center [545, 55] width 806 height 33
click at [780, 19] on div "Todas" at bounding box center [796, 20] width 123 height 22
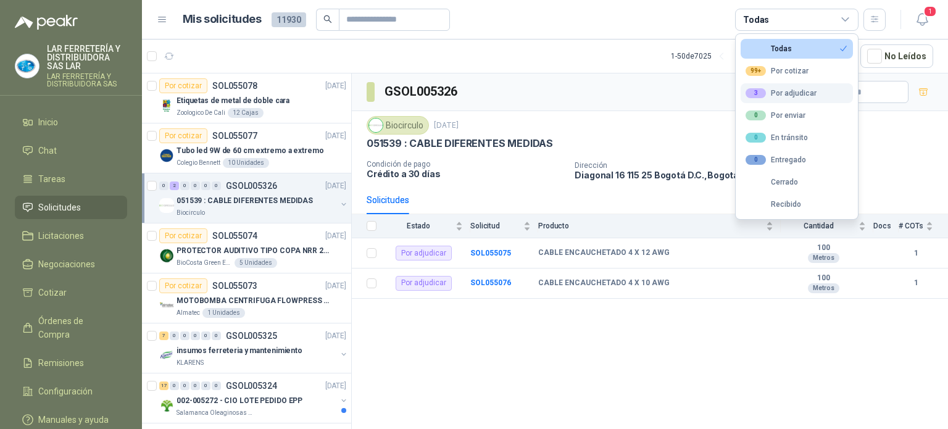
click at [783, 95] on div "3 Por adjudicar" at bounding box center [781, 93] width 71 height 10
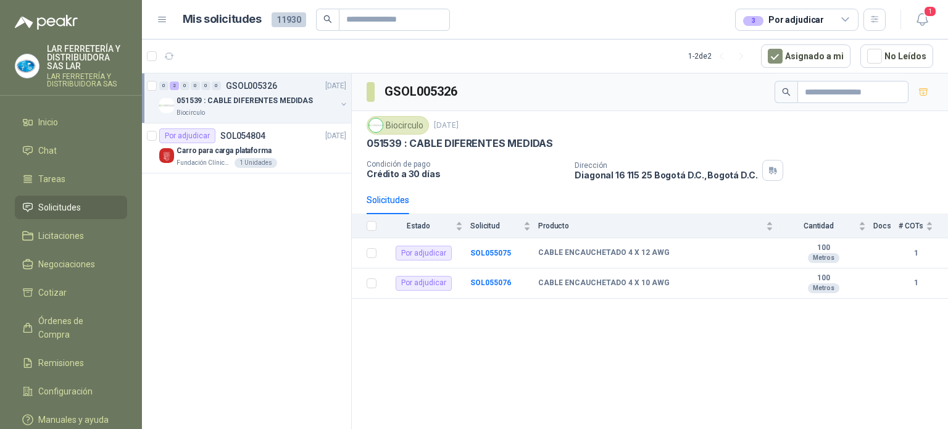
click at [691, 10] on article "Mis solicitudes 11930 3 Por adjudicar" at bounding box center [535, 20] width 704 height 22
click at [770, 26] on div "3 Por adjudicar" at bounding box center [796, 20] width 123 height 22
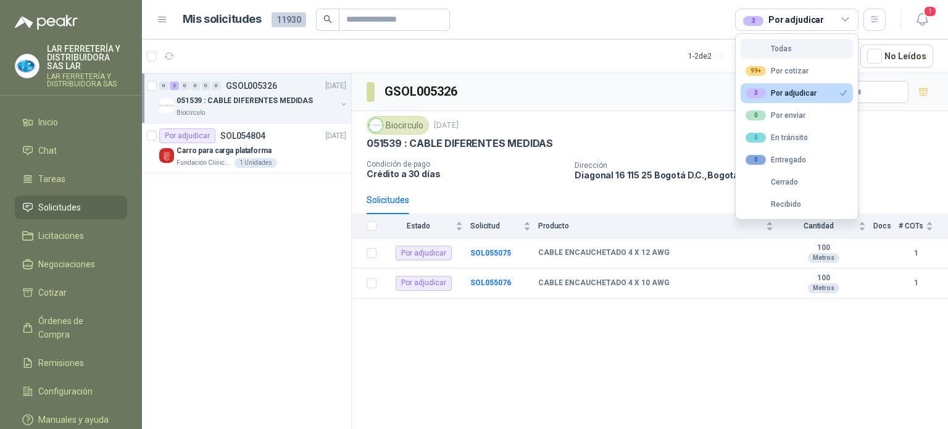
click at [773, 52] on div "Todas" at bounding box center [769, 48] width 46 height 9
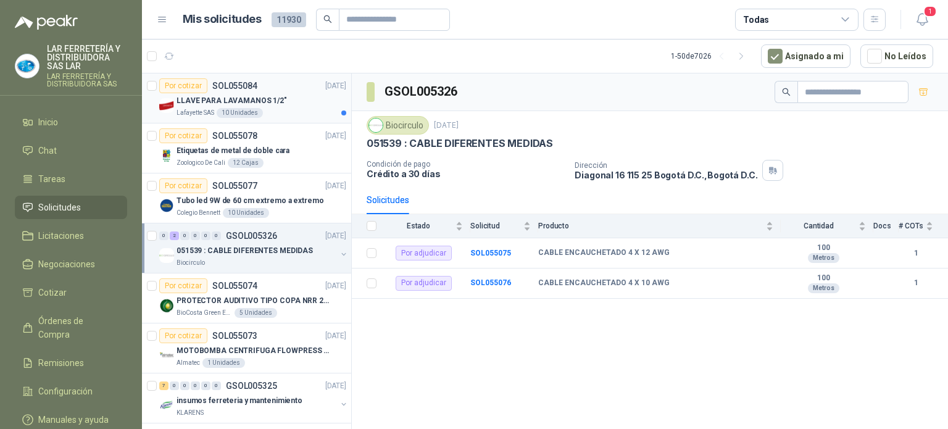
click at [285, 113] on div "Lafayette SAS 10 Unidades" at bounding box center [262, 113] width 170 height 10
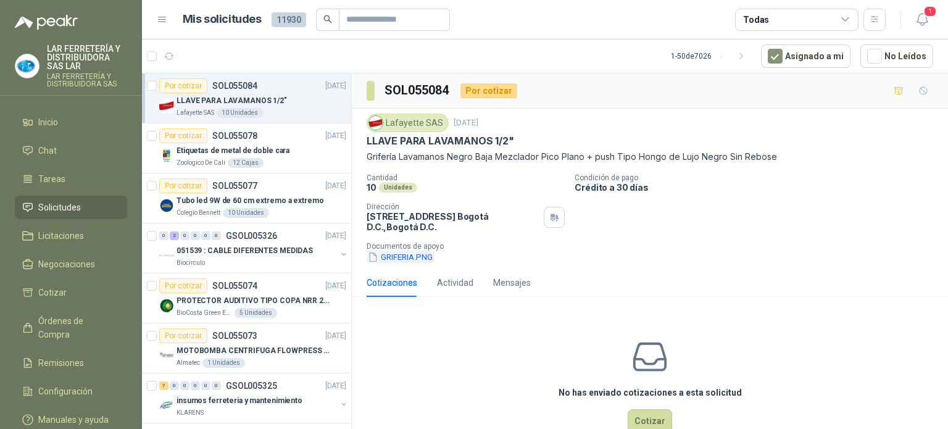
click at [425, 257] on button "GRIFERIA.PNG" at bounding box center [400, 257] width 67 height 13
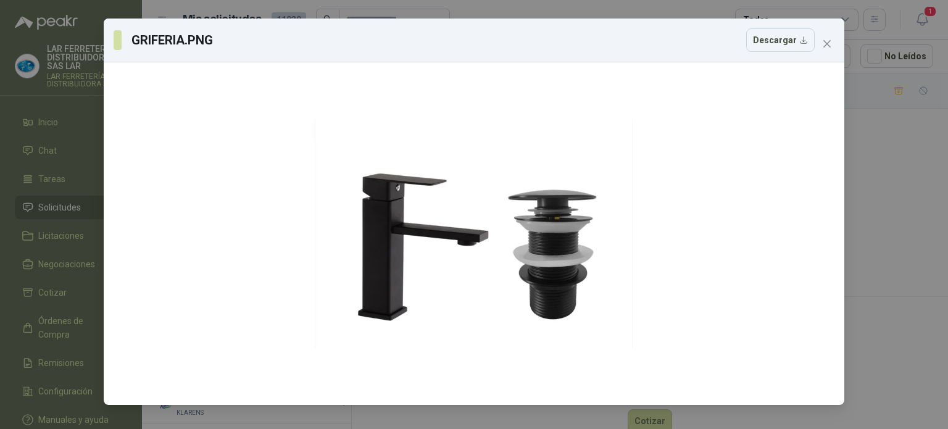
click at [879, 155] on div "GRIFERIA.PNG Descargar" at bounding box center [474, 214] width 948 height 429
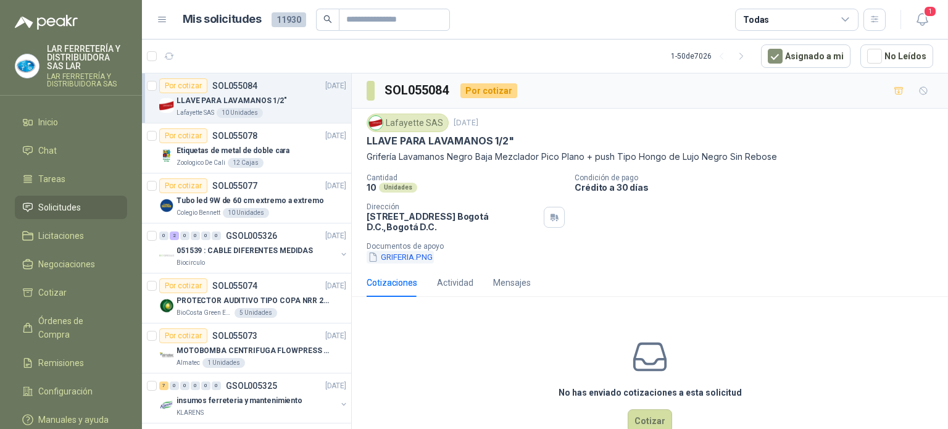
click at [401, 260] on button "GRIFERIA.PNG" at bounding box center [400, 257] width 67 height 13
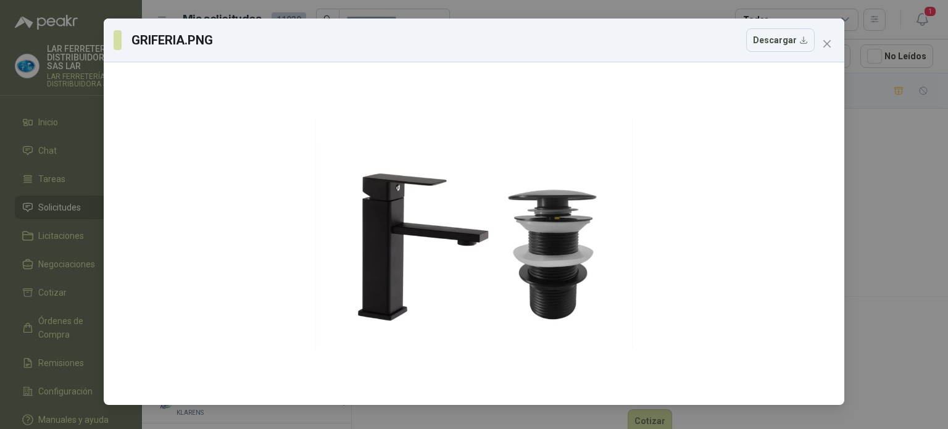
click at [870, 207] on div "GRIFERIA.PNG Descargar" at bounding box center [474, 214] width 948 height 429
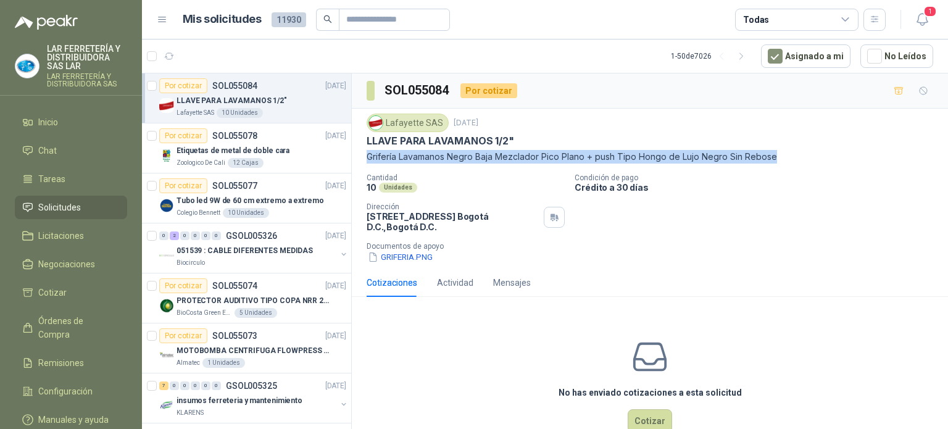
drag, startPoint x: 367, startPoint y: 156, endPoint x: 802, endPoint y: 160, distance: 435.1
click at [802, 160] on p "Grifería Lavamanos Negro Baja Mezclador Pico Plano + push Tipo Hongo de Lujo Ne…" at bounding box center [650, 157] width 567 height 14
copy p "Grifería Lavamanos Negro Baja Mezclador Pico Plano + push Tipo Hongo de Lujo Ne…"
click at [415, 254] on button "GRIFERIA.PNG" at bounding box center [400, 257] width 67 height 13
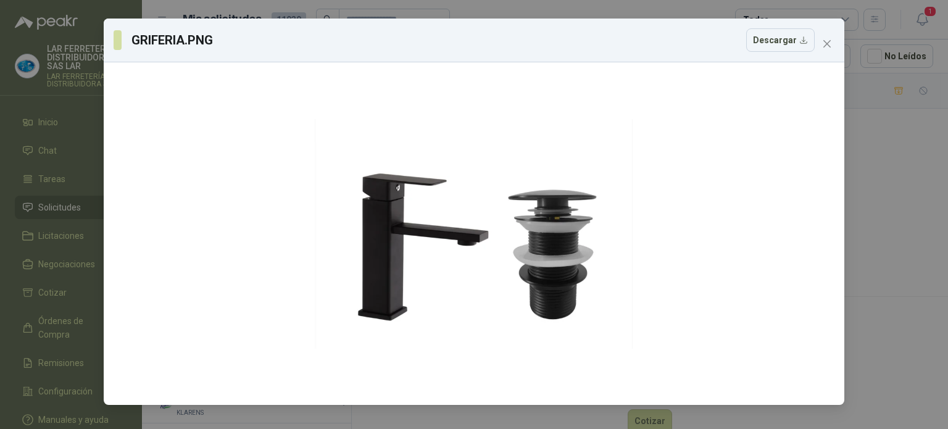
click at [892, 109] on div "GRIFERIA.PNG Descargar" at bounding box center [474, 214] width 948 height 429
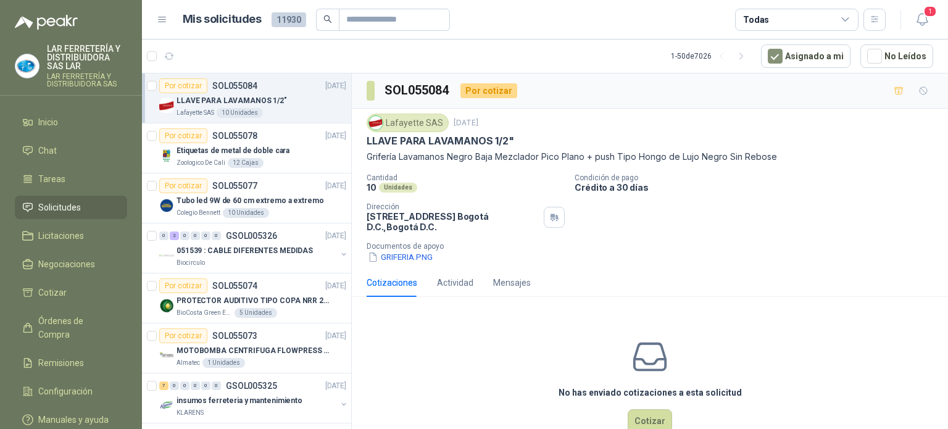
click at [407, 261] on button "GRIFERIA.PNG" at bounding box center [400, 257] width 67 height 13
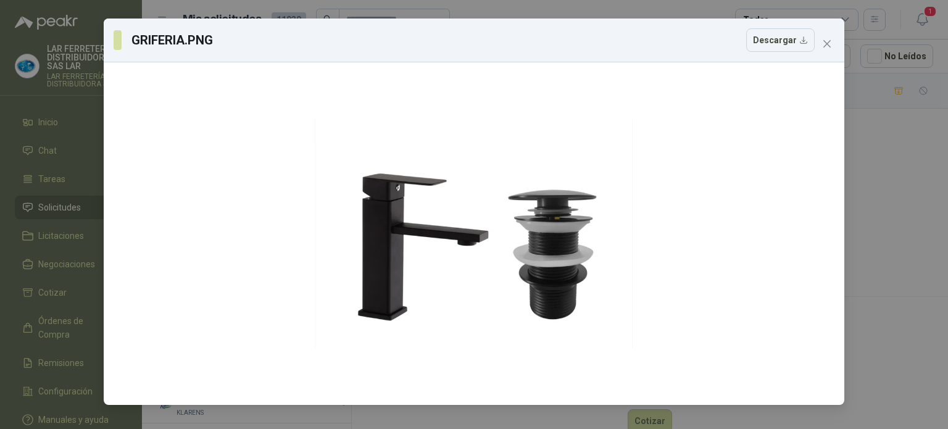
drag, startPoint x: 914, startPoint y: 197, endPoint x: 901, endPoint y: 194, distance: 13.2
click at [914, 196] on div "GRIFERIA.PNG Descargar" at bounding box center [474, 214] width 948 height 429
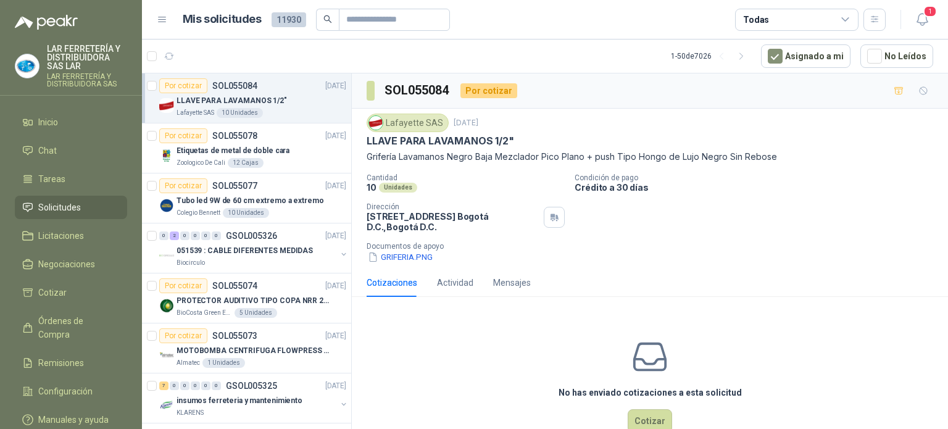
click at [703, 147] on div "Lafayette SAS [DATE] LLAVE PARA LAVAMANOS 1/2" Grifería Lavamanos Negro Baja Me…" at bounding box center [650, 139] width 567 height 50
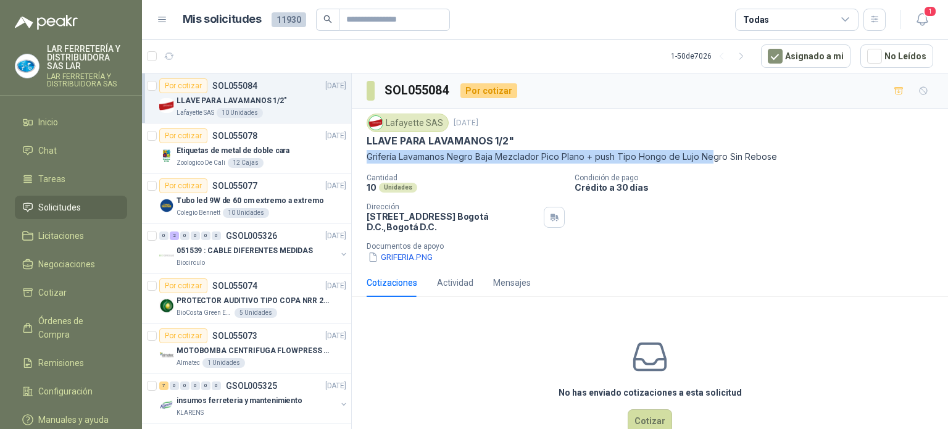
drag, startPoint x: 711, startPoint y: 162, endPoint x: 623, endPoint y: 143, distance: 90.3
click at [623, 143] on div "Lafayette SAS [DATE] LLAVE PARA LAVAMANOS 1/2" Grifería Lavamanos Negro Baja Me…" at bounding box center [650, 139] width 567 height 50
click at [625, 154] on p "Grifería Lavamanos Negro Baja Mezclador Pico Plano + push Tipo Hongo de Lujo Ne…" at bounding box center [650, 157] width 567 height 14
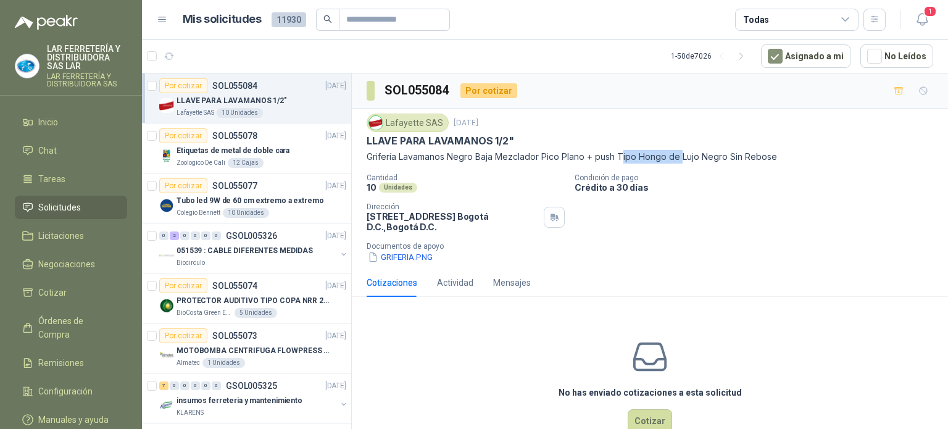
drag, startPoint x: 621, startPoint y: 150, endPoint x: 684, endPoint y: 157, distance: 63.4
click at [684, 157] on p "Grifería Lavamanos Negro Baja Mezclador Pico Plano + push Tipo Hongo de Lujo Ne…" at bounding box center [650, 157] width 567 height 14
click at [658, 166] on div "Lafayette SAS [DATE] LLAVE PARA LAVAMANOS 1/2" Grifería Lavamanos Negro Baja Me…" at bounding box center [650, 189] width 567 height 150
click at [501, 239] on div "Cantidad 10 Unidades Condición de pago Crédito a 30 días Dirección [STREET_ADDR…" at bounding box center [650, 218] width 567 height 90
click at [809, 23] on div "Todas" at bounding box center [796, 20] width 123 height 22
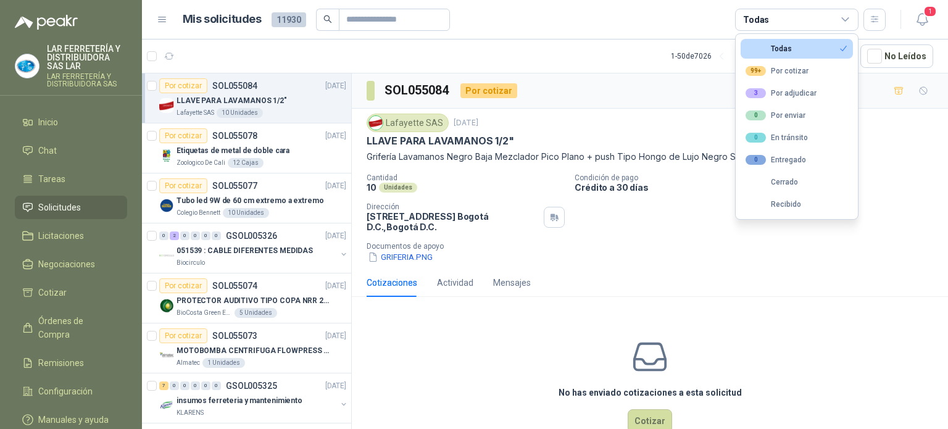
click at [707, 17] on article "Mis solicitudes 11930 Todas" at bounding box center [535, 20] width 704 height 22
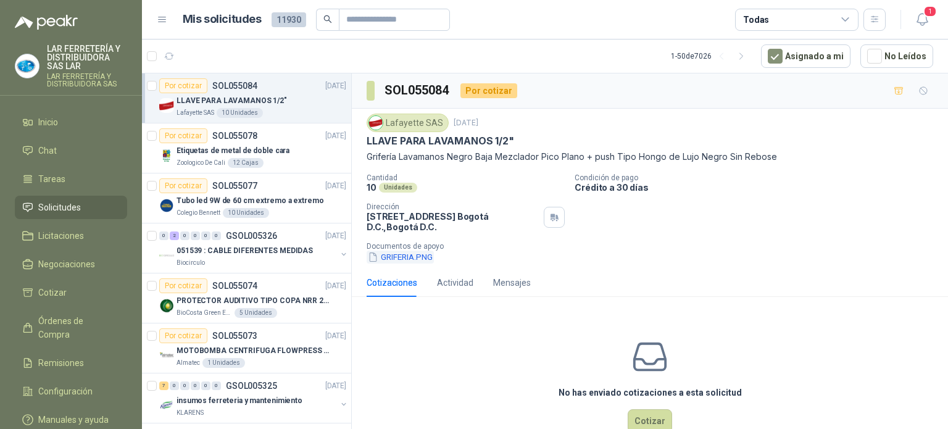
click at [423, 255] on button "GRIFERIA.PNG" at bounding box center [400, 257] width 67 height 13
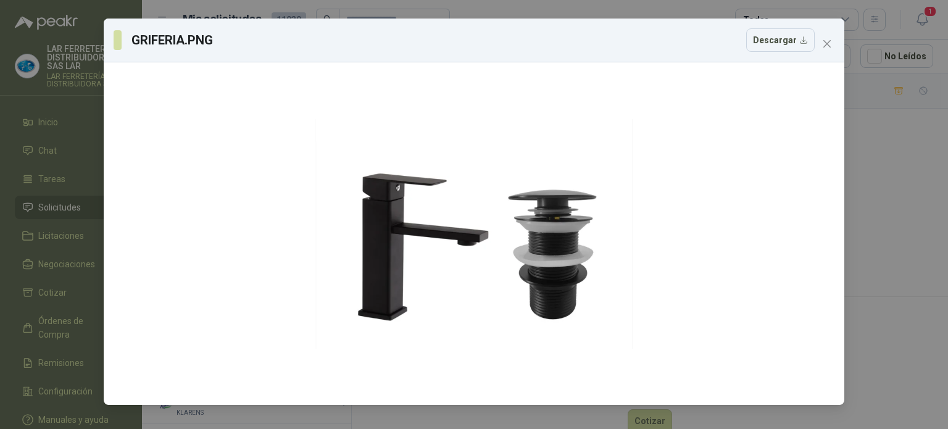
click at [861, 137] on div "GRIFERIA.PNG Descargar" at bounding box center [474, 214] width 948 height 429
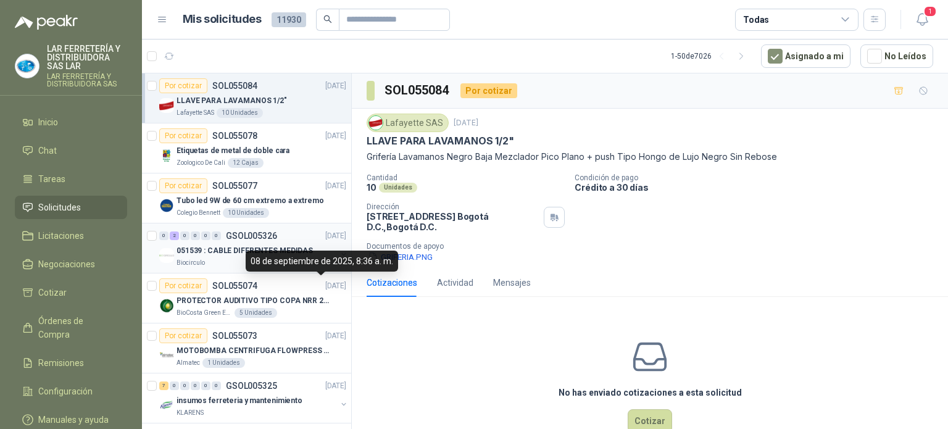
click at [233, 254] on p "051539 : CABLE DIFERENTES MEDIDAS" at bounding box center [245, 251] width 136 height 12
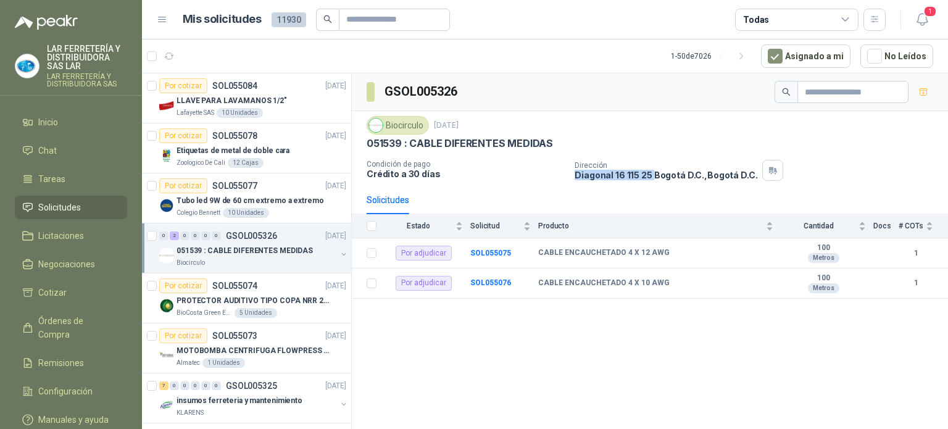
drag, startPoint x: 570, startPoint y: 172, endPoint x: 652, endPoint y: 177, distance: 81.6
click at [652, 177] on div "Condición de pago Crédito a 30 días Dirección [STREET_ADDRESS] D.C. , [GEOGRAPH…" at bounding box center [650, 170] width 567 height 21
copy p "Diagonal 16 115 25"
click at [492, 167] on p "Condición de pago" at bounding box center [466, 164] width 198 height 9
click at [338, 247] on div "051539 : CABLE DIFERENTES MEDIDAS Biocirculo" at bounding box center [253, 255] width 189 height 25
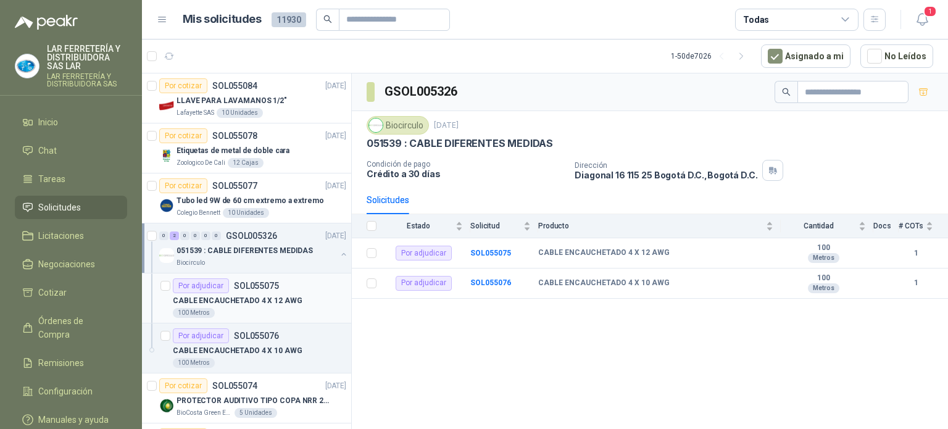
click at [259, 295] on p "CABLE ENCAUCHETADO 4 X 12 AWG" at bounding box center [238, 301] width 130 height 12
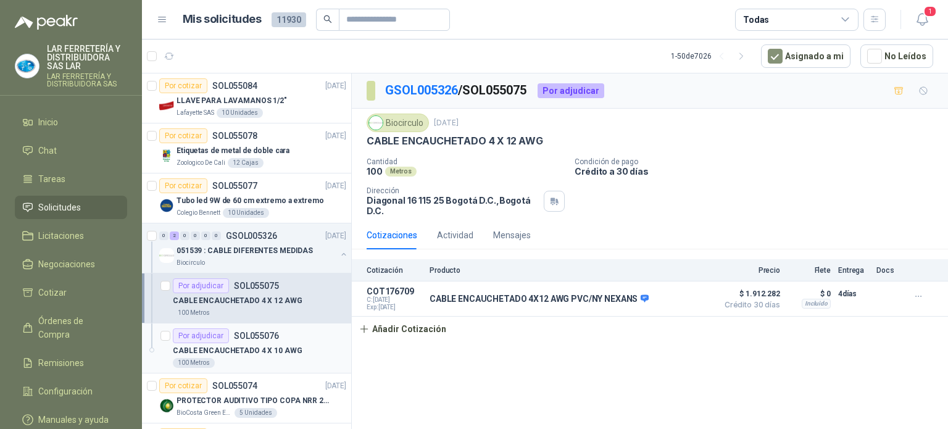
click at [291, 346] on p "CABLE ENCAUCHETADO 4 X 10 AWG" at bounding box center [238, 351] width 130 height 12
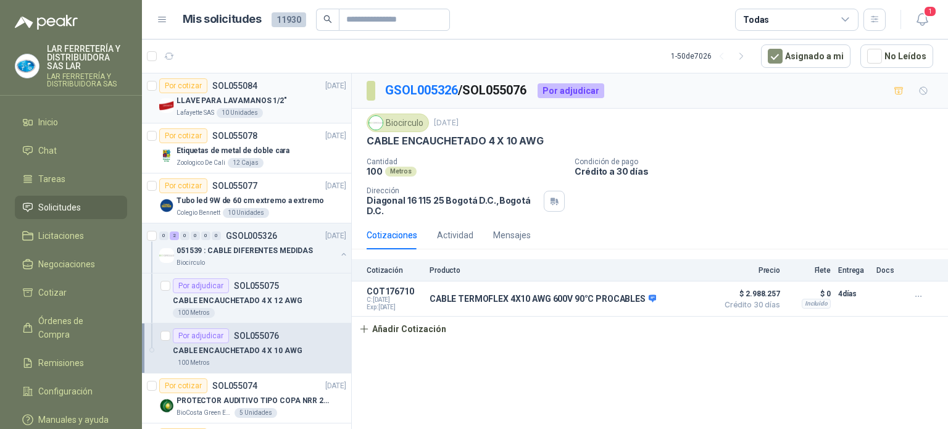
click at [281, 102] on div "LLAVE PARA LAVAMANOS 1/2"" at bounding box center [262, 100] width 170 height 15
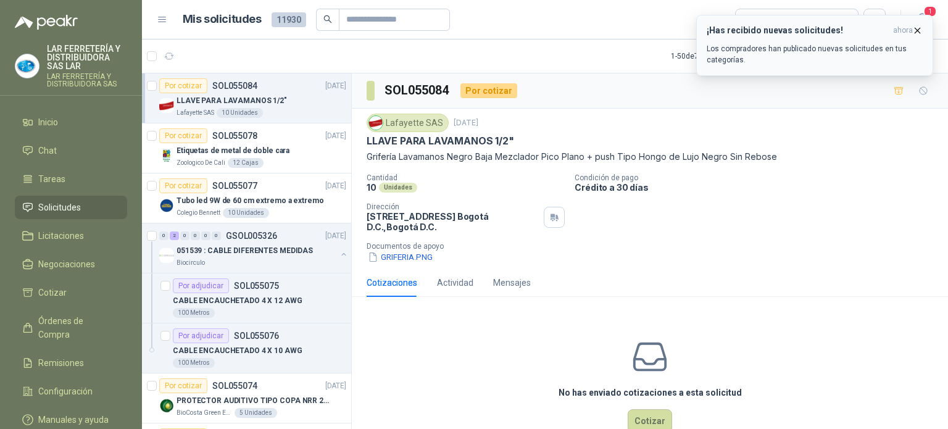
click at [848, 50] on p "Los compradores han publicado nuevas solicitudes en tus categorías." at bounding box center [815, 54] width 216 height 22
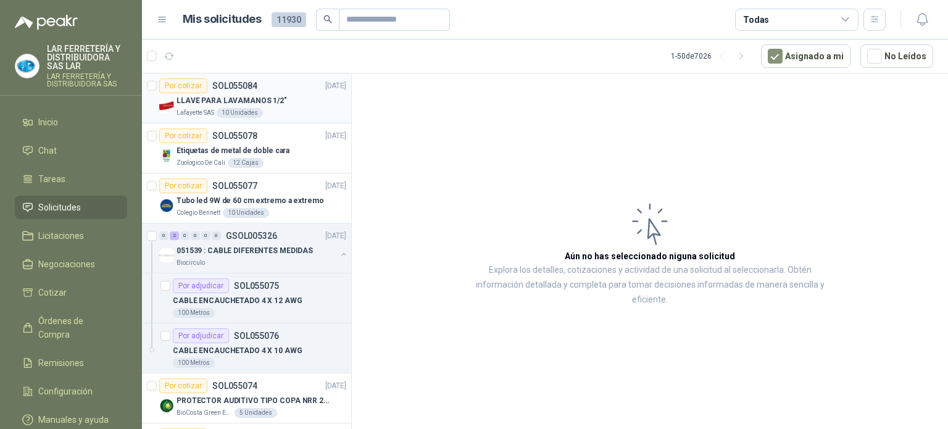
click at [251, 98] on p "LLAVE PARA LAVAMANOS 1/2"" at bounding box center [232, 101] width 110 height 12
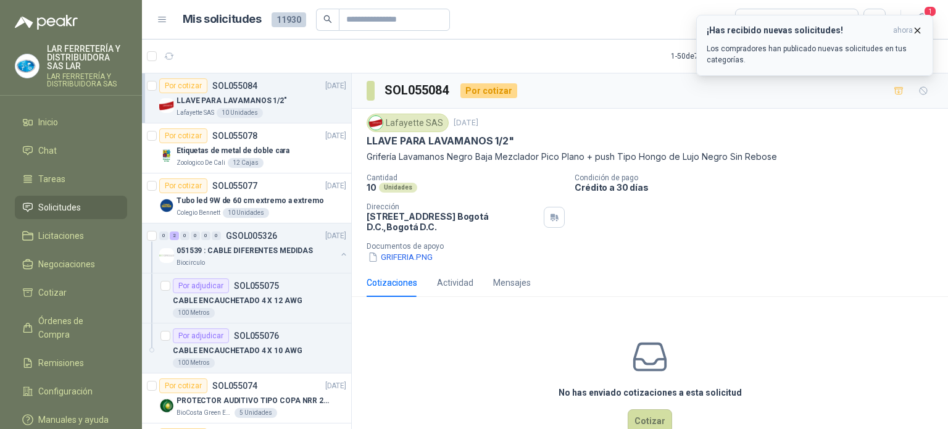
click at [921, 27] on icon "button" at bounding box center [917, 30] width 10 height 10
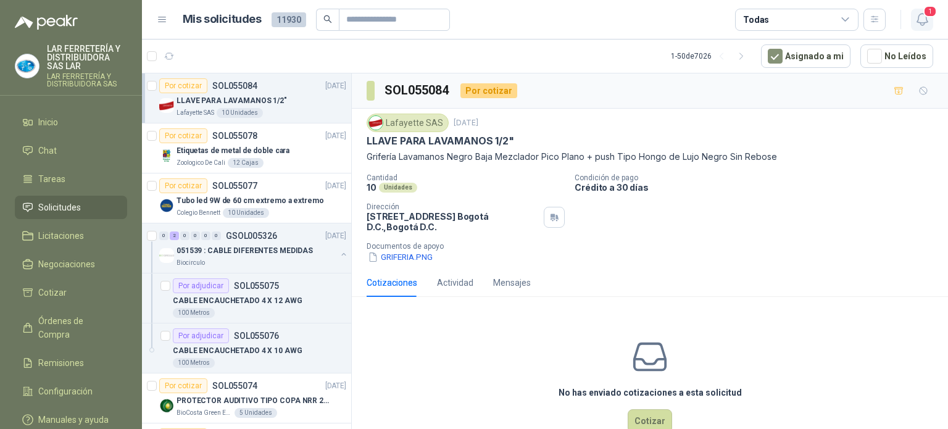
click at [923, 19] on icon "button" at bounding box center [922, 19] width 15 height 15
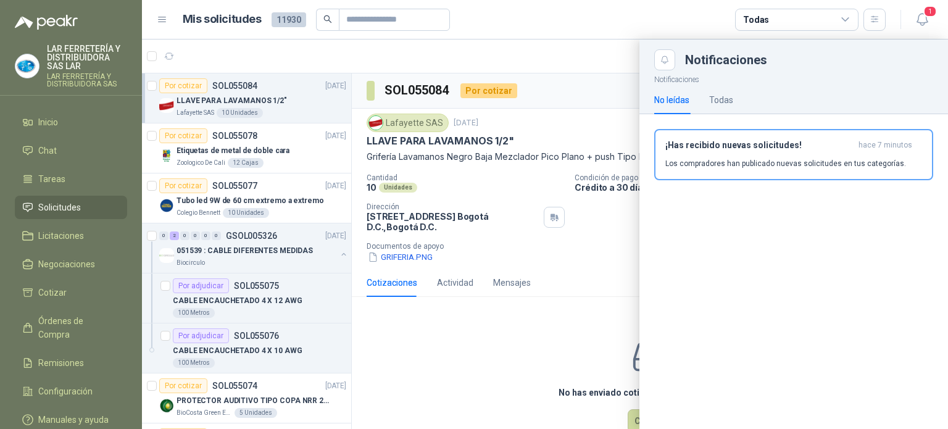
click at [555, 43] on div at bounding box center [545, 233] width 806 height 389
